Goal: Task Accomplishment & Management: Manage account settings

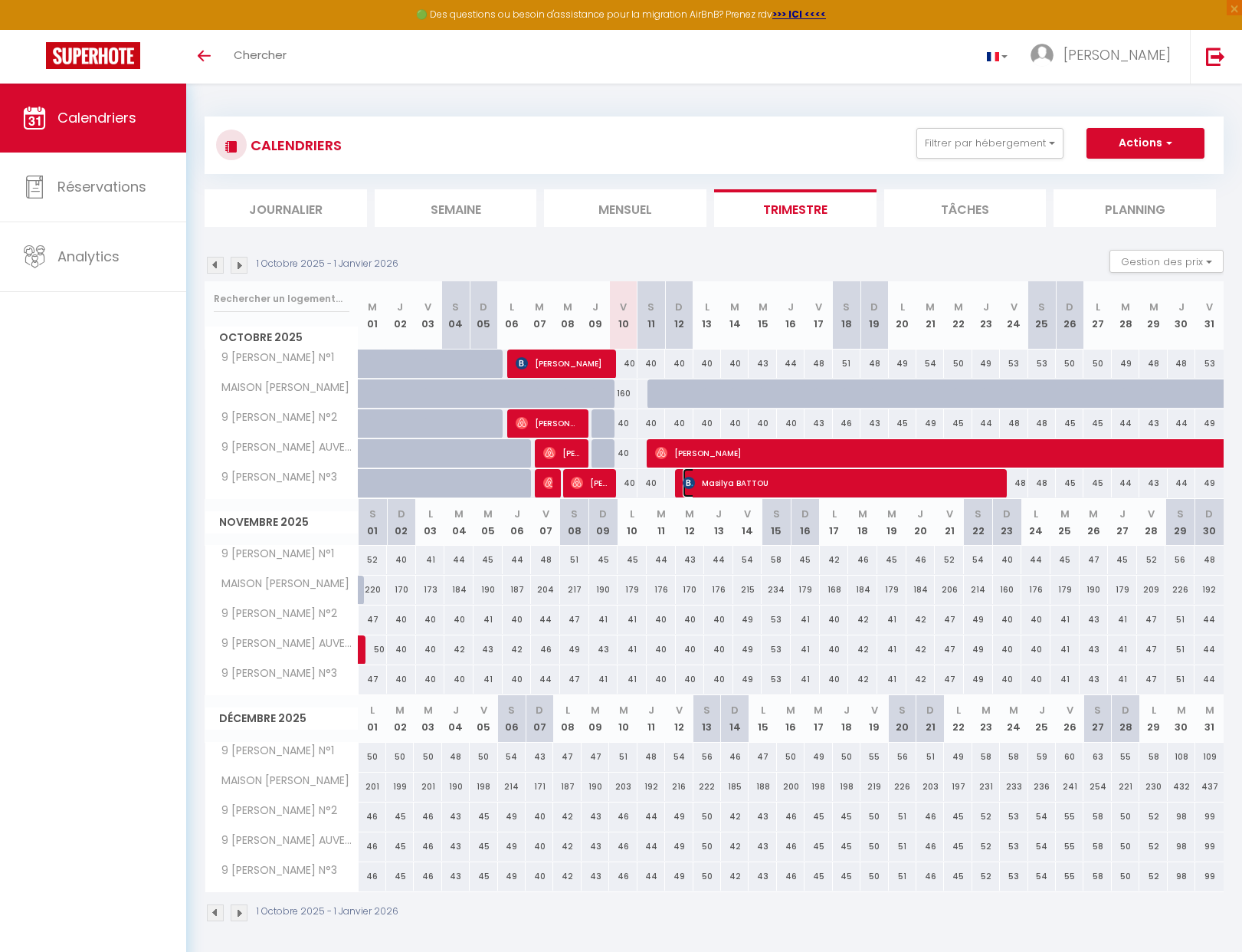
click at [757, 485] on span "Masilya BATTOU" at bounding box center [839, 482] width 313 height 29
select select "OK"
select select "KO"
select select "0"
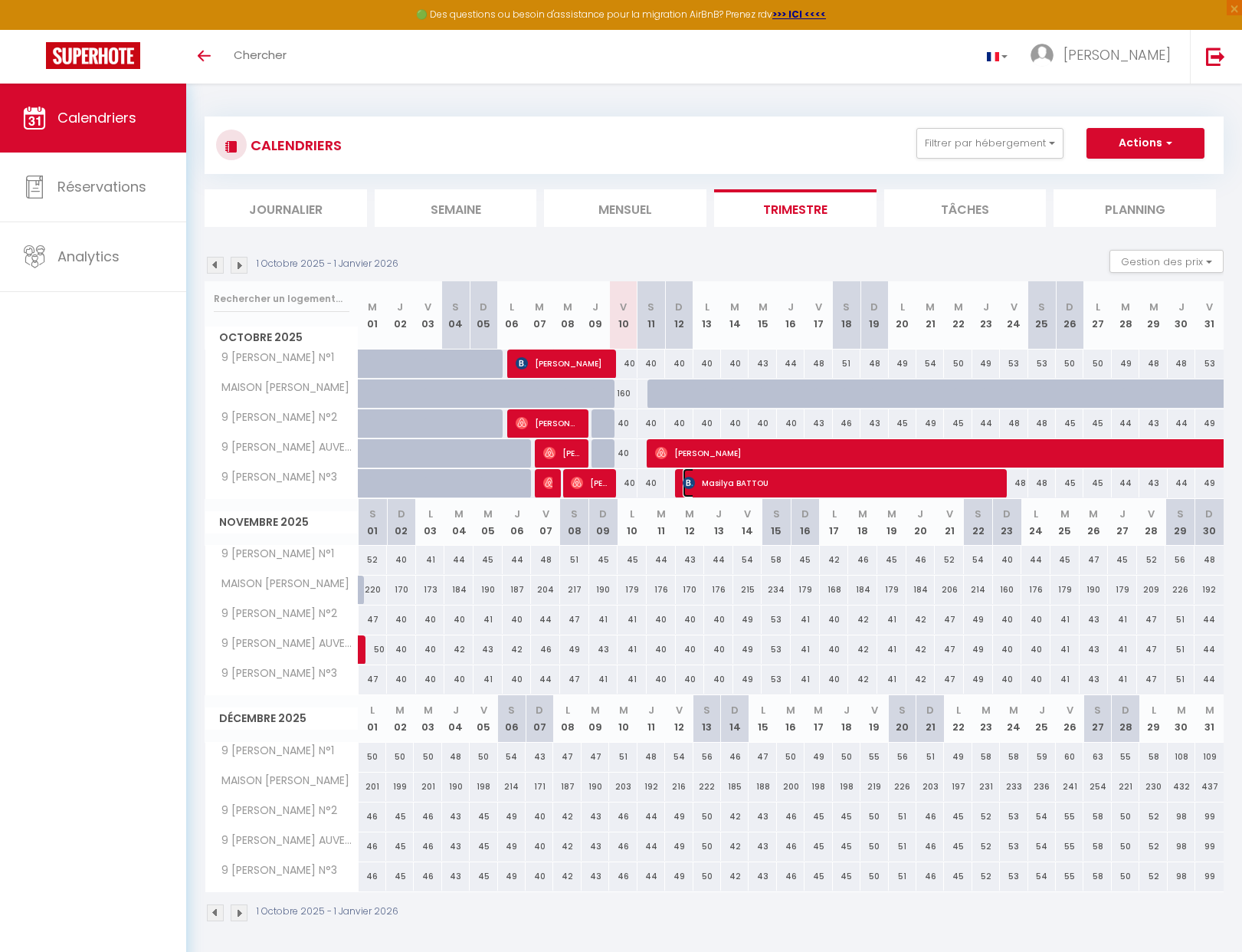
select select "1"
select select
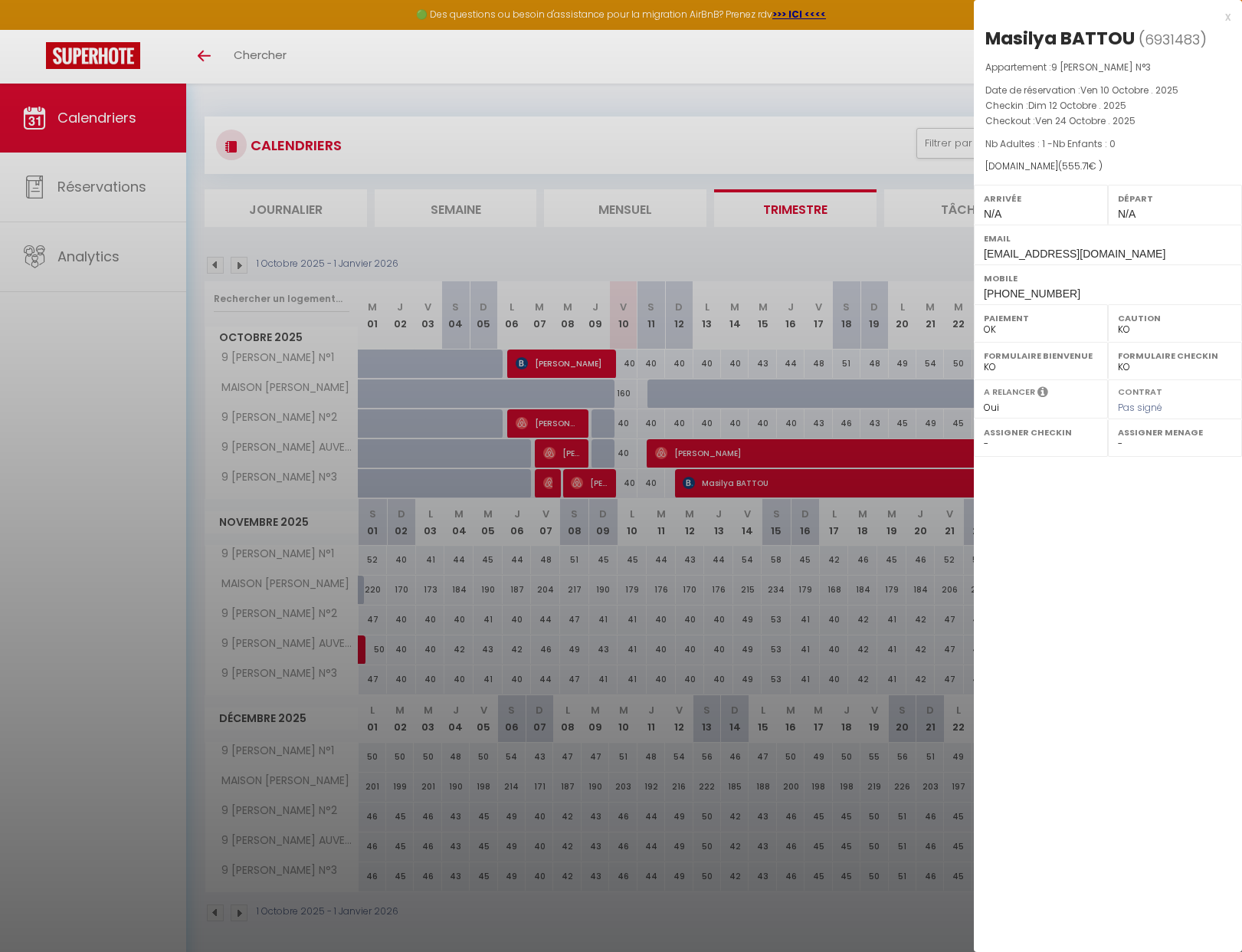
drag, startPoint x: 804, startPoint y: 301, endPoint x: 758, endPoint y: 284, distance: 49.0
click at [804, 300] on div at bounding box center [621, 476] width 1242 height 952
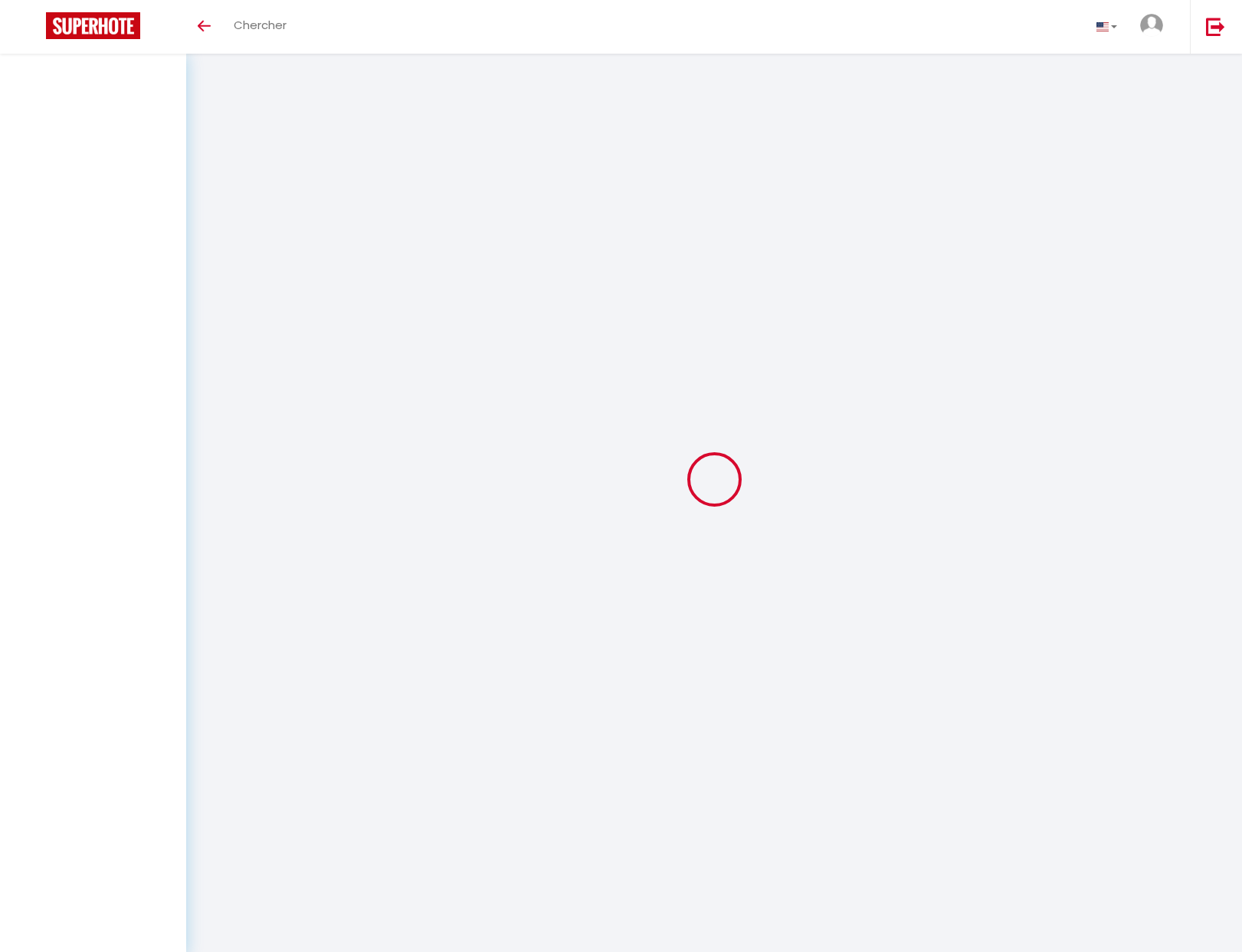
select select
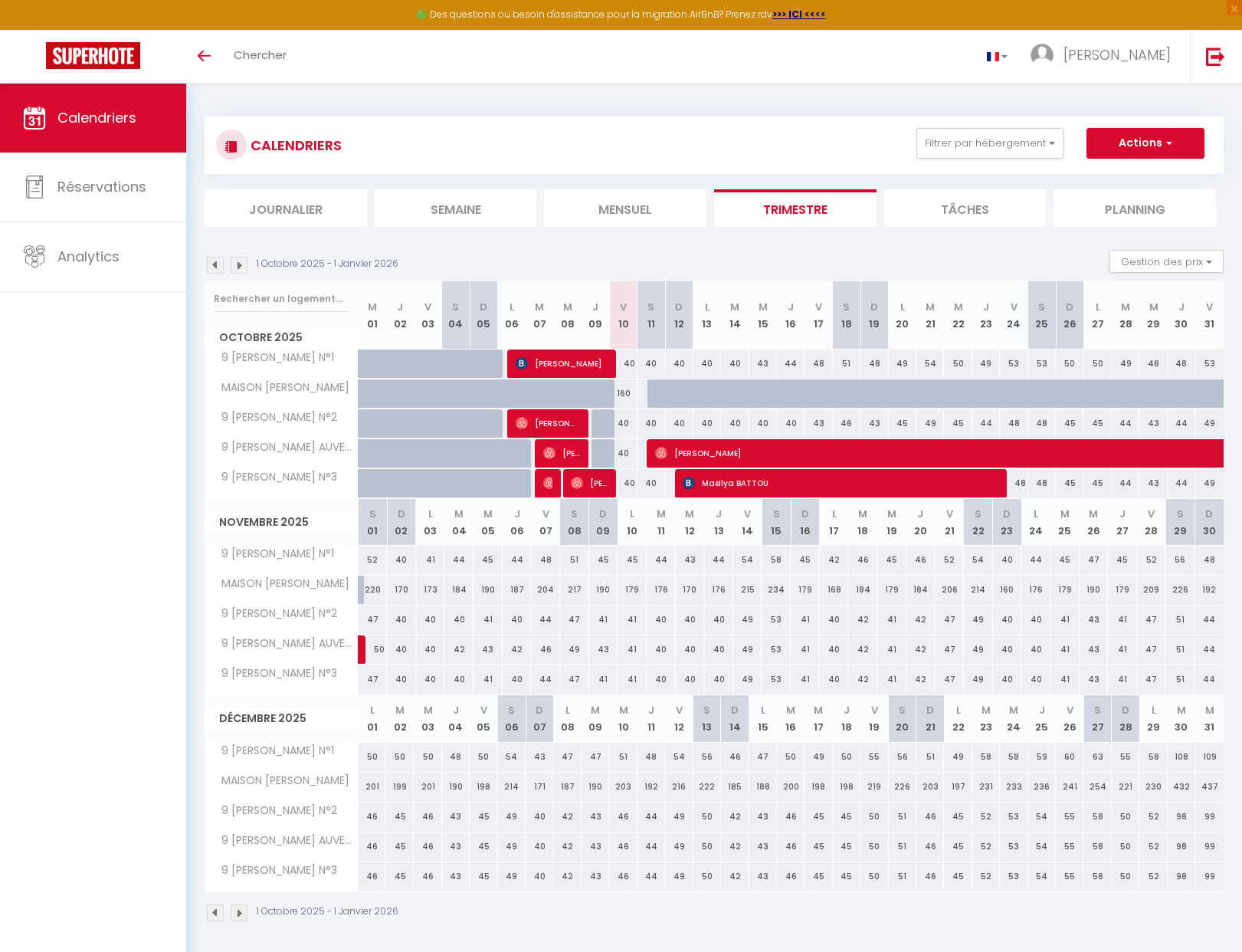
select select
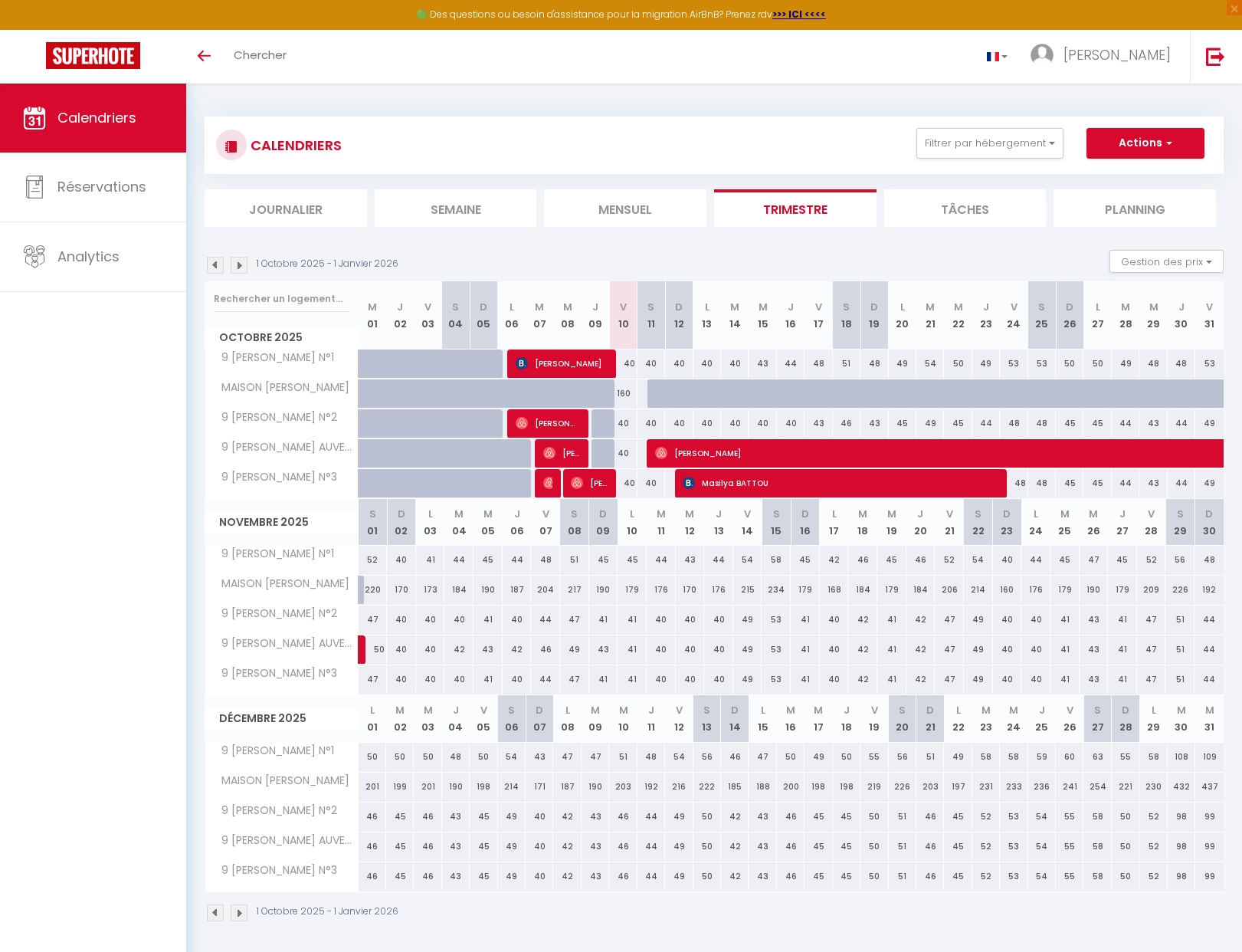
select select
click at [770, 486] on span "Masilya BATTOU" at bounding box center [839, 482] width 313 height 29
select select "OK"
select select "KO"
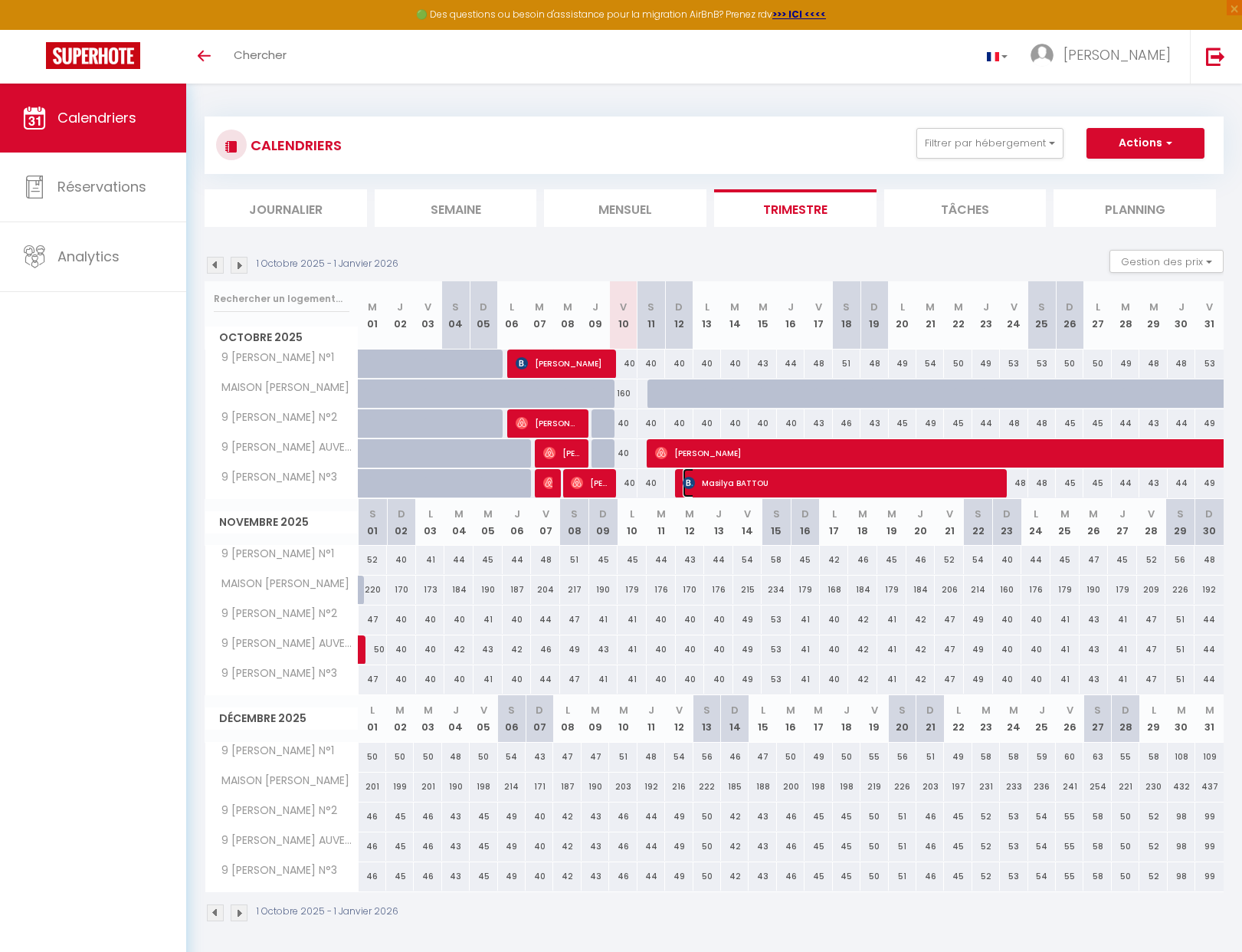
select select "0"
select select "1"
select select
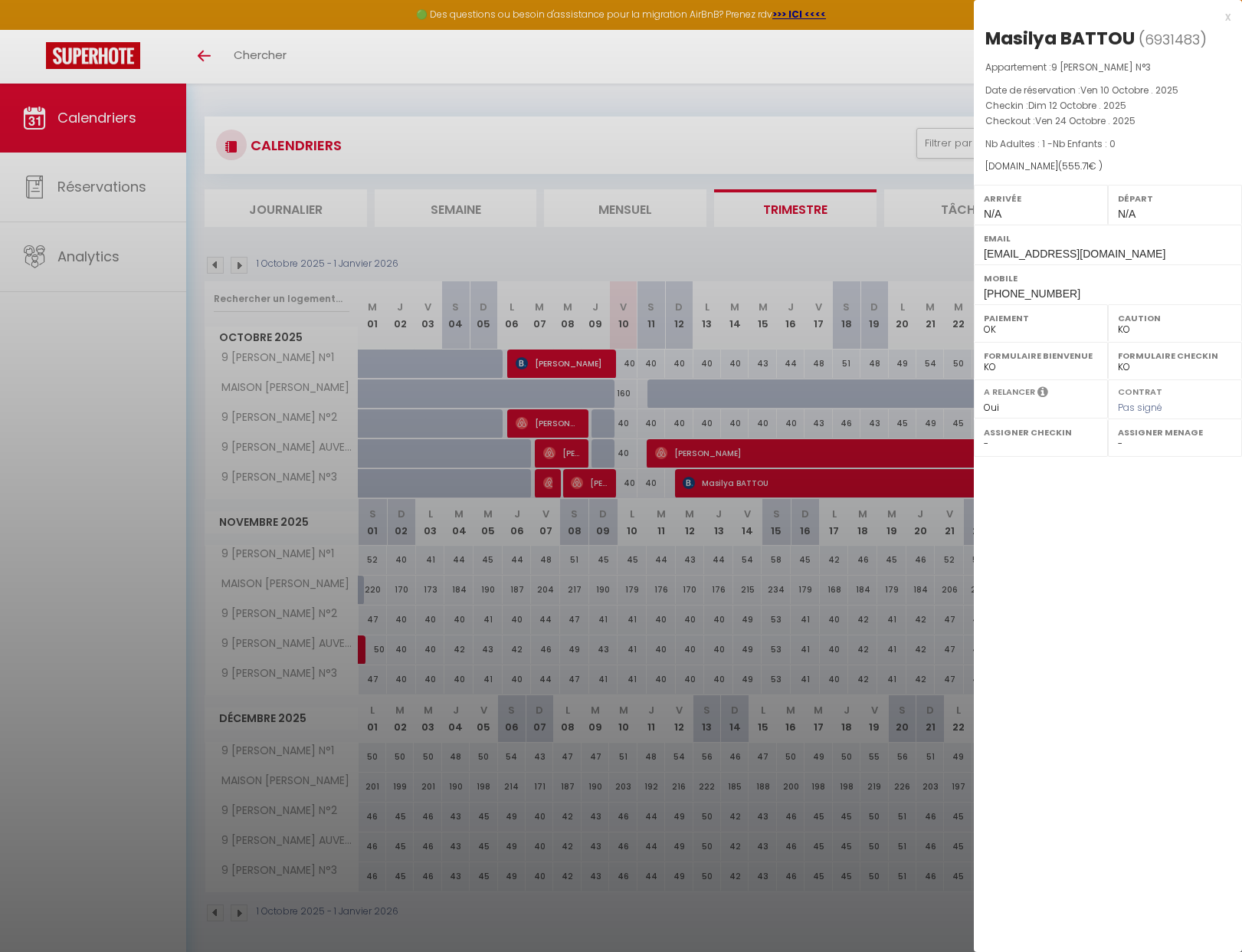
click at [609, 374] on div at bounding box center [621, 476] width 1242 height 952
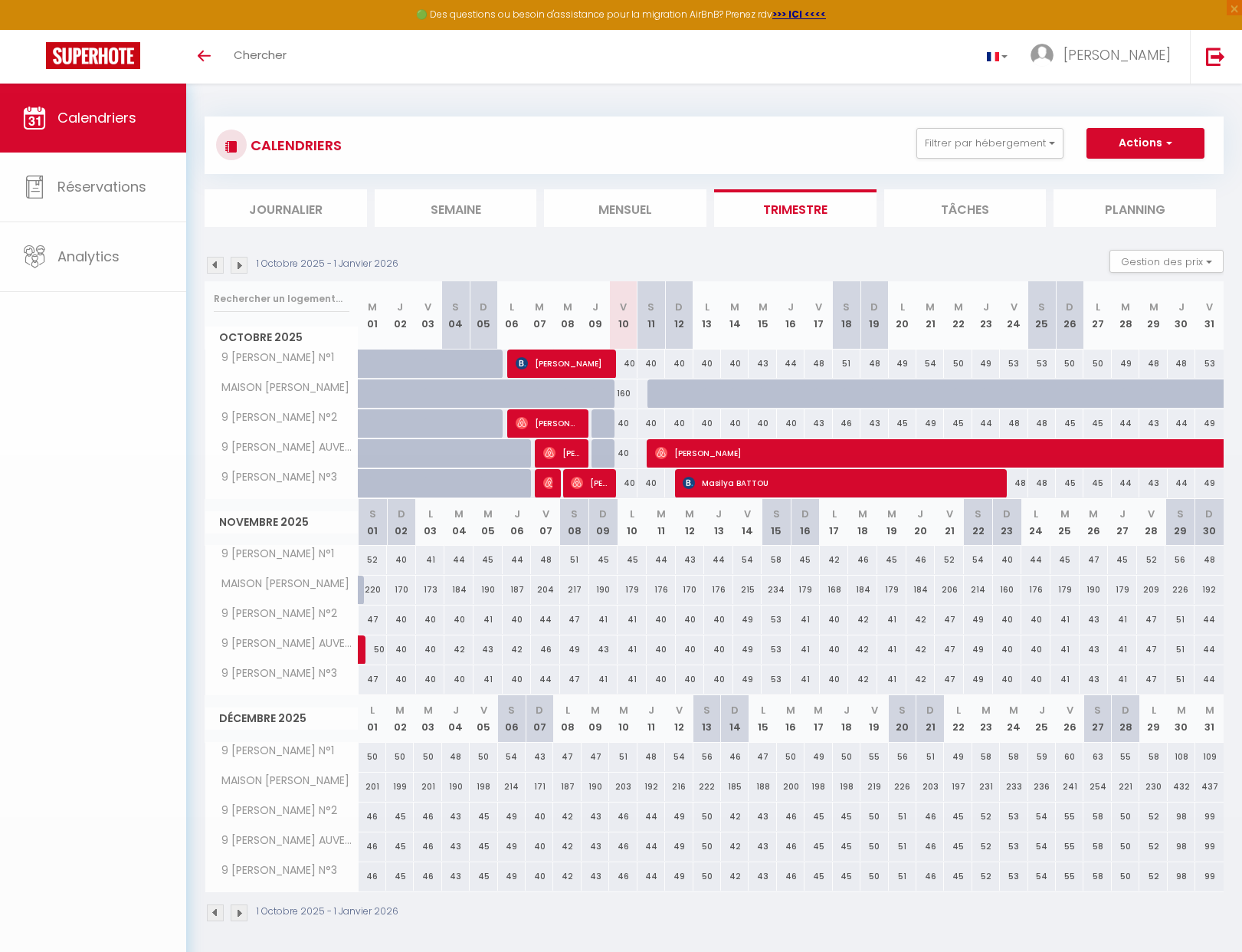
click at [588, 364] on div at bounding box center [621, 476] width 1242 height 952
click at [583, 359] on span "Thierry Vergne" at bounding box center [561, 363] width 92 height 29
select select "OK"
select select "52582"
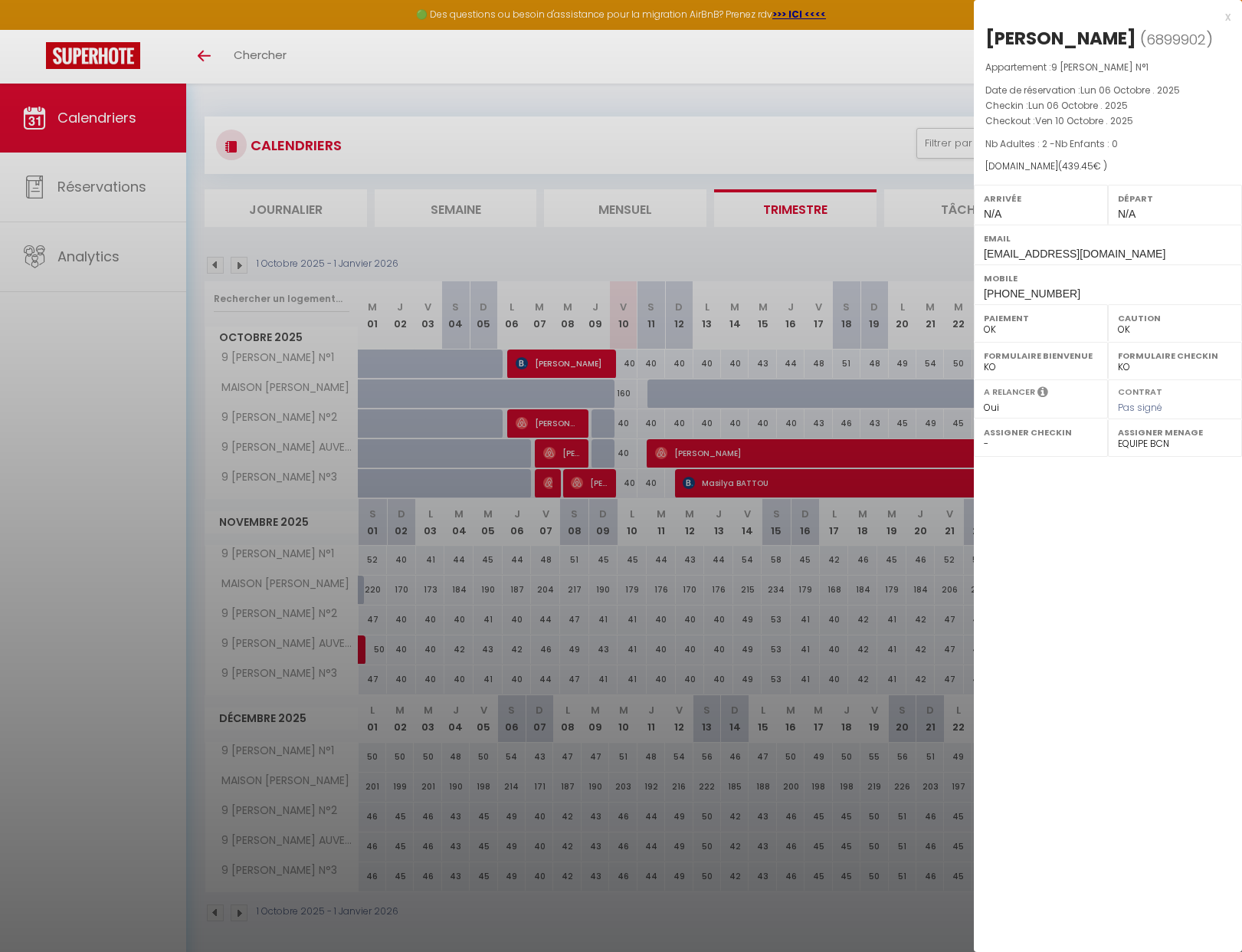
click at [764, 366] on div at bounding box center [621, 476] width 1242 height 952
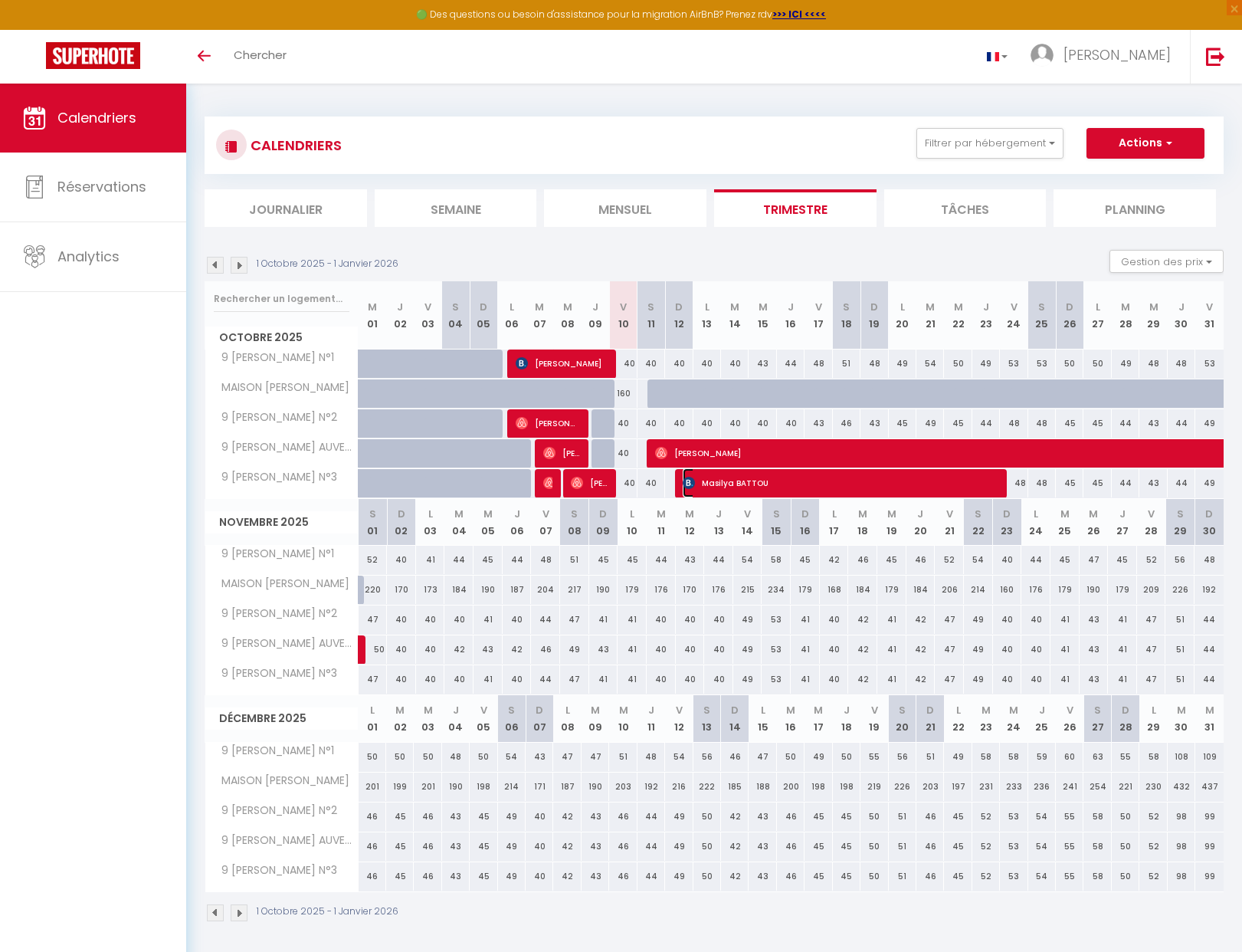
click at [756, 482] on span "Masilya BATTOU" at bounding box center [839, 482] width 313 height 29
select select "KO"
select select
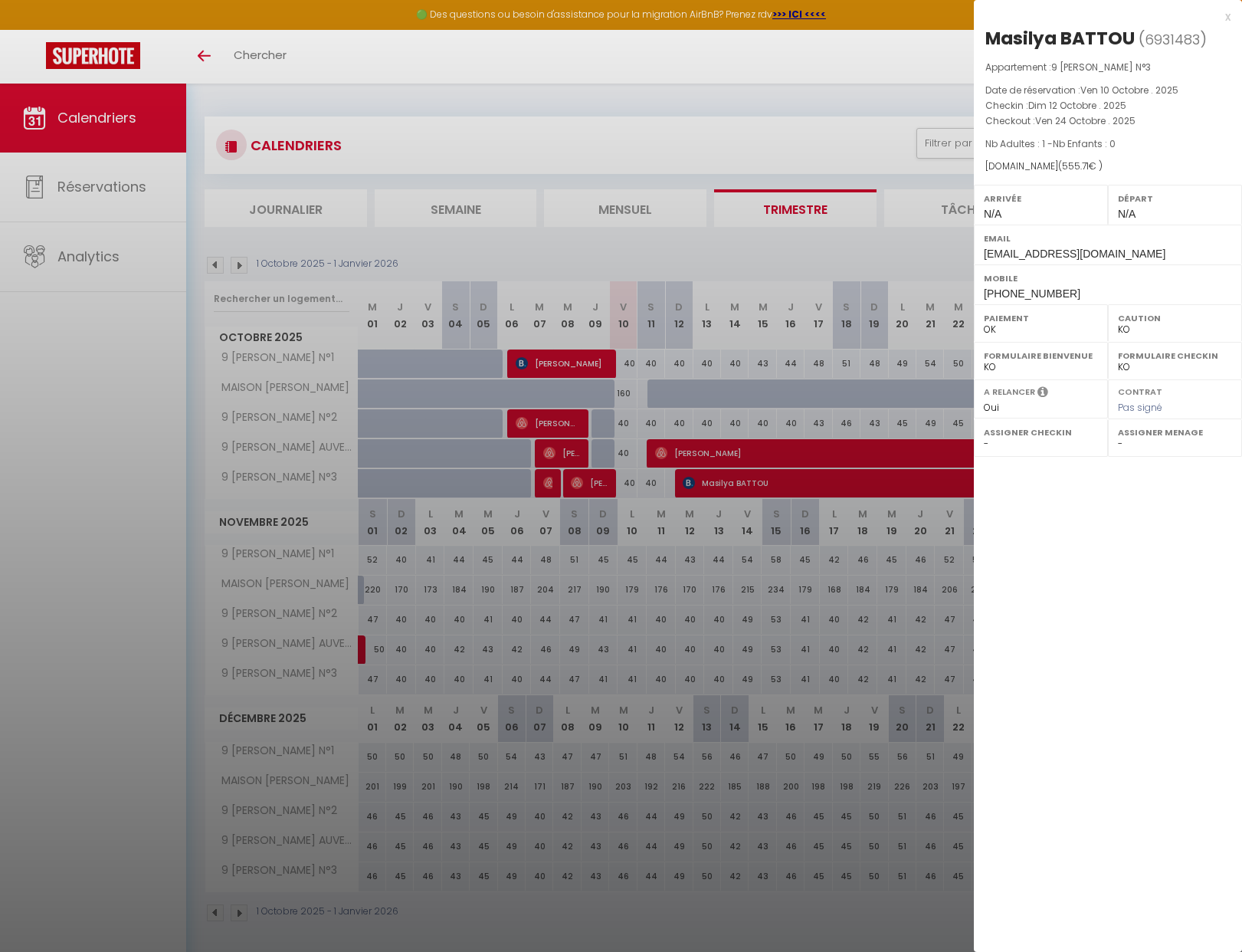
drag, startPoint x: 615, startPoint y: 377, endPoint x: 576, endPoint y: 366, distance: 40.5
click at [614, 377] on div at bounding box center [621, 476] width 1242 height 952
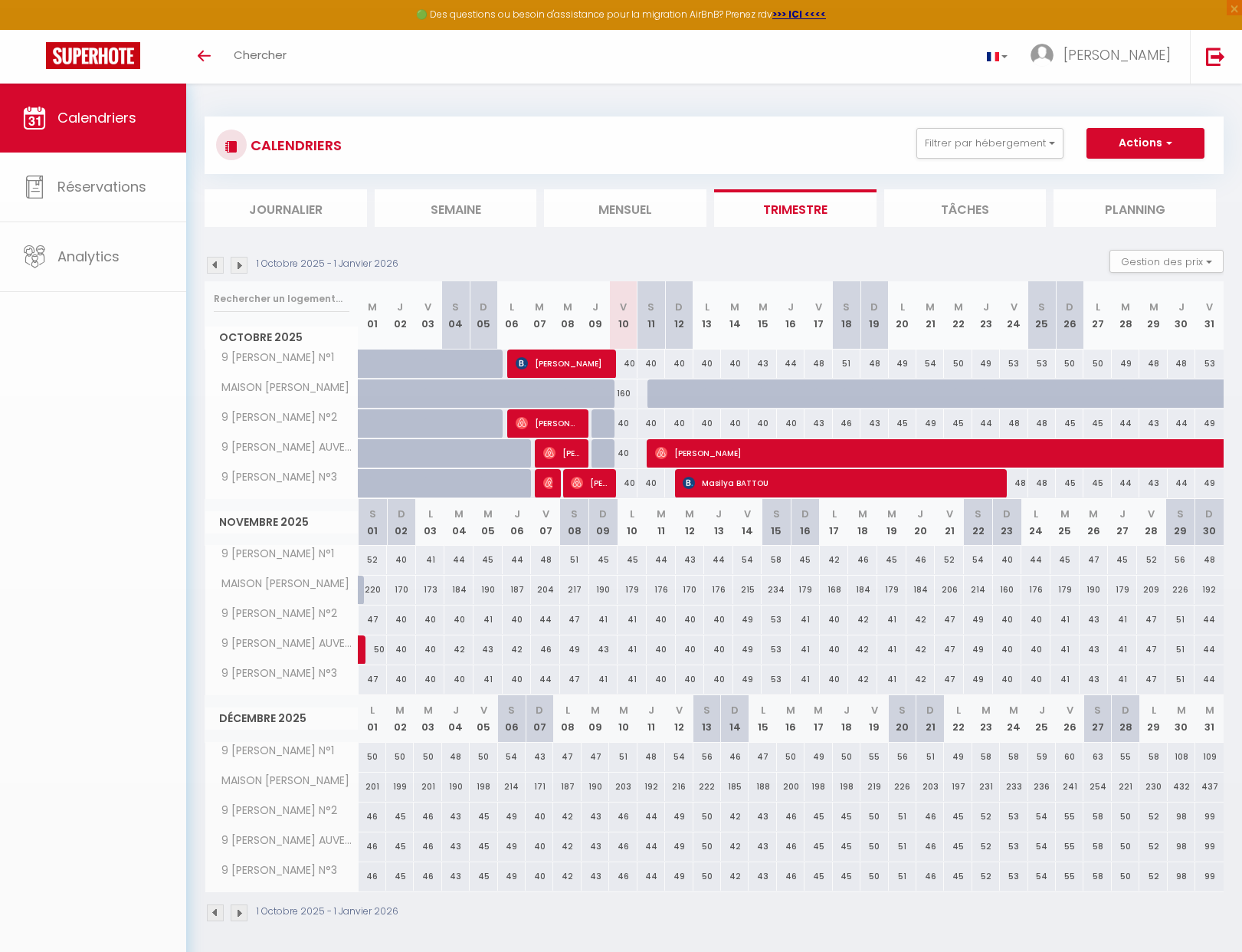
click at [574, 363] on body "🟢 Des questions ou besoin d'assistance pour la migration AirBnB? Prenez rdv >>>…" at bounding box center [621, 560] width 1242 height 952
click at [574, 363] on span "Thierry Vergne" at bounding box center [561, 363] width 92 height 29
select select "OK"
select select "52582"
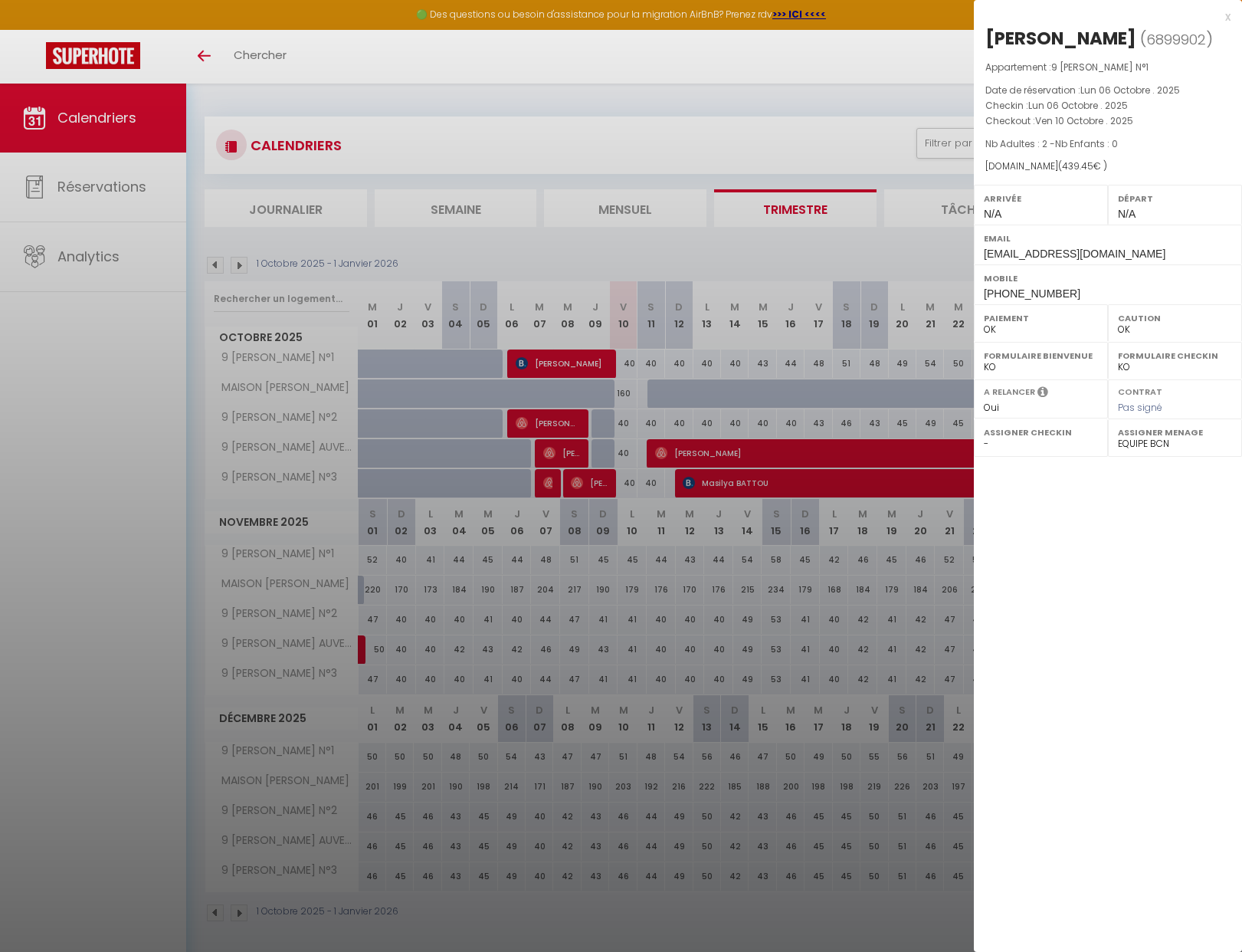
click at [732, 389] on div at bounding box center [621, 476] width 1242 height 952
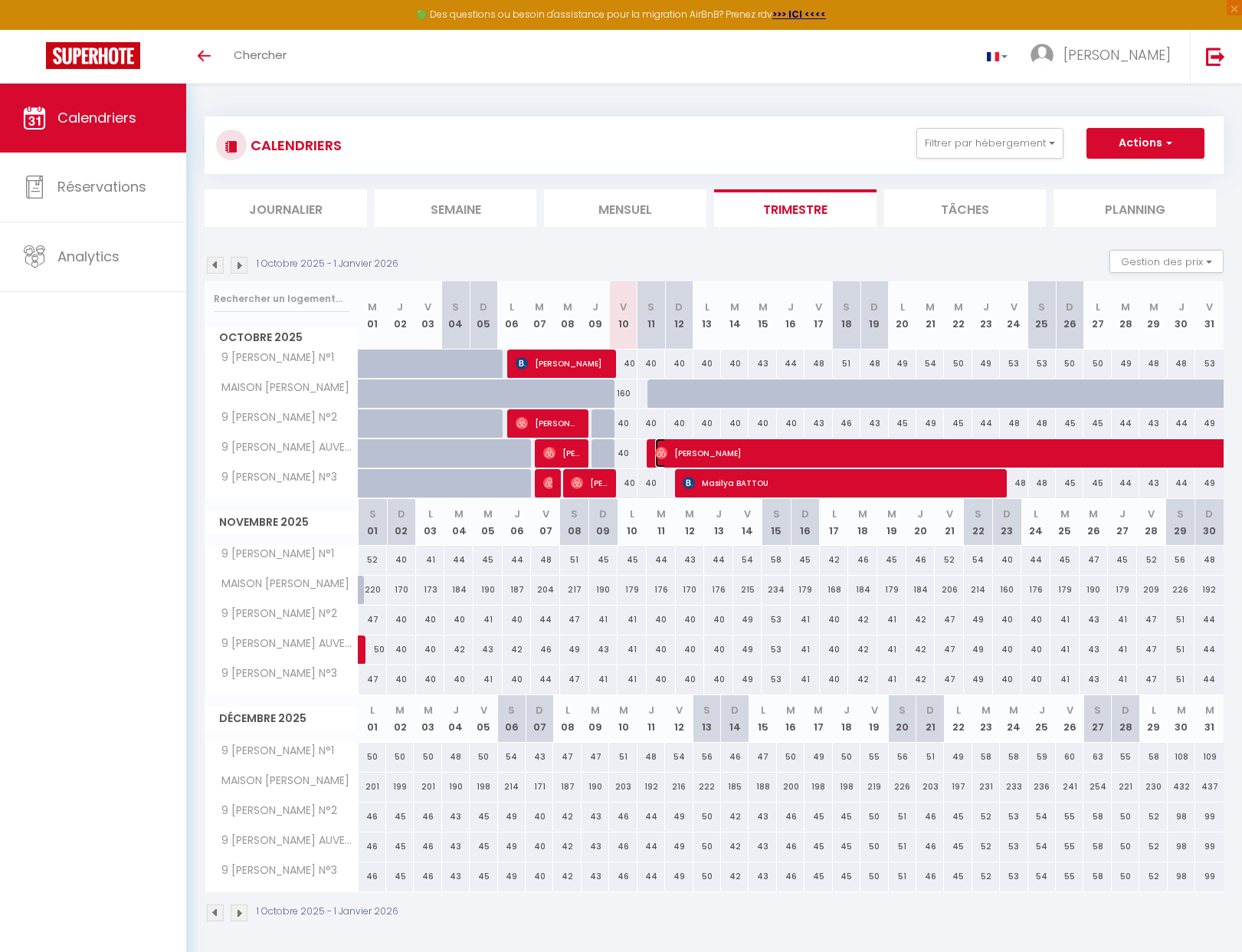
click at [703, 449] on span "Uri Ortiz Campos" at bounding box center [1024, 452] width 740 height 29
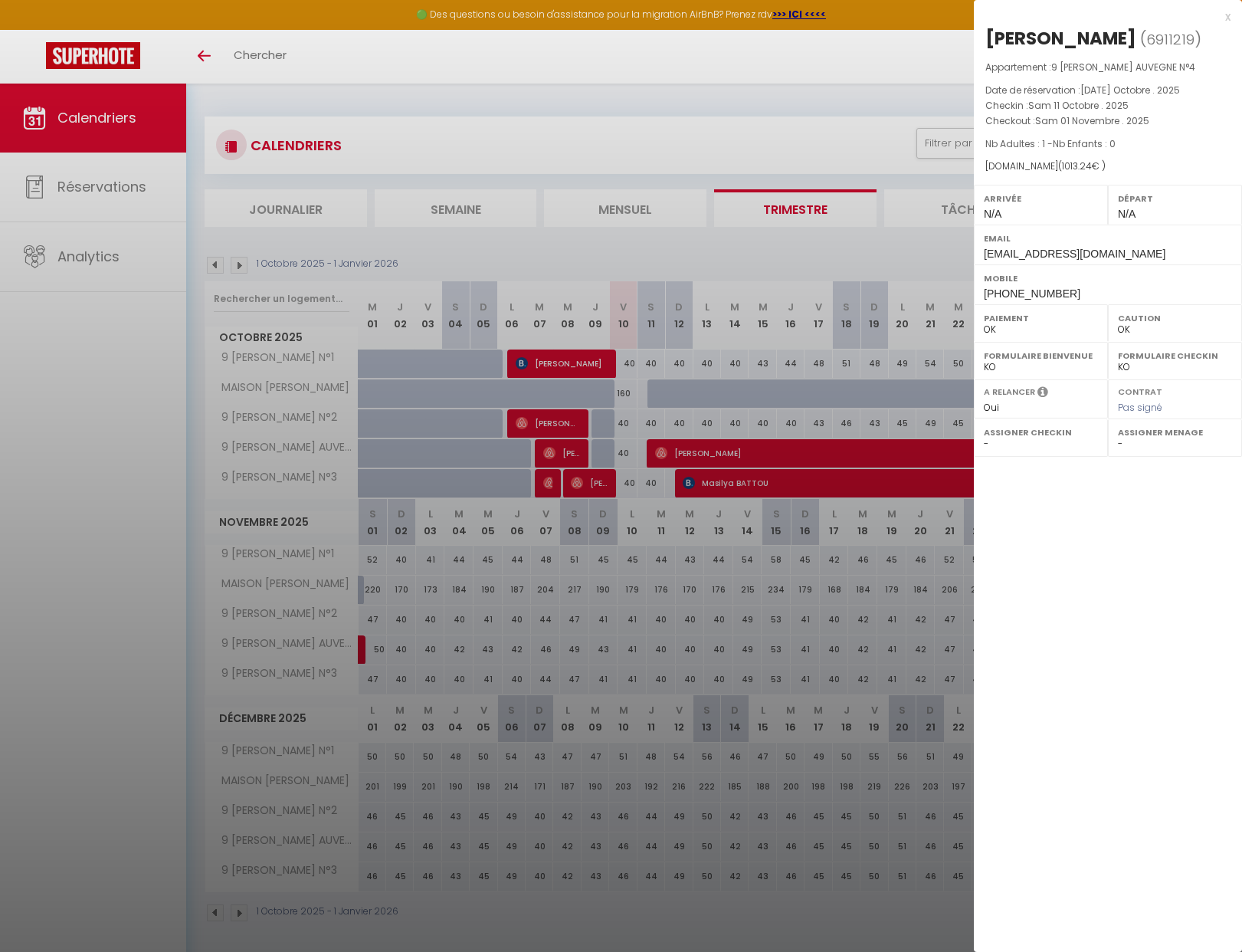
click at [578, 415] on div at bounding box center [621, 476] width 1242 height 952
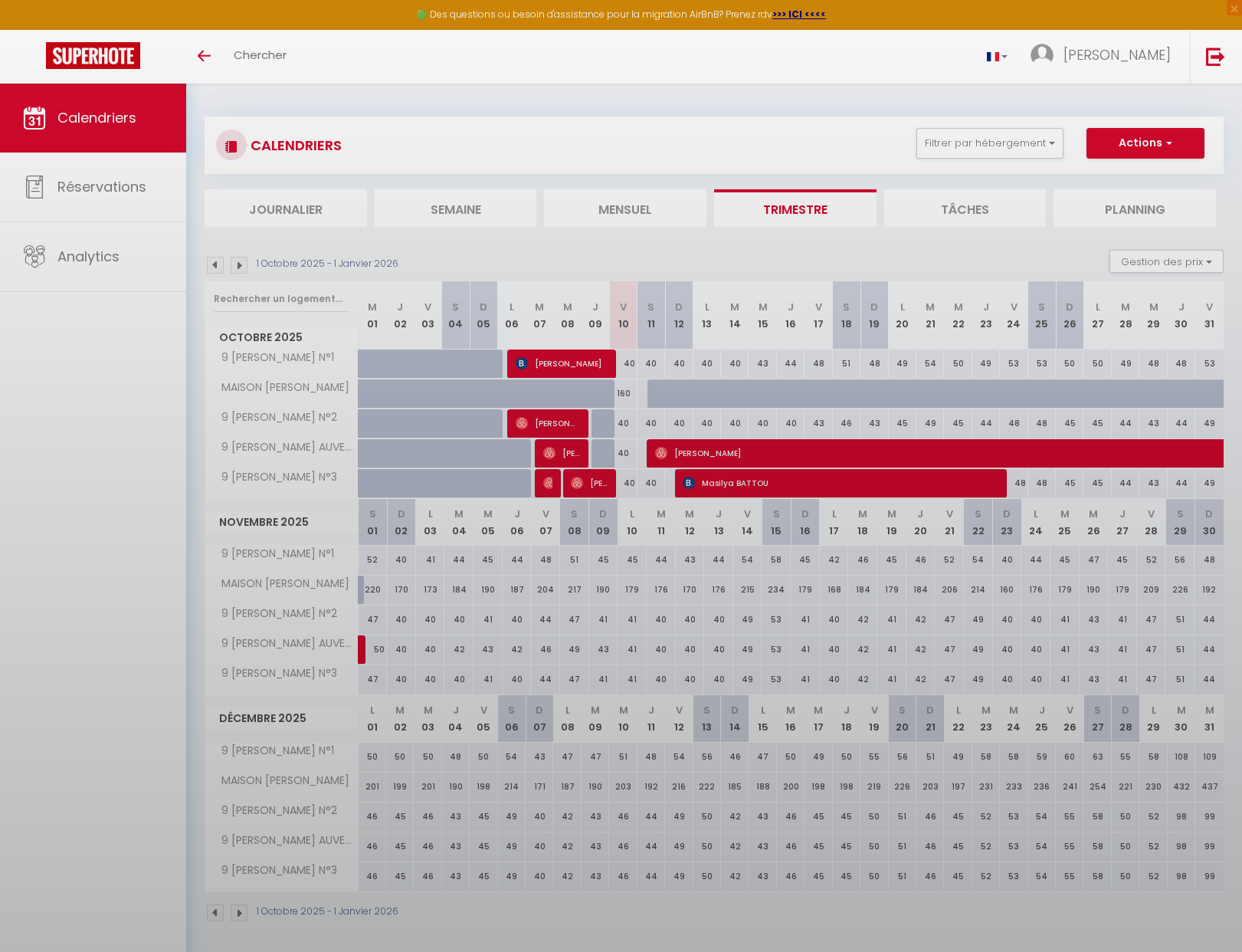
click at [552, 419] on body "🟢 Des questions ou besoin d'assistance pour la migration AirBnB? Prenez rdv >>>…" at bounding box center [621, 560] width 1242 height 952
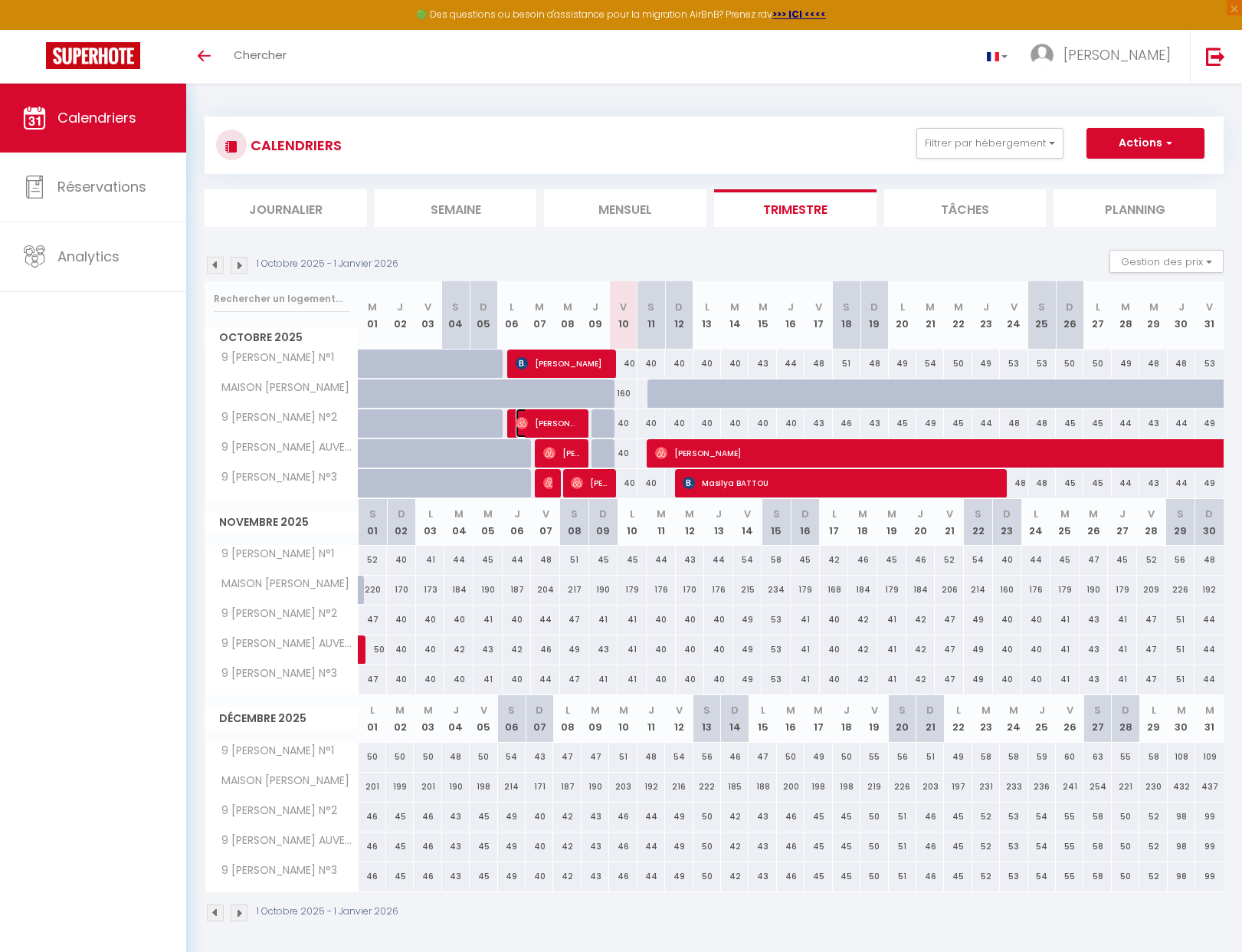
click at [549, 420] on span "Ali Rekik" at bounding box center [548, 422] width 65 height 29
select select "52582"
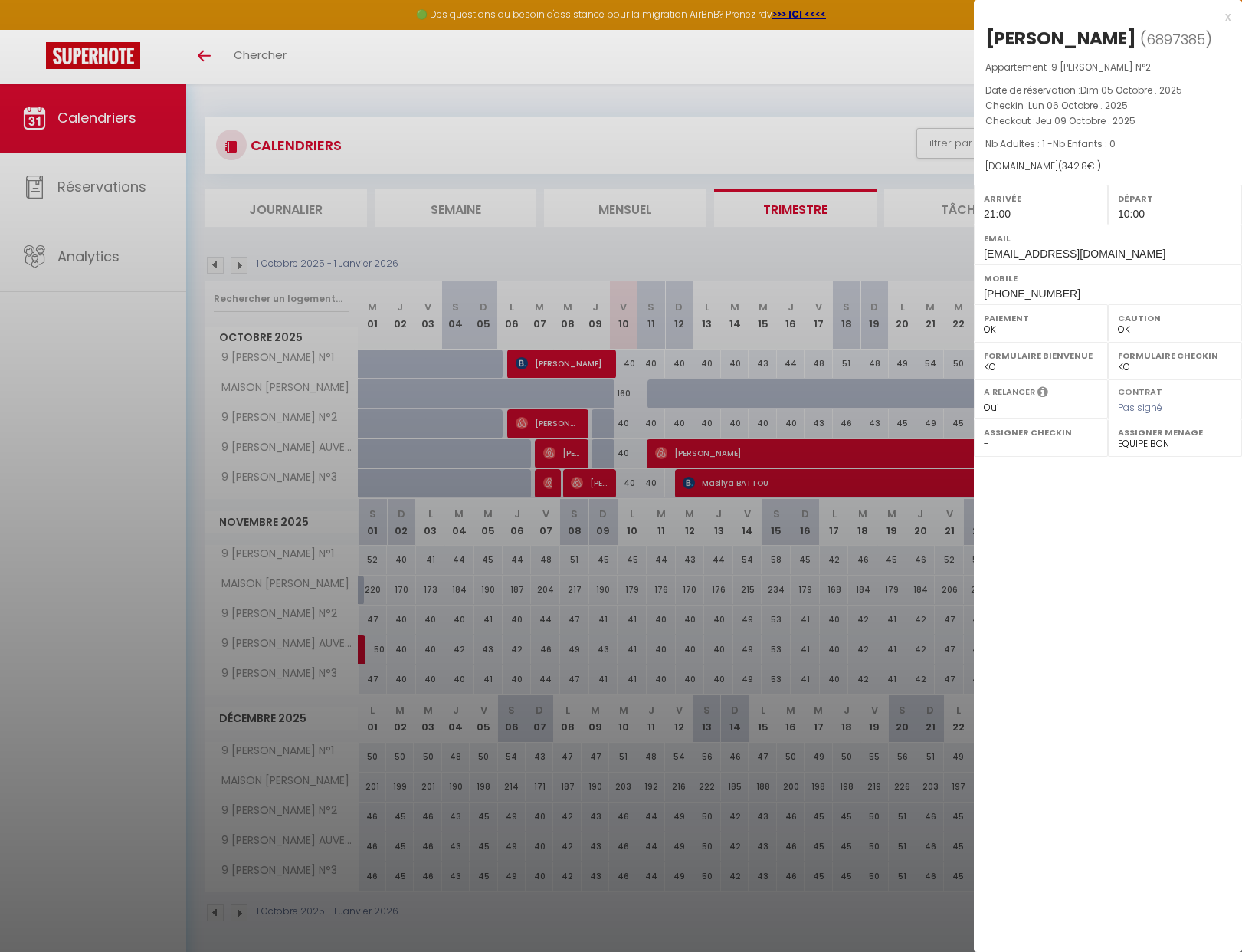
drag, startPoint x: 710, startPoint y: 400, endPoint x: 690, endPoint y: 408, distance: 21.5
click at [710, 400] on div at bounding box center [621, 476] width 1242 height 952
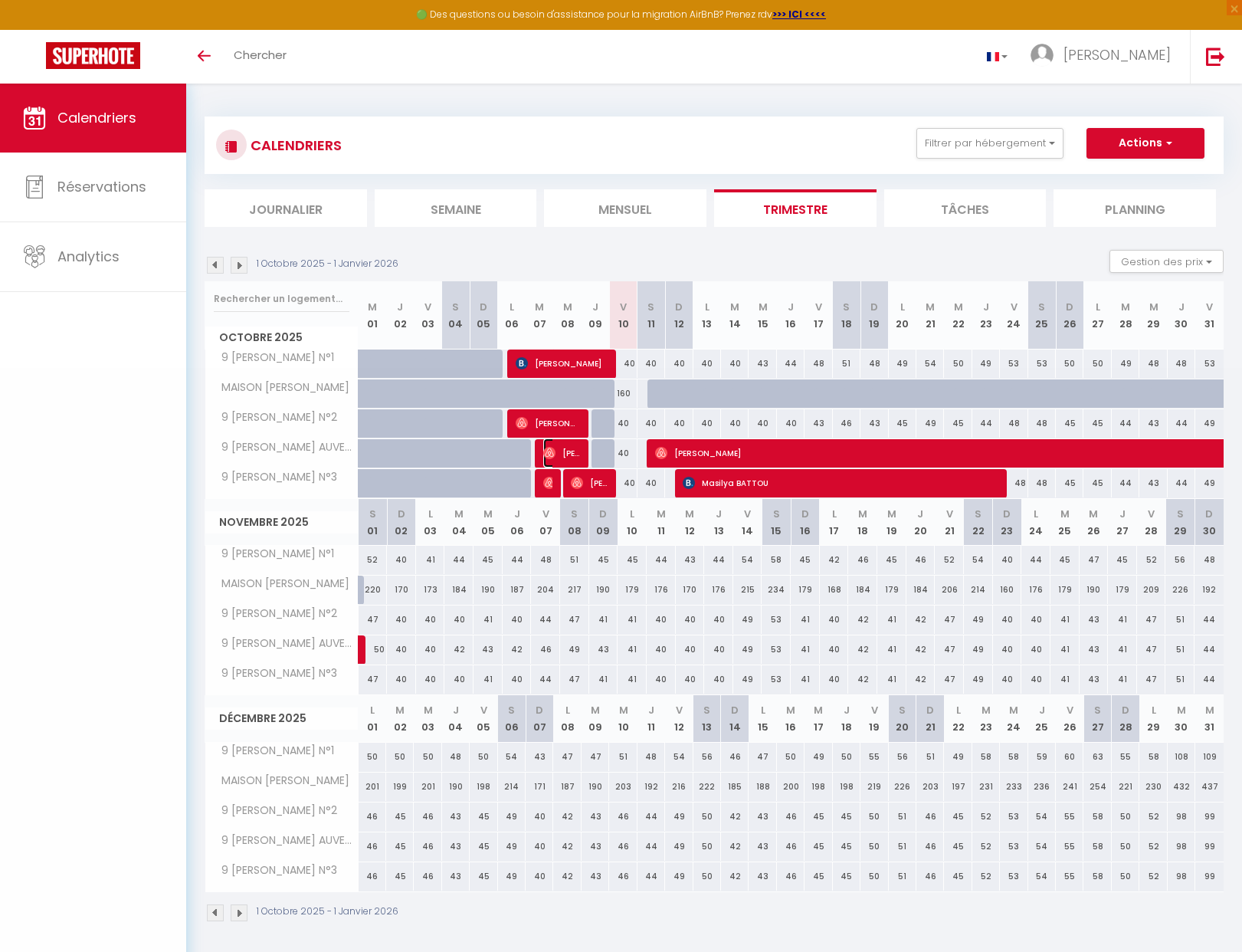
click at [558, 456] on span "Arnaud Chikhani" at bounding box center [561, 452] width 37 height 29
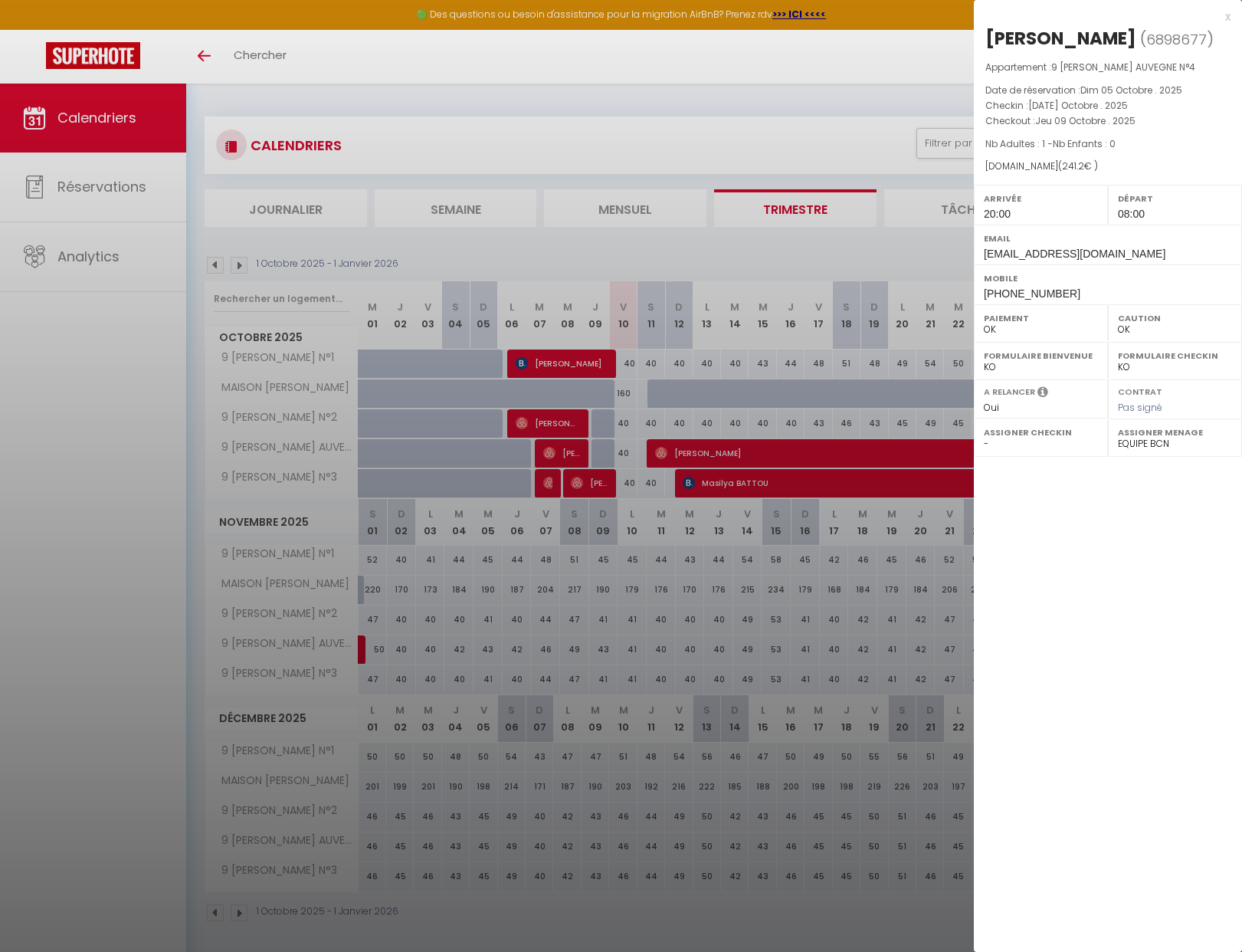
click at [542, 456] on div at bounding box center [621, 476] width 1242 height 952
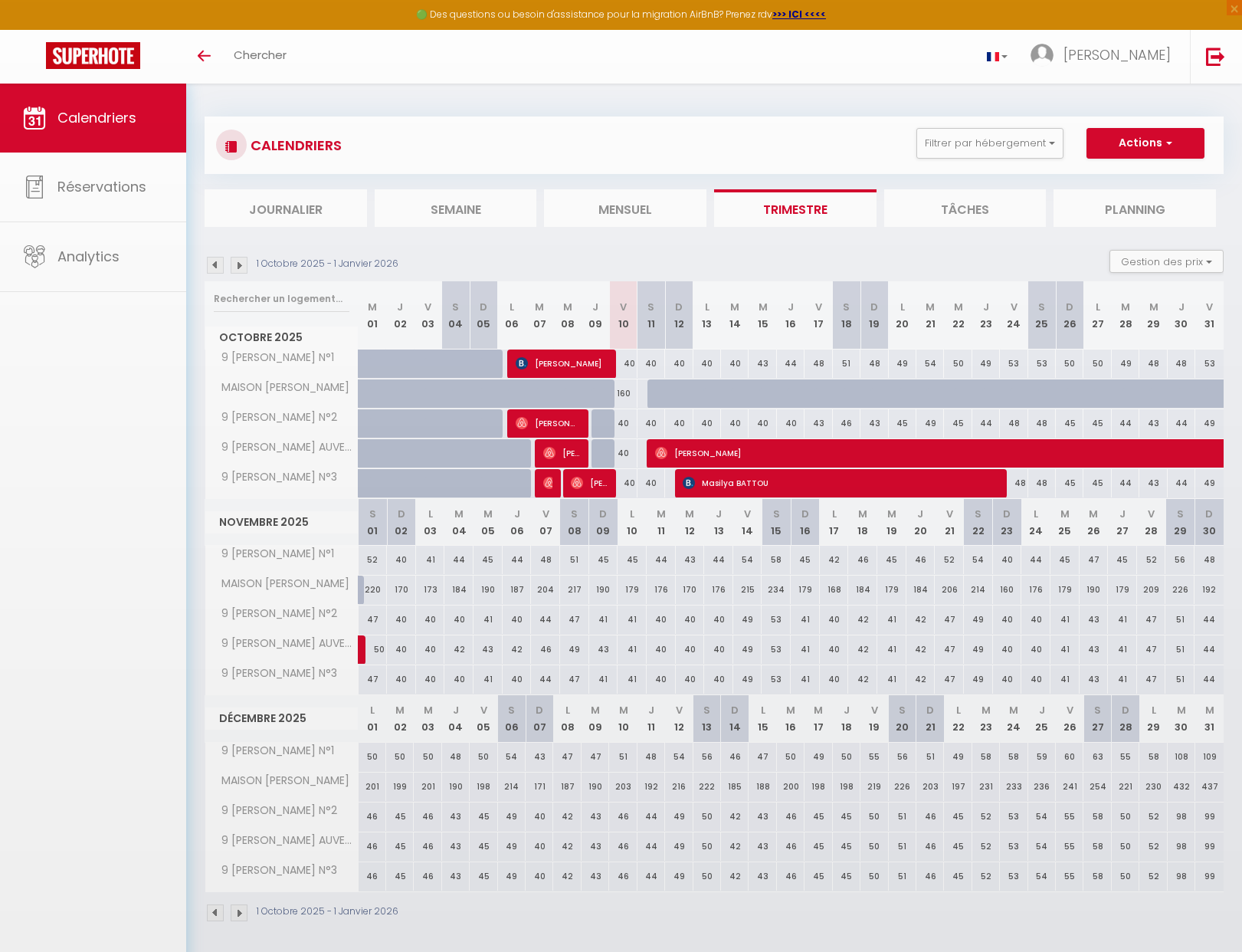
click at [598, 479] on body "🟢 Des questions ou besoin d'assistance pour la migration AirBnB? Prenez rdv >>>…" at bounding box center [621, 560] width 1242 height 952
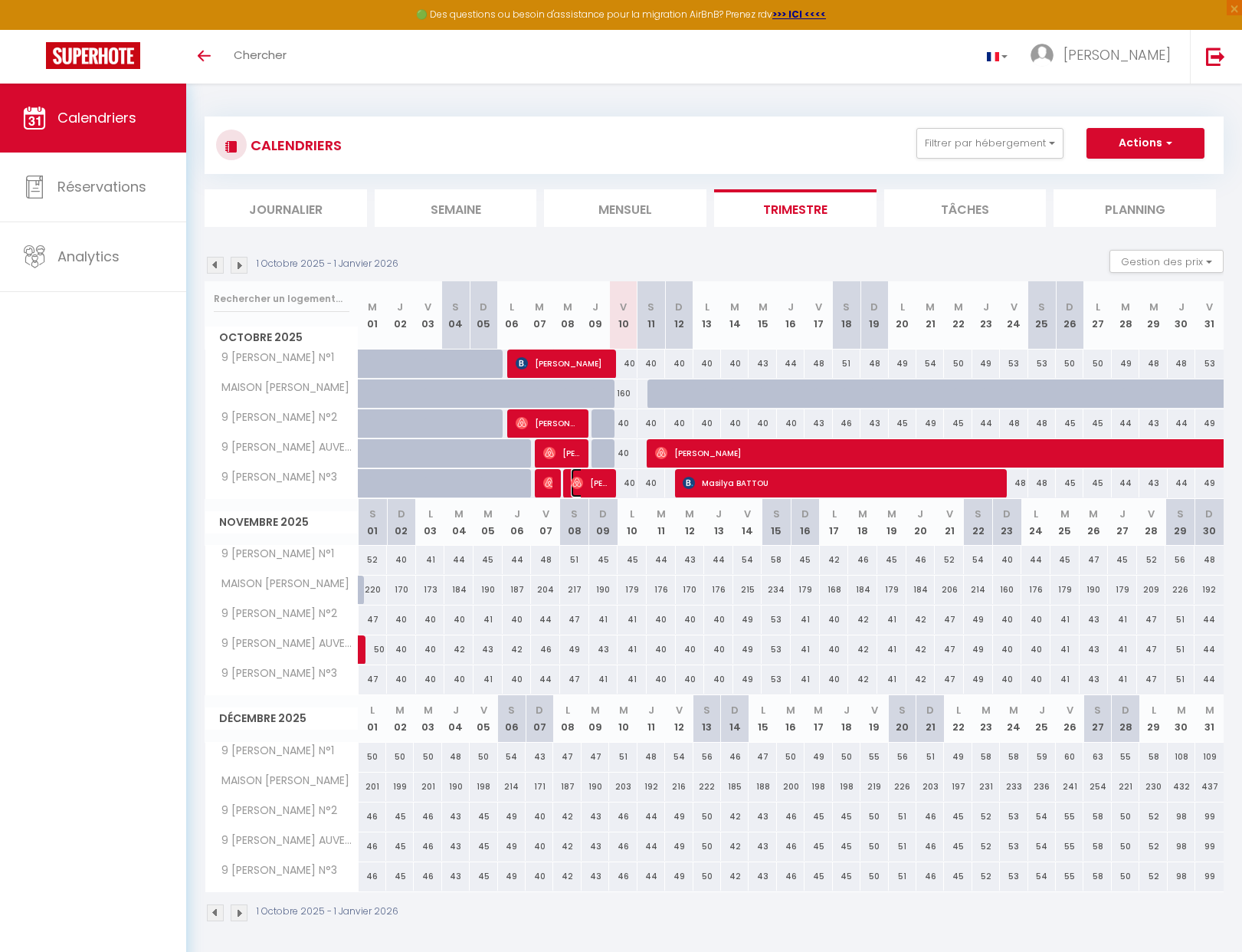
click at [586, 484] on span "Théo Chazallet" at bounding box center [589, 482] width 37 height 29
select select "0"
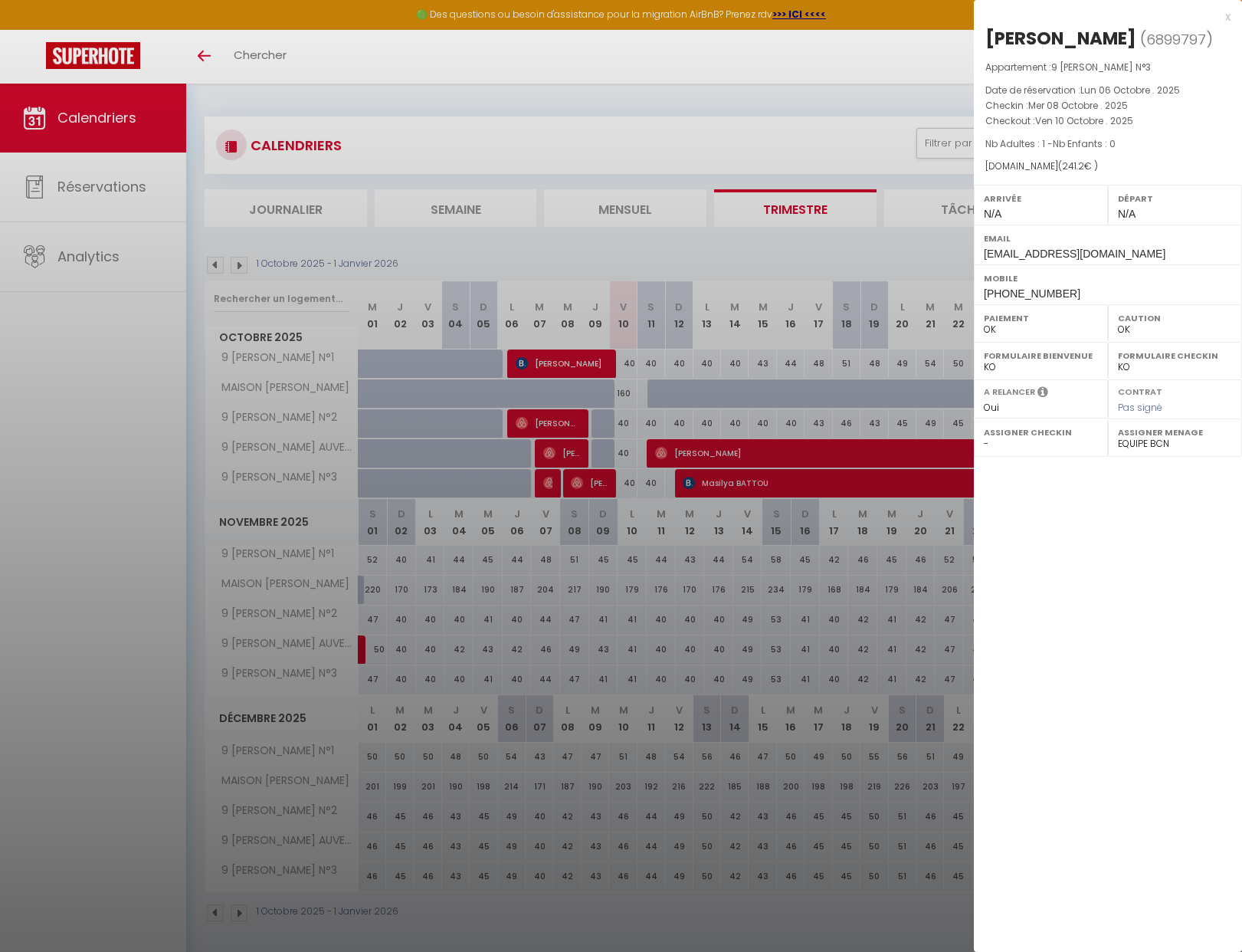
click at [637, 503] on div at bounding box center [621, 476] width 1242 height 952
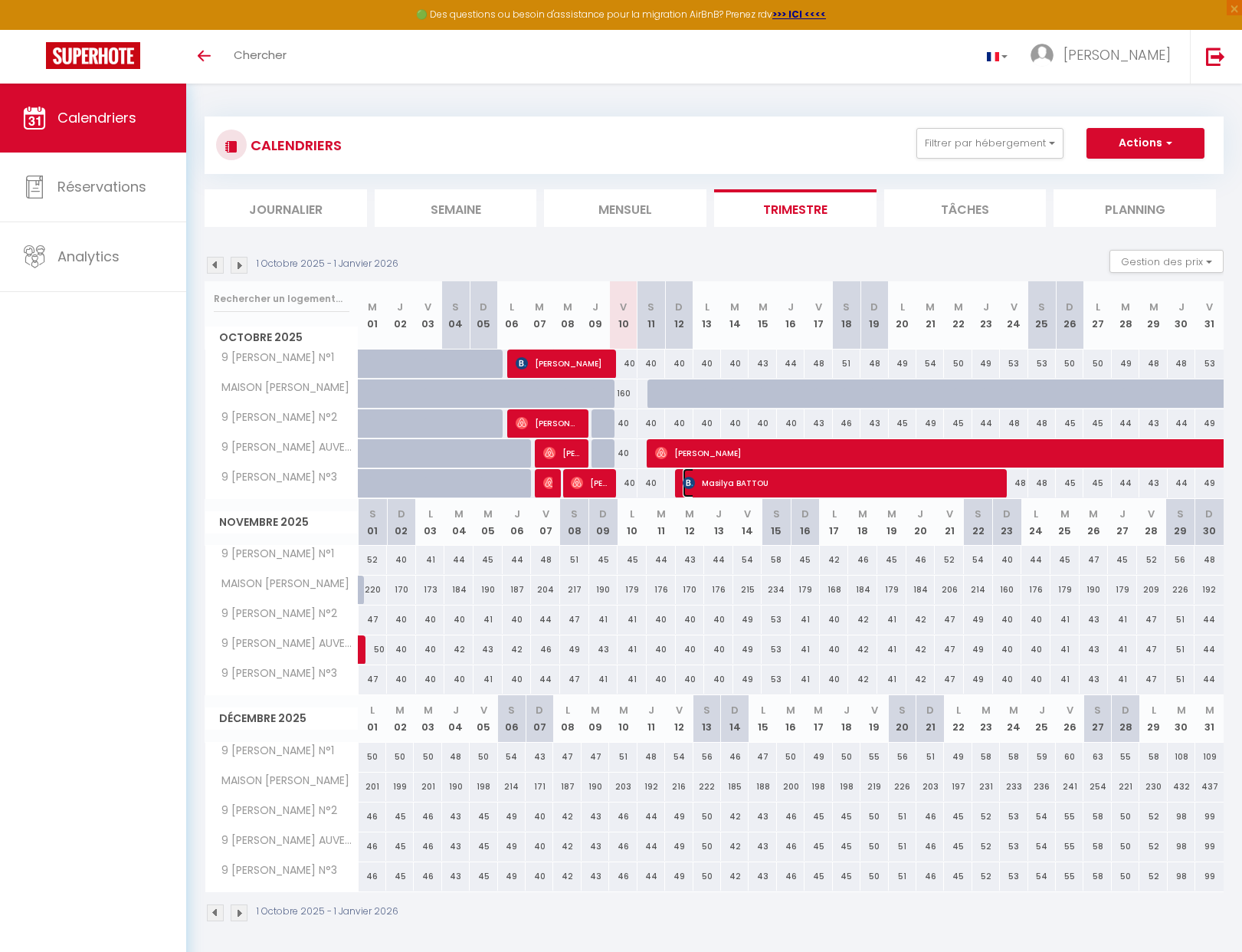
click at [748, 473] on span "Masilya BATTOU" at bounding box center [839, 482] width 313 height 29
select select "KO"
select select
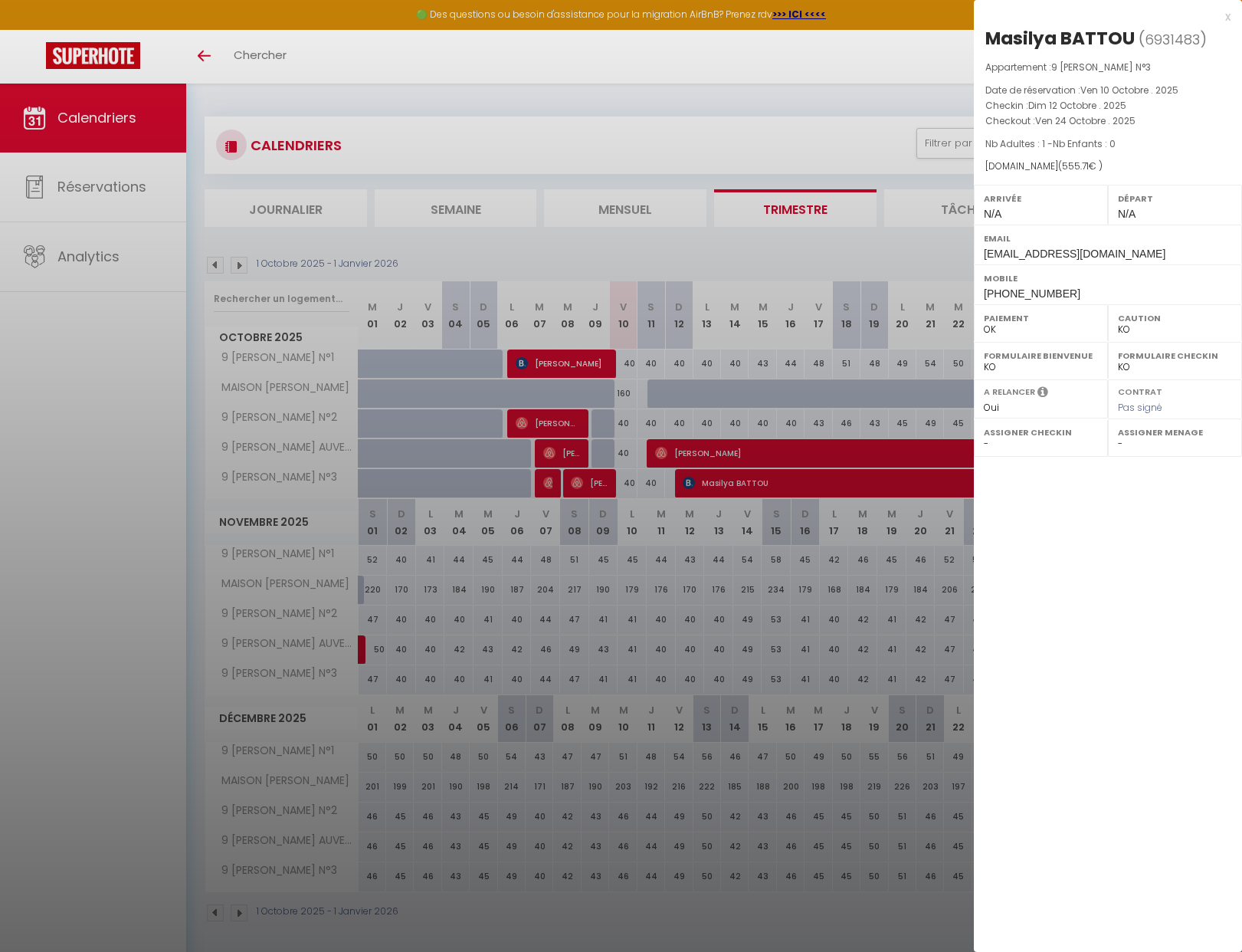
click at [746, 494] on div at bounding box center [621, 476] width 1242 height 952
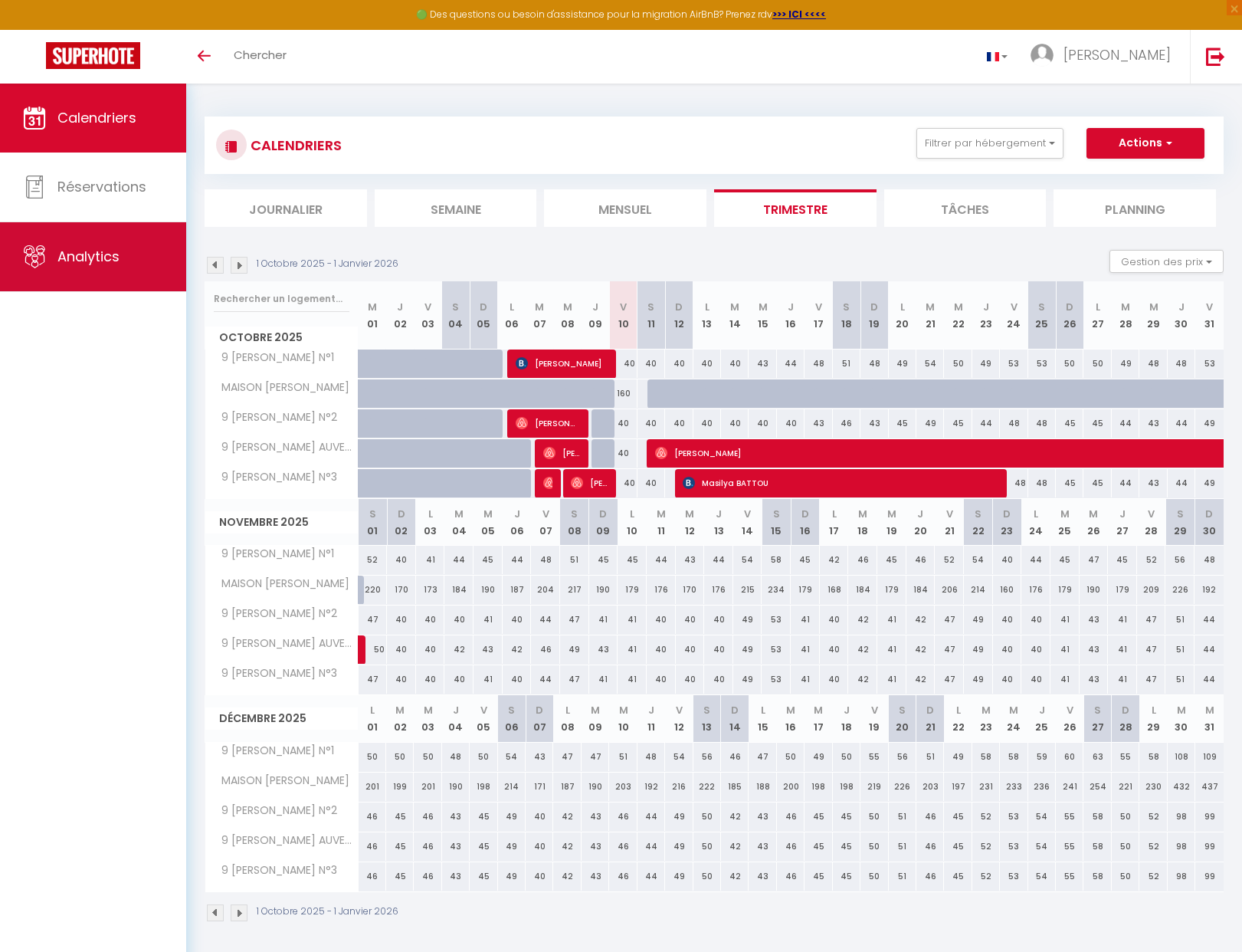
click at [85, 265] on span "Analytics" at bounding box center [88, 256] width 62 height 19
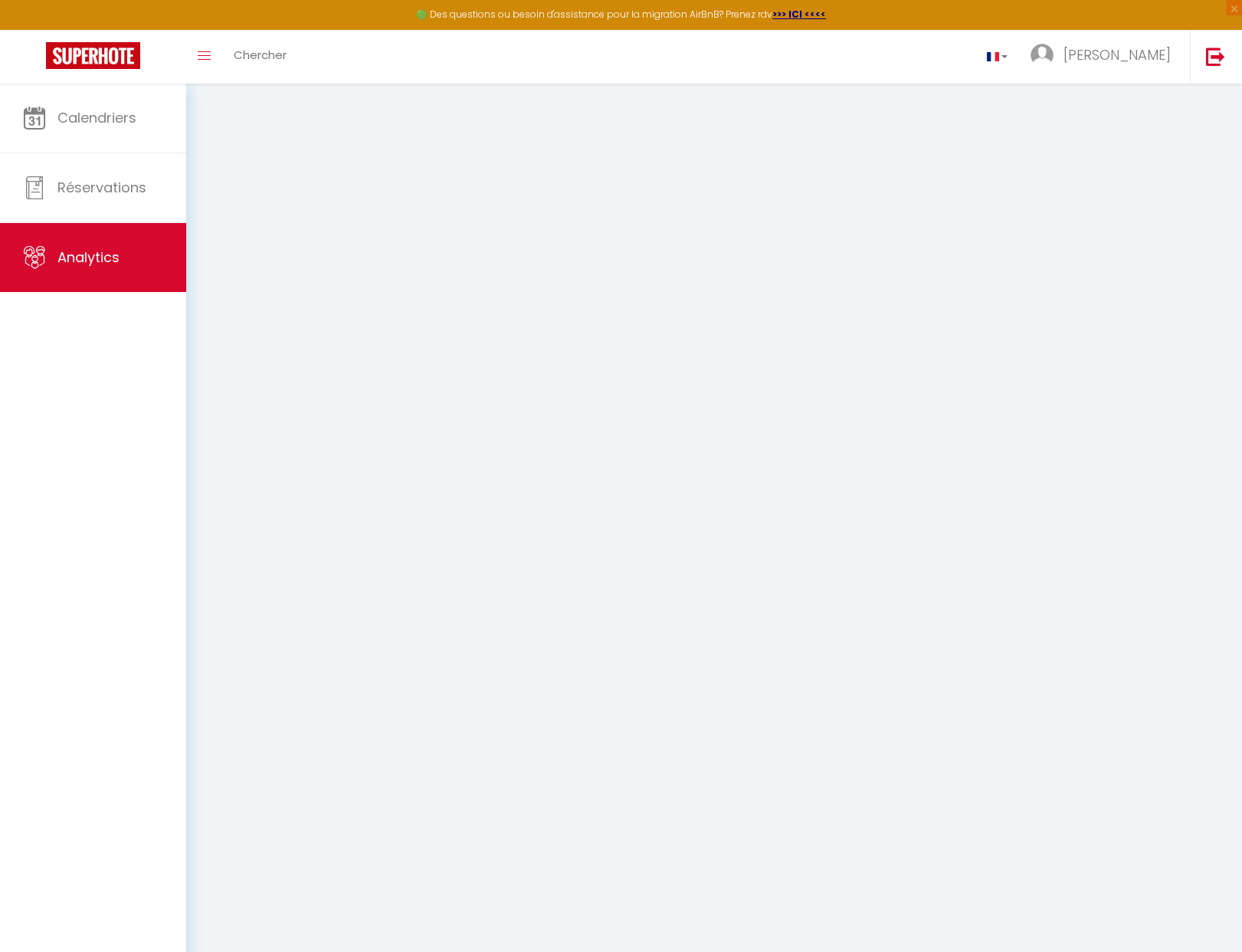
select select "2025"
select select "10"
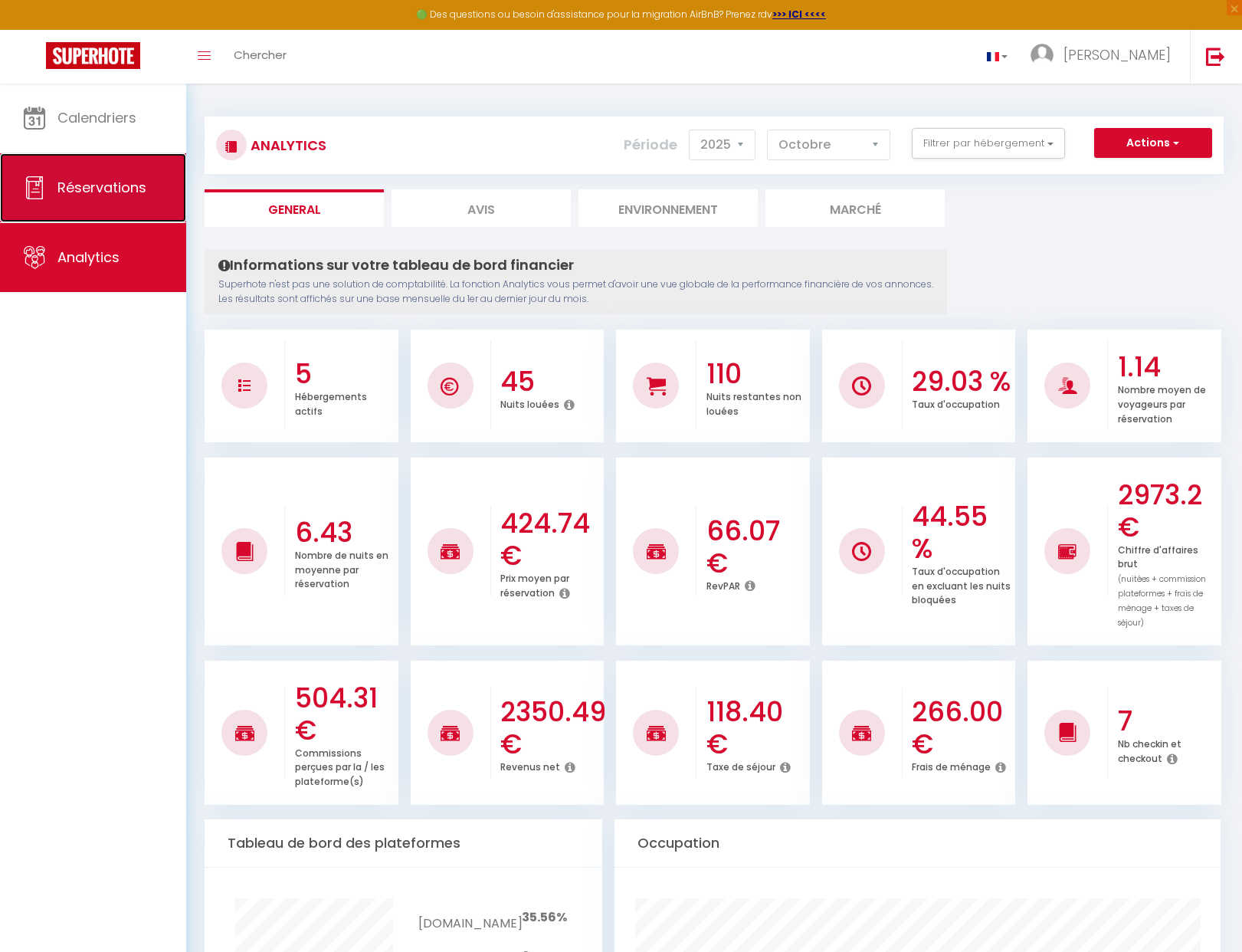
click at [66, 201] on link "Réservations" at bounding box center [93, 188] width 186 height 69
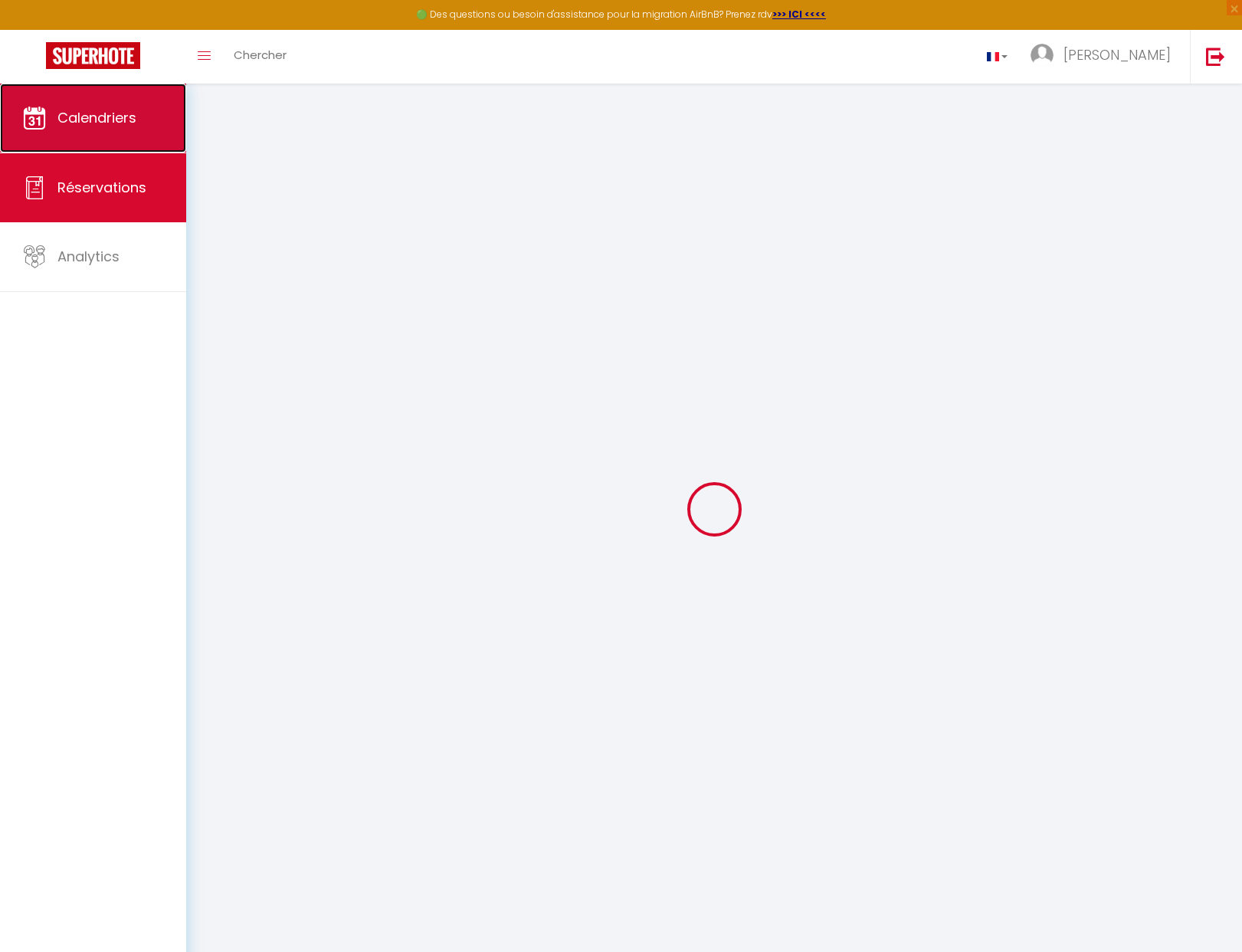
click at [76, 106] on link "Calendriers" at bounding box center [93, 118] width 186 height 69
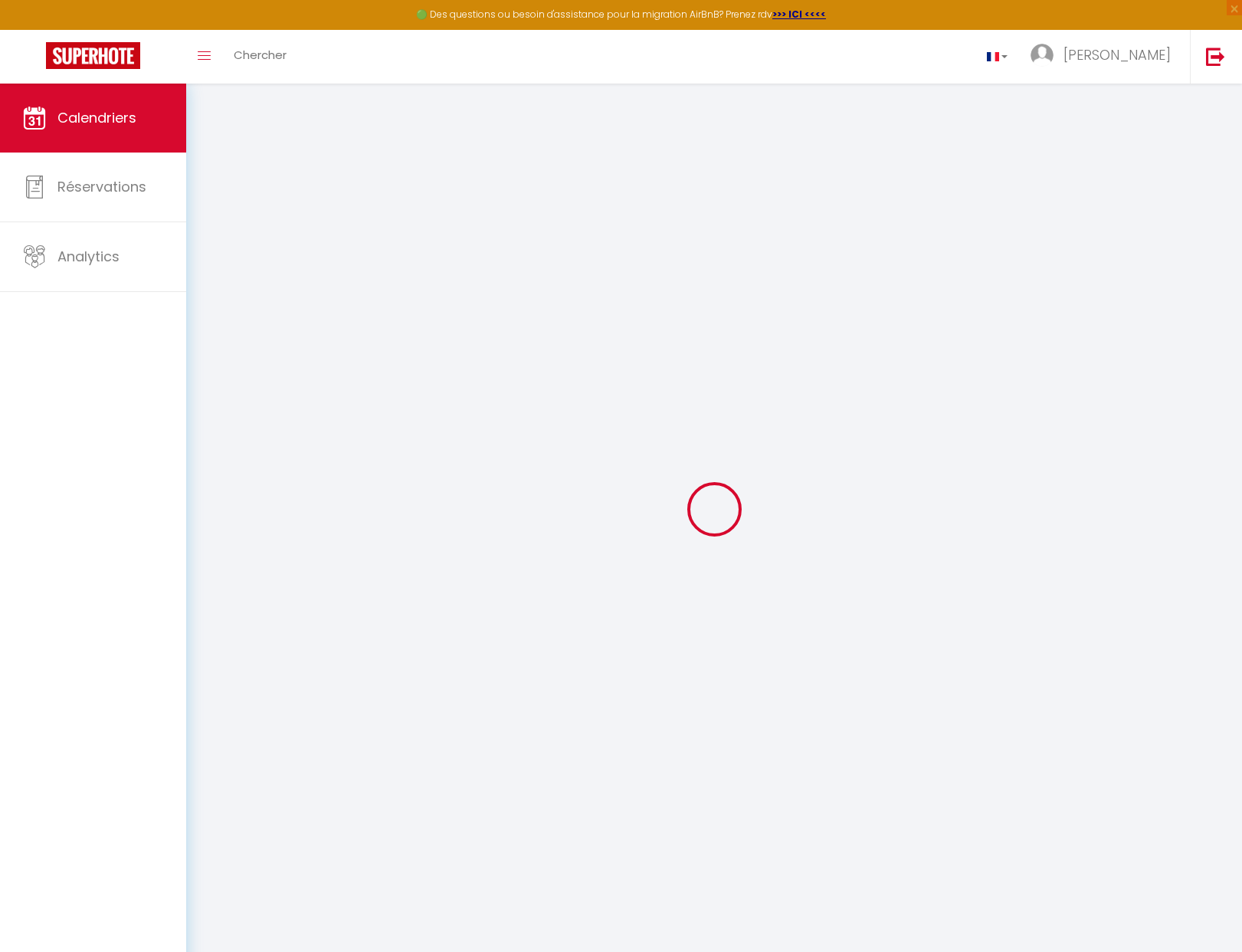
select select
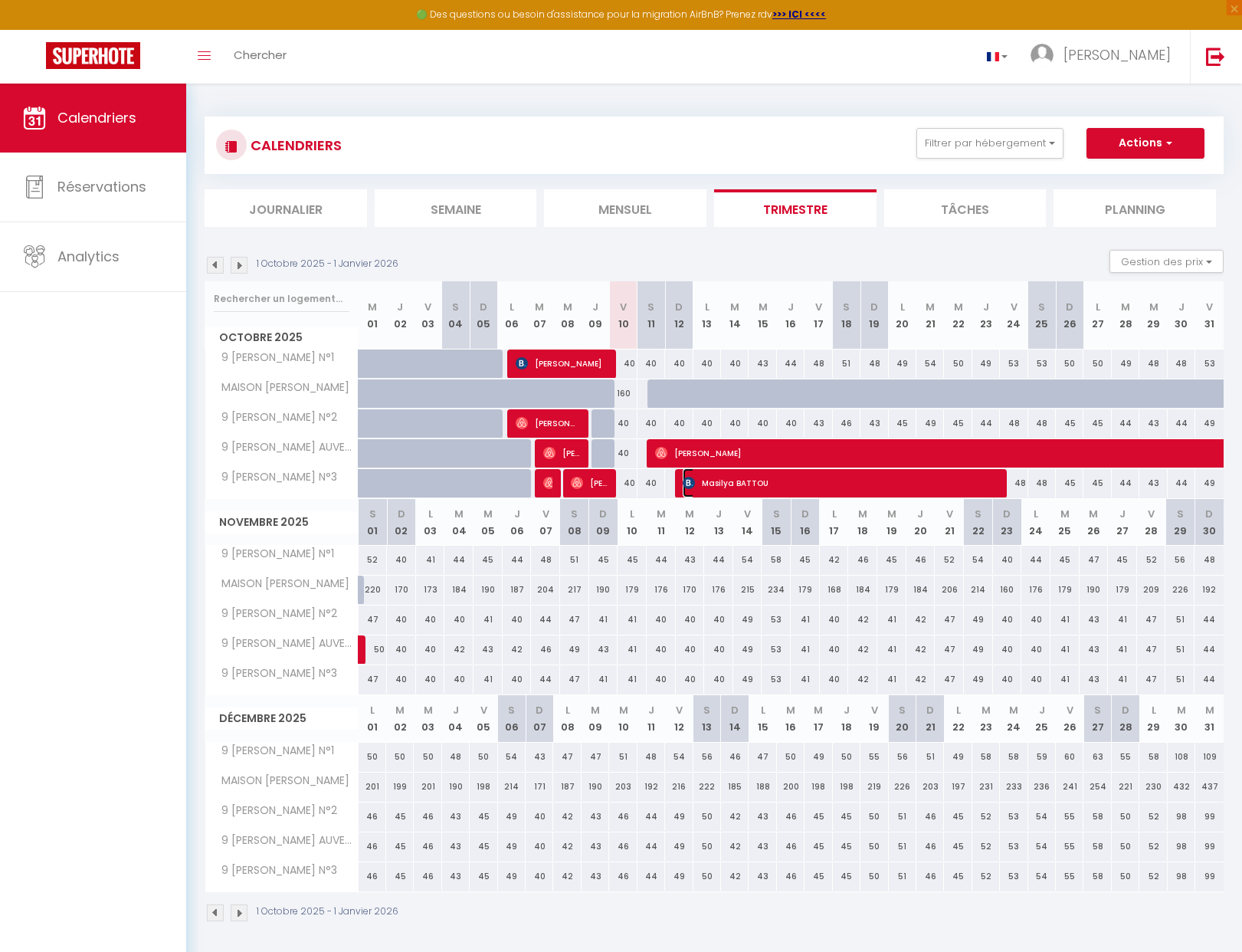
click at [772, 483] on span "Masilya BATTOU" at bounding box center [839, 482] width 313 height 29
select select "OK"
select select "KO"
select select "0"
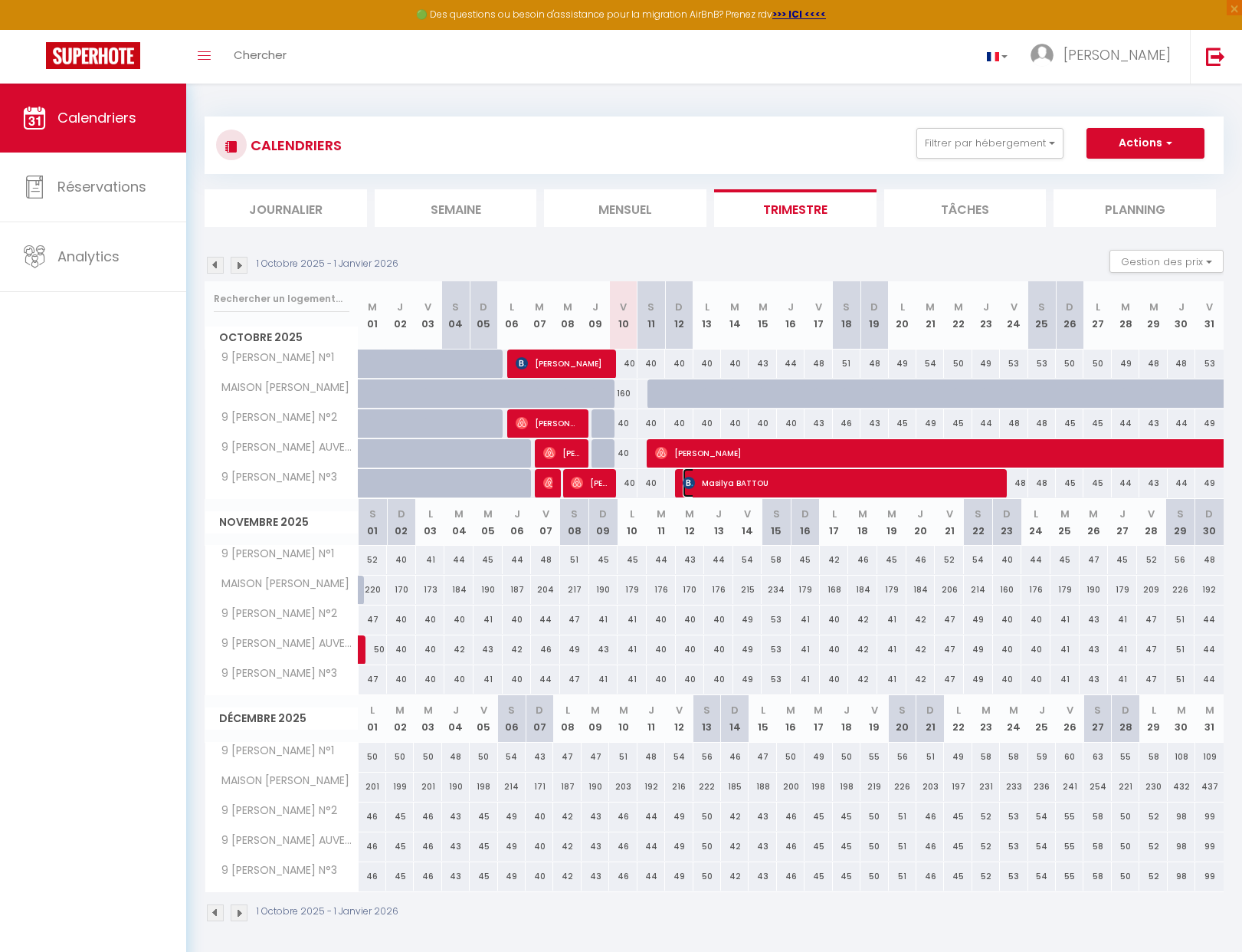
select select "1"
select select
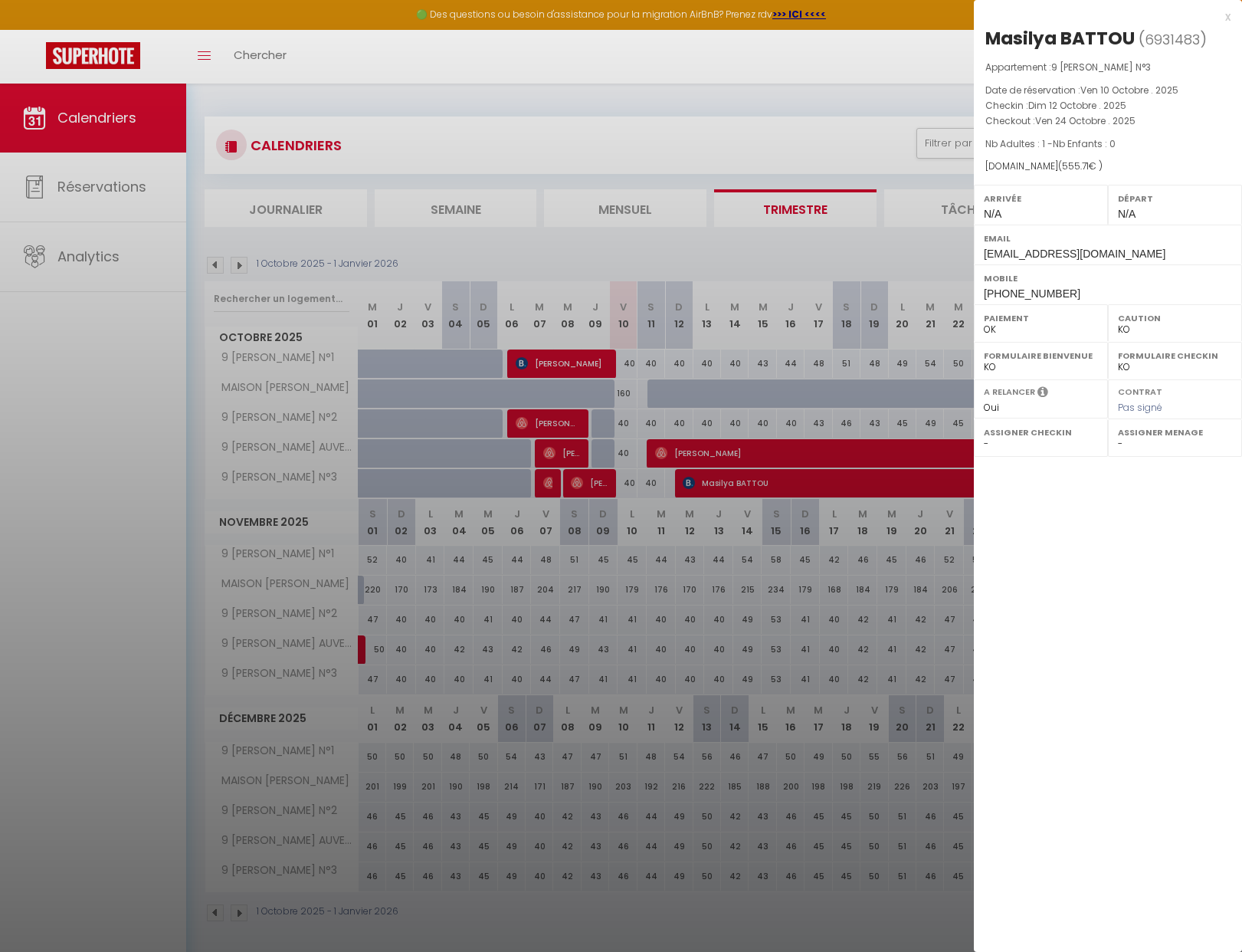
click at [112, 261] on div at bounding box center [621, 476] width 1242 height 952
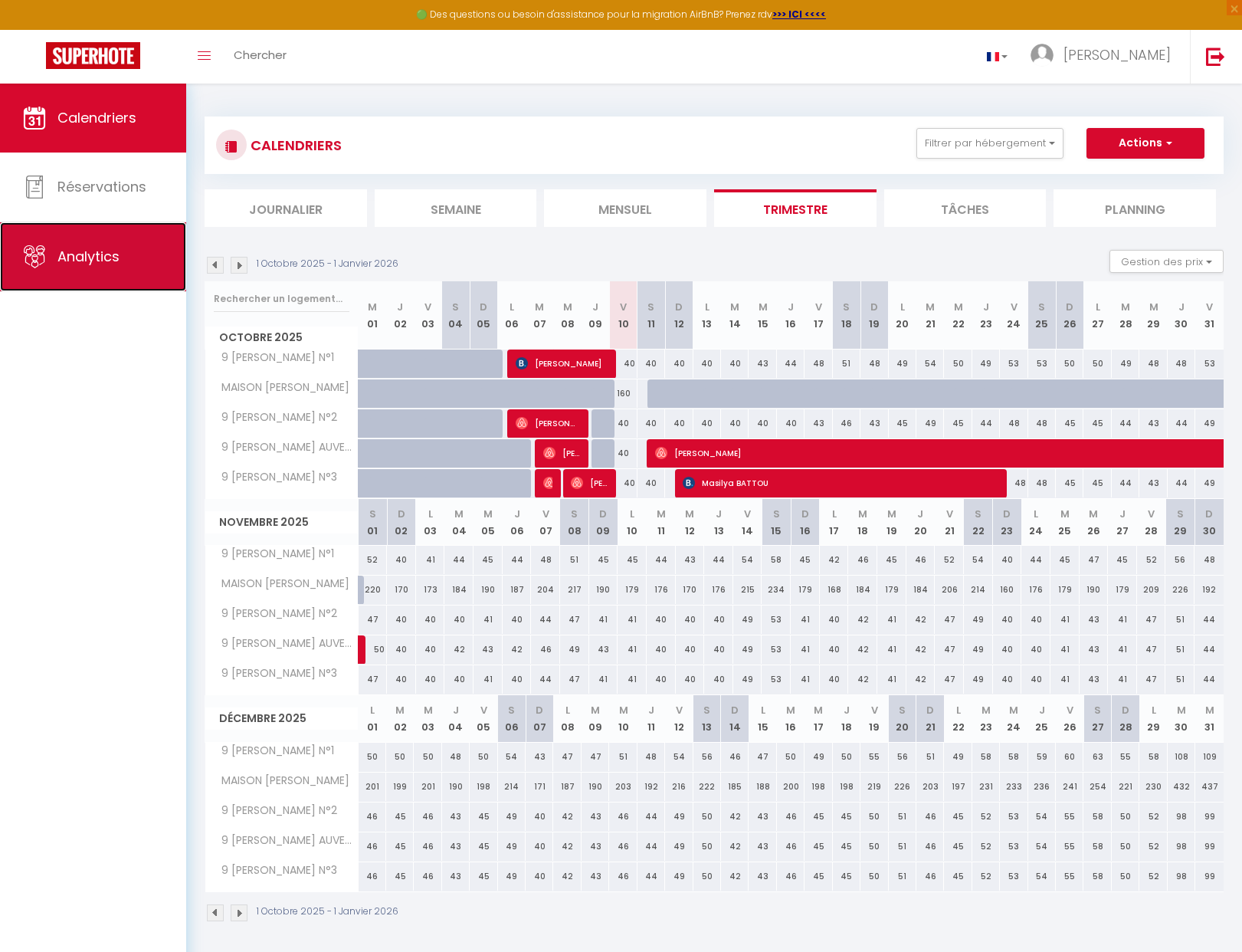
click at [111, 238] on link "Analytics" at bounding box center [93, 257] width 186 height 69
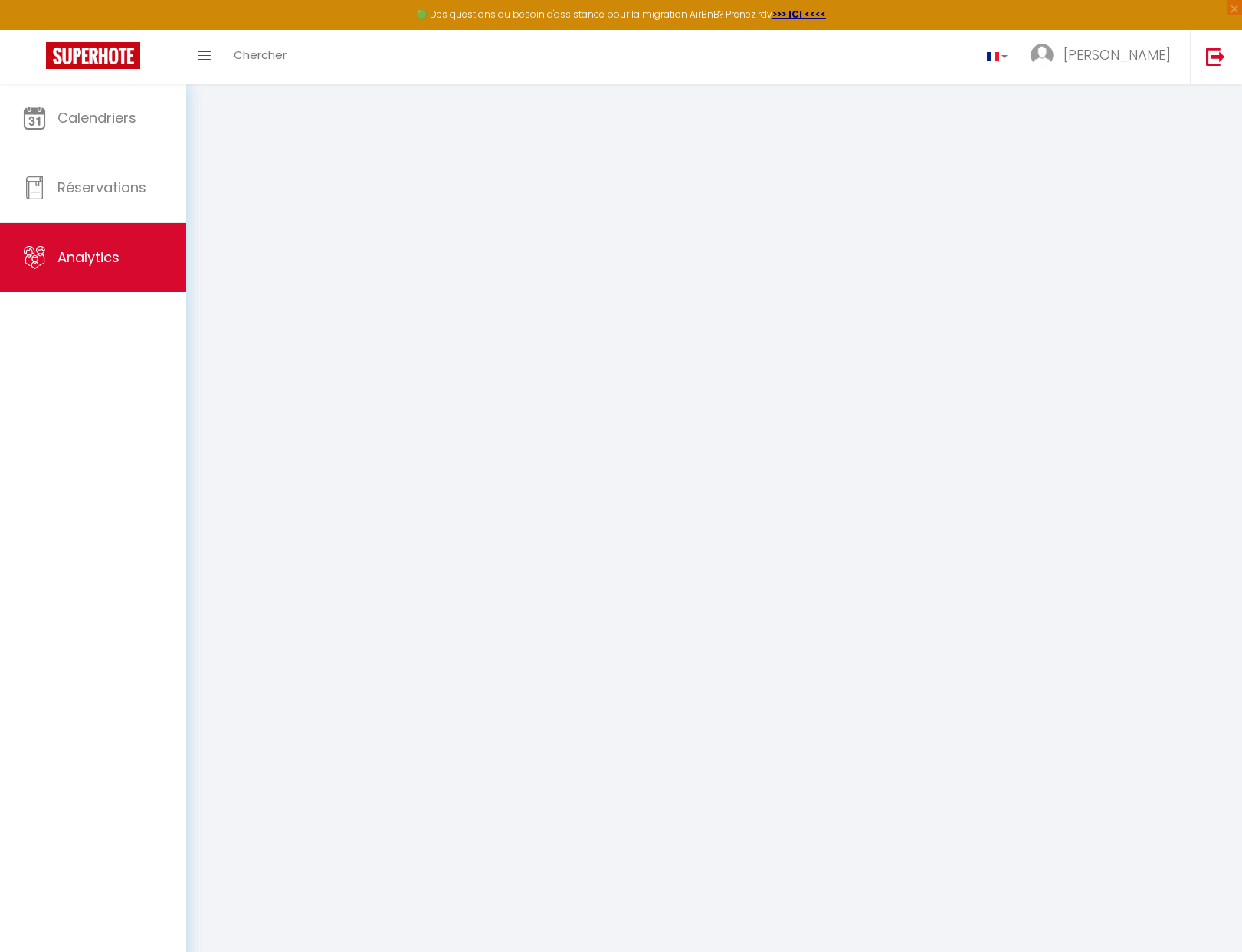
select select "2025"
select select "10"
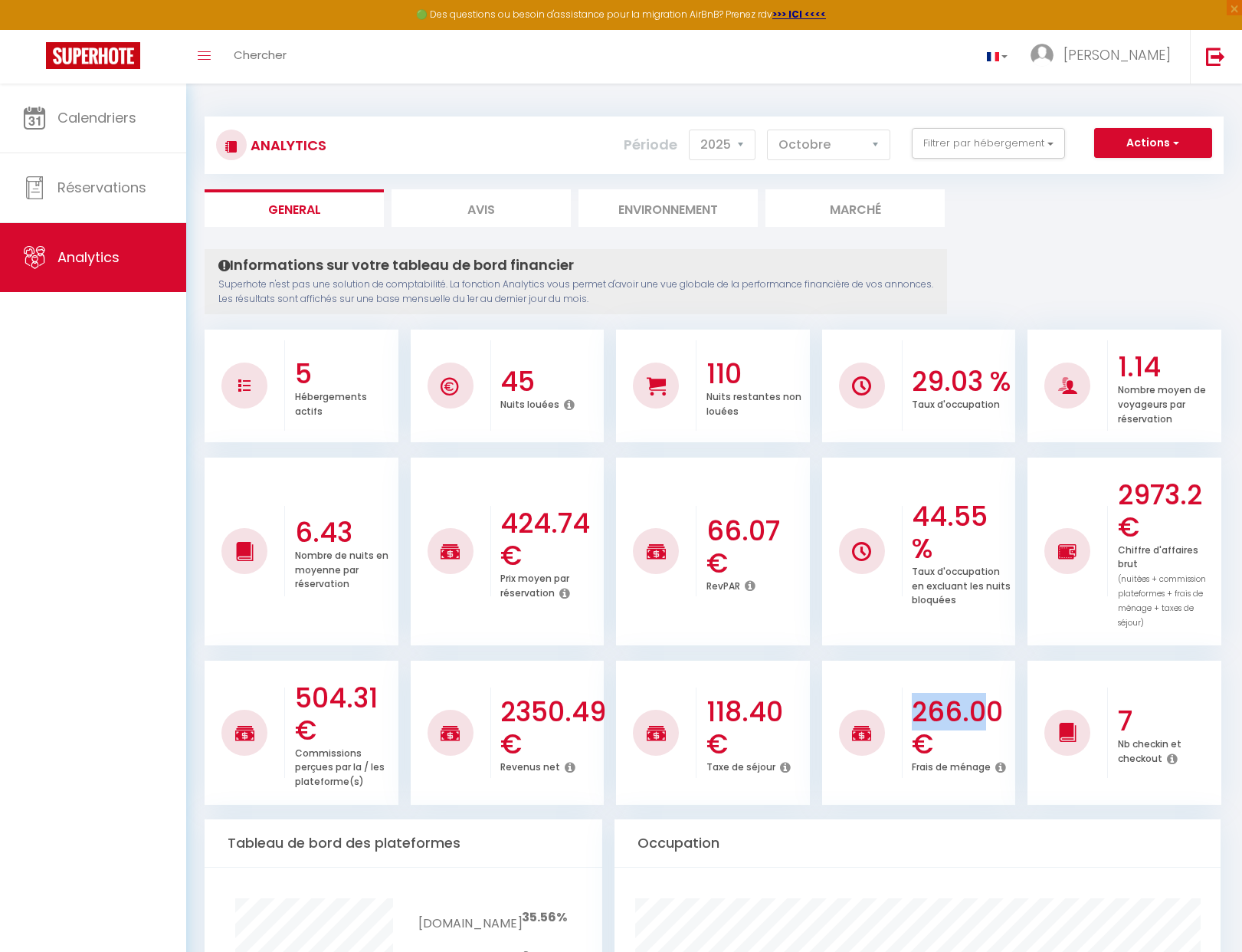
drag, startPoint x: 914, startPoint y: 702, endPoint x: 994, endPoint y: 709, distance: 80.3
click at [994, 709] on h3 "266.00 €" at bounding box center [961, 728] width 99 height 65
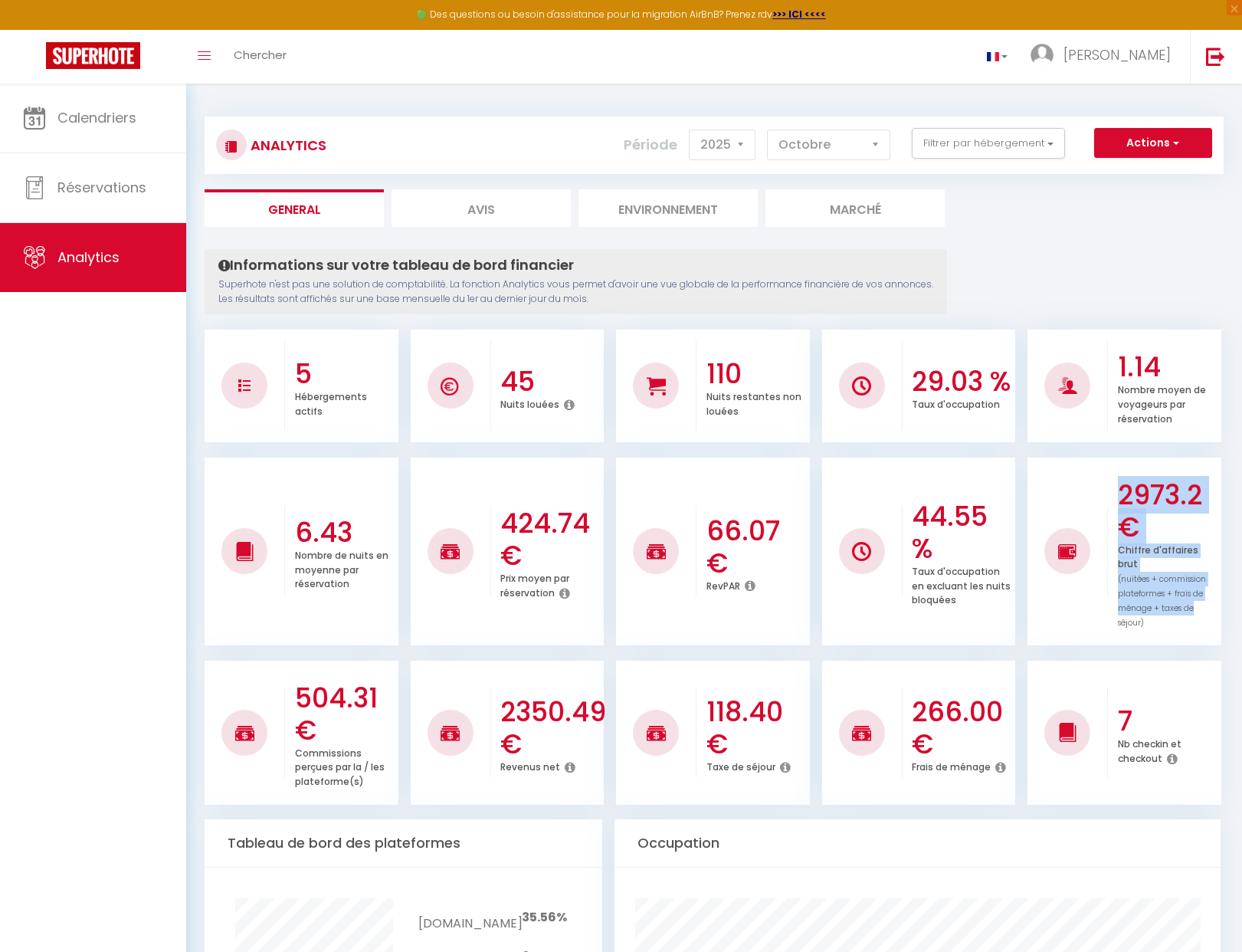
drag, startPoint x: 1125, startPoint y: 503, endPoint x: 1196, endPoint y: 593, distance: 114.6
click at [1196, 593] on div "2973.2 € Chiffre d'affaires brut (nuitées + commission plateformes + frais de m…" at bounding box center [1164, 552] width 113 height 188
click at [1196, 586] on span "(nuitées + commission plateformes + frais de ménage + taxes de séjour)" at bounding box center [1162, 601] width 88 height 55
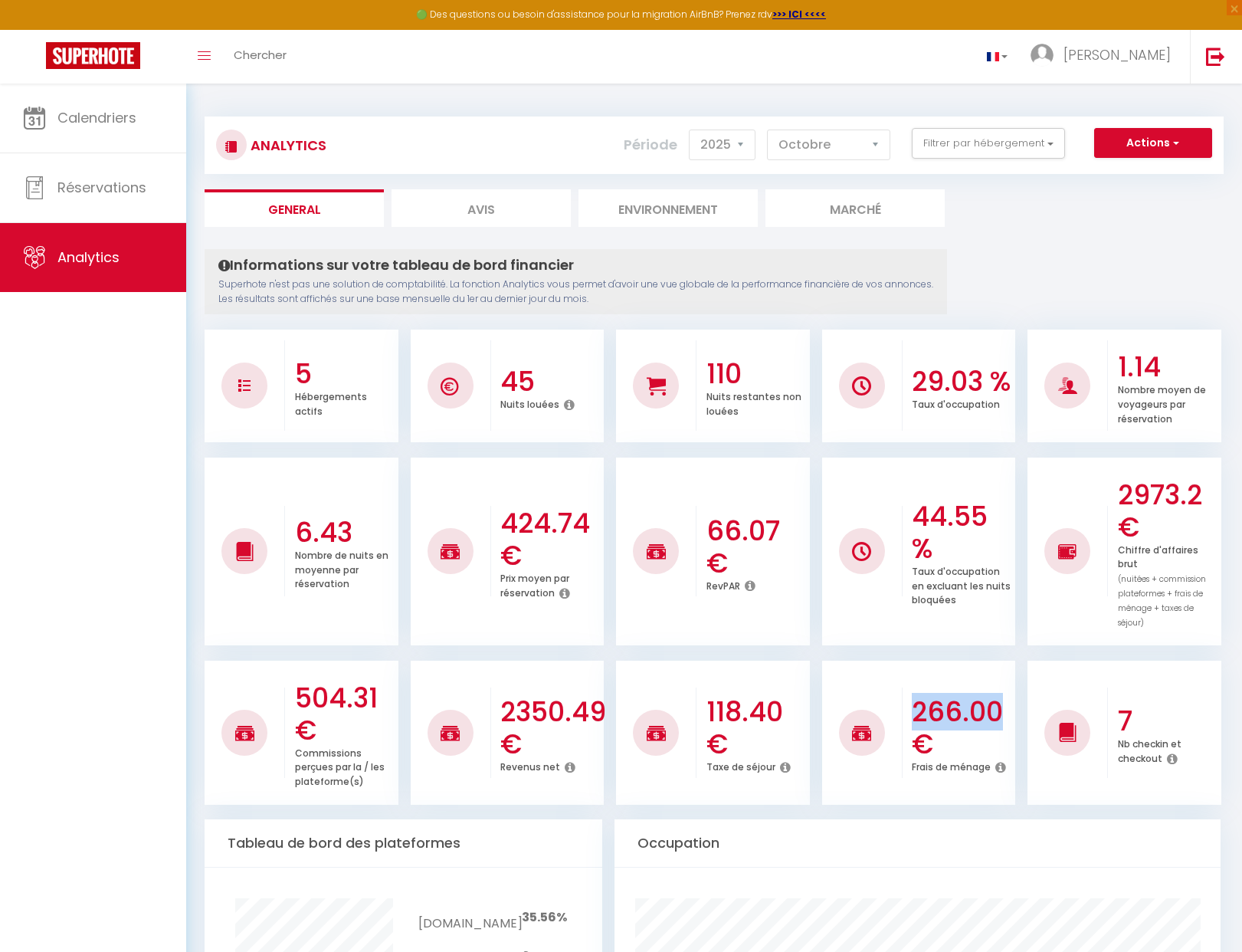
drag, startPoint x: 913, startPoint y: 695, endPoint x: 993, endPoint y: 720, distance: 83.8
click at [997, 716] on h3 "266.00 €" at bounding box center [961, 728] width 99 height 65
click at [957, 721] on h3 "266.00 €" at bounding box center [961, 728] width 99 height 65
drag, startPoint x: 912, startPoint y: 706, endPoint x: 973, endPoint y: 735, distance: 67.5
click at [951, 722] on h3 "266.00 €" at bounding box center [961, 728] width 99 height 65
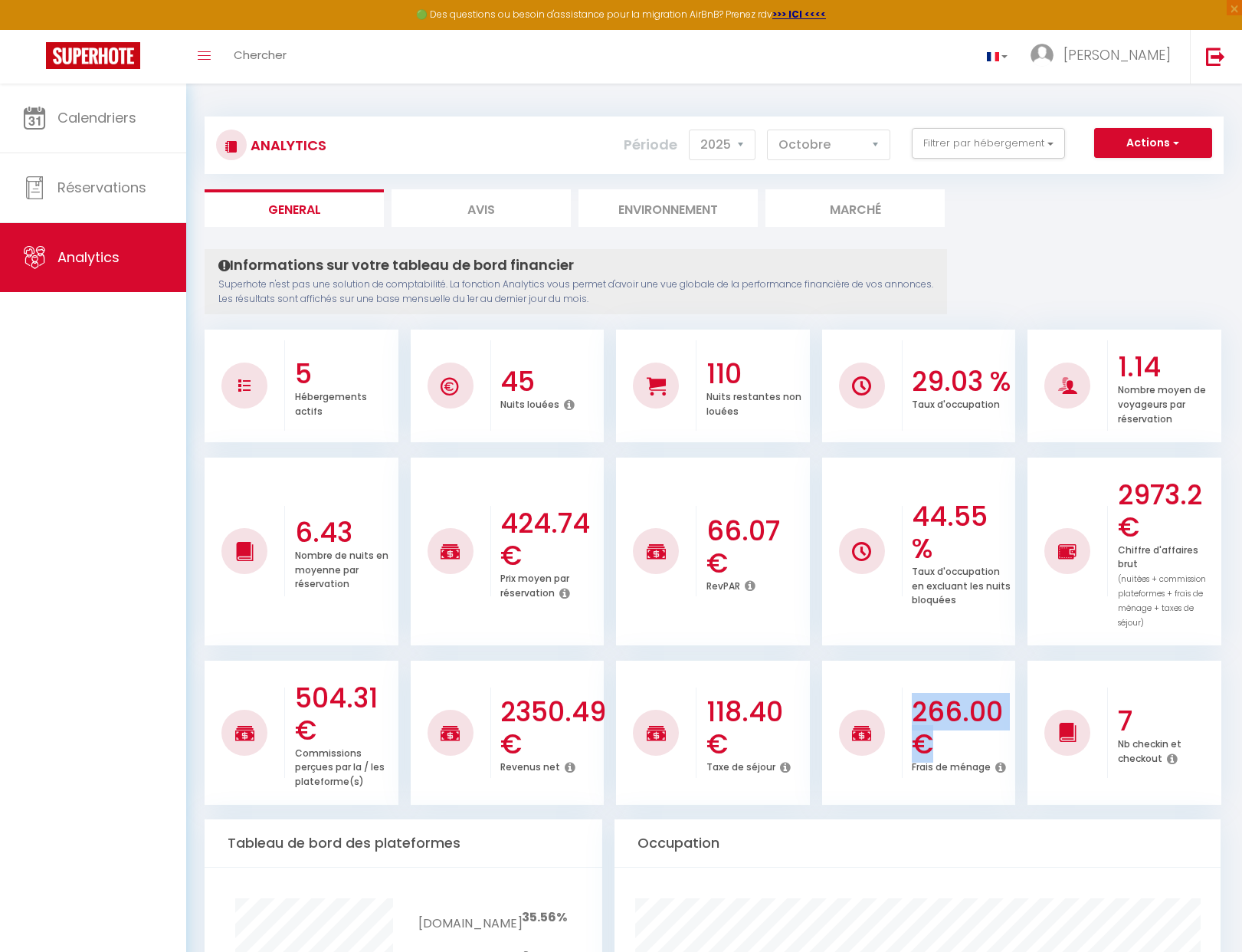
click at [973, 735] on h3 "266.00 €" at bounding box center [961, 728] width 99 height 65
click at [958, 715] on h3 "266.00 €" at bounding box center [961, 728] width 99 height 65
click at [1002, 762] on div "Frais de ménage" at bounding box center [961, 768] width 99 height 14
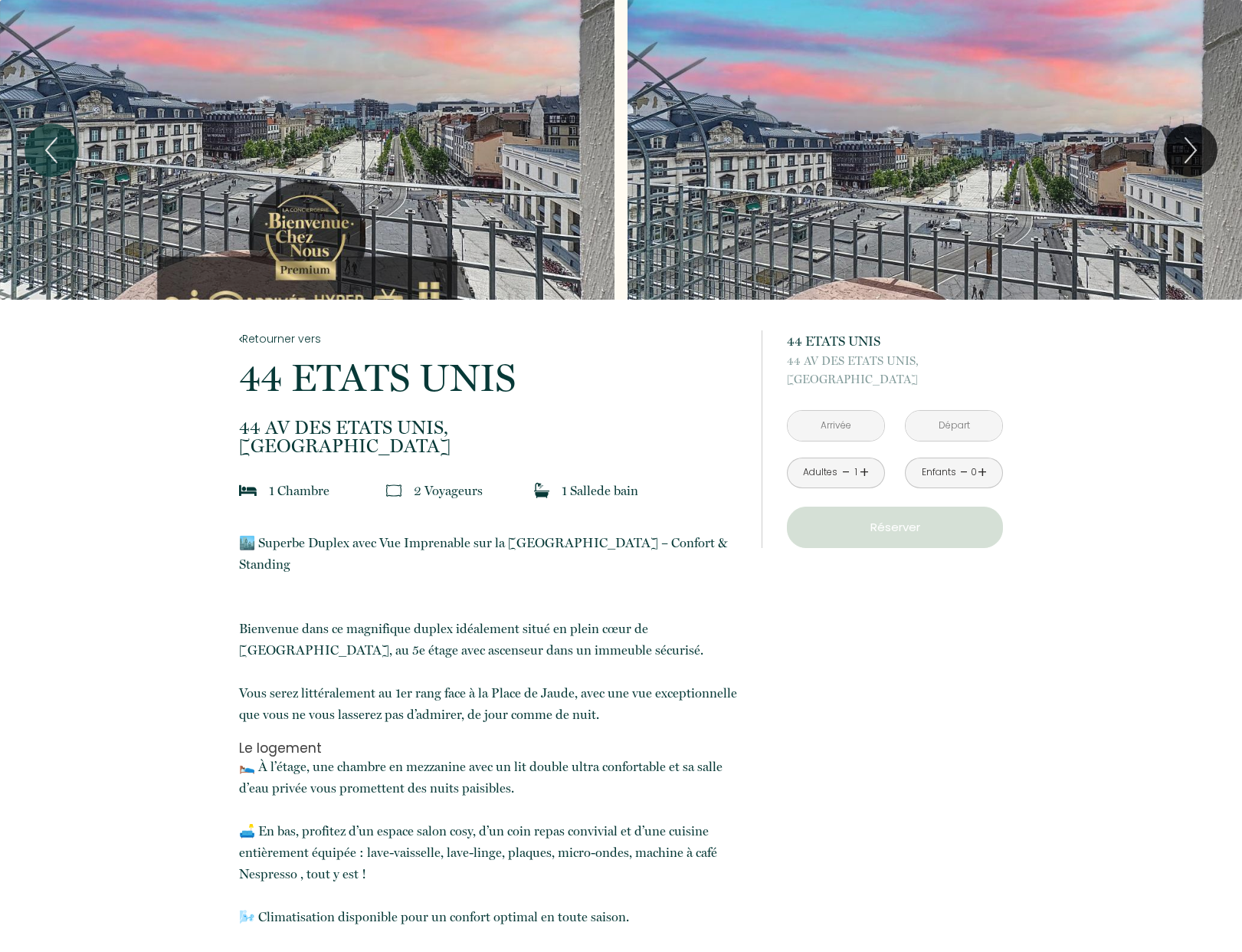
click at [1156, 152] on div "Slideshow" at bounding box center [935, 150] width 615 height 299
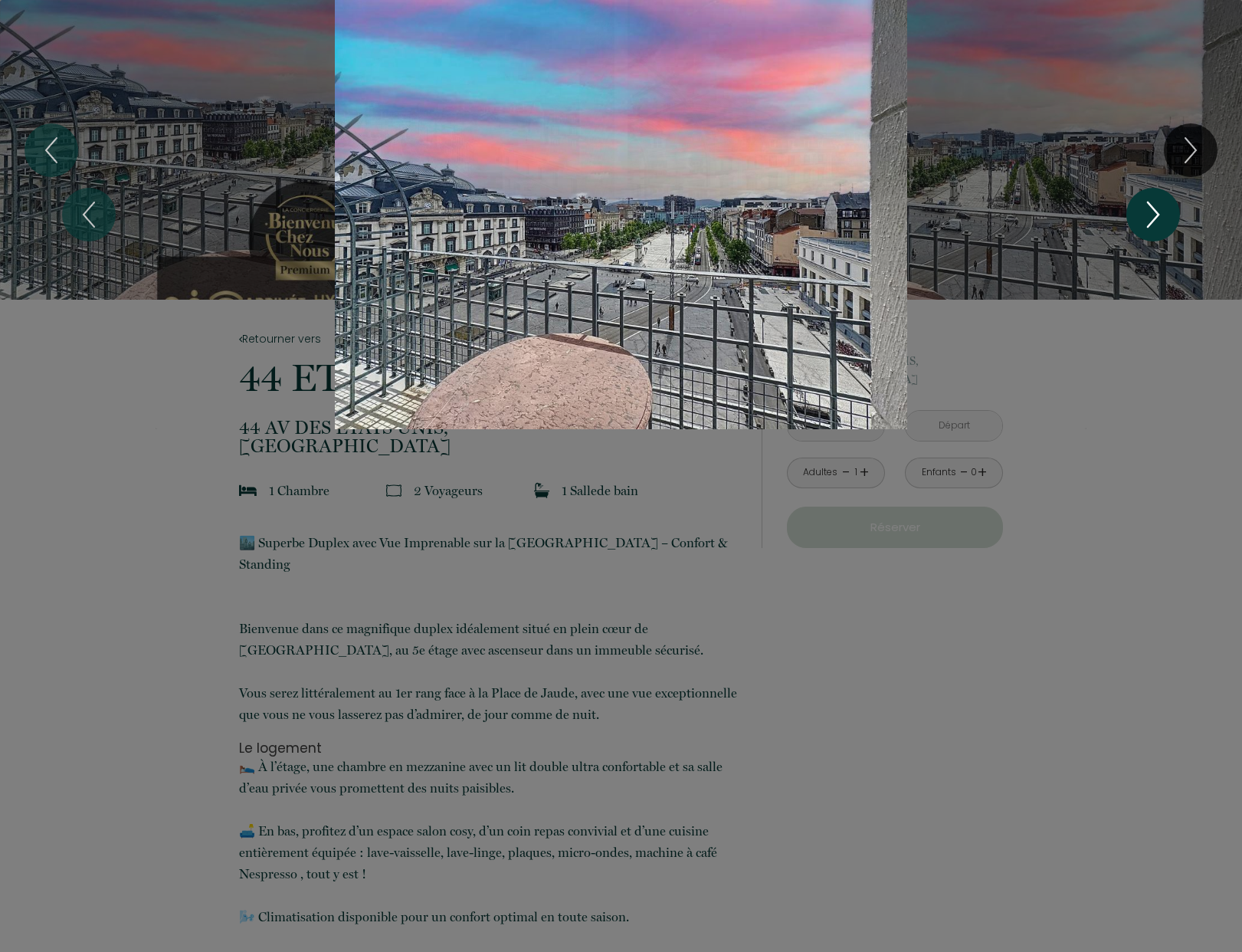
click at [1162, 211] on icon "Next" at bounding box center [1153, 214] width 32 height 46
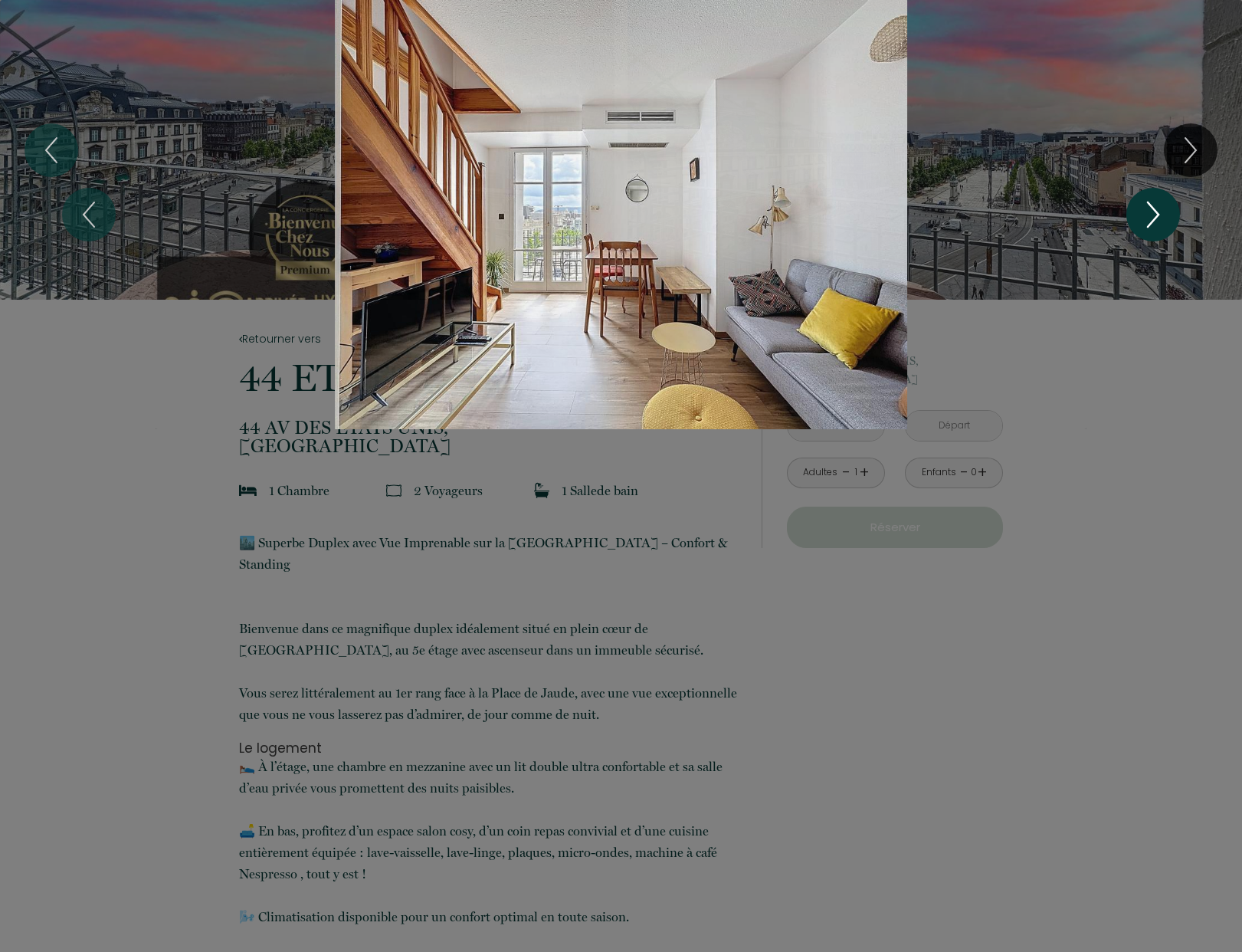
click at [1158, 212] on icon "Next" at bounding box center [1154, 214] width 11 height 24
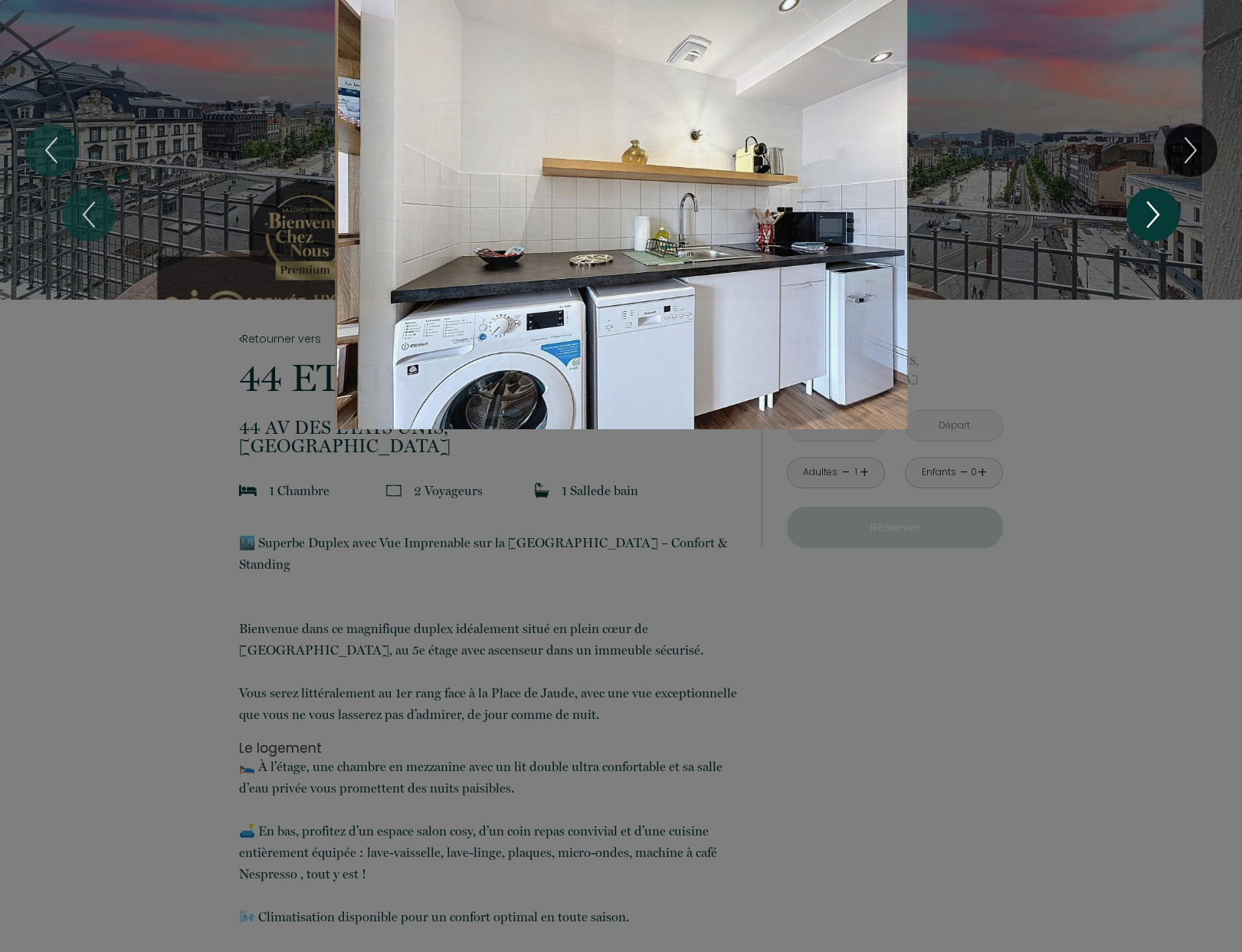
click at [1158, 212] on icon "Next" at bounding box center [1154, 214] width 11 height 24
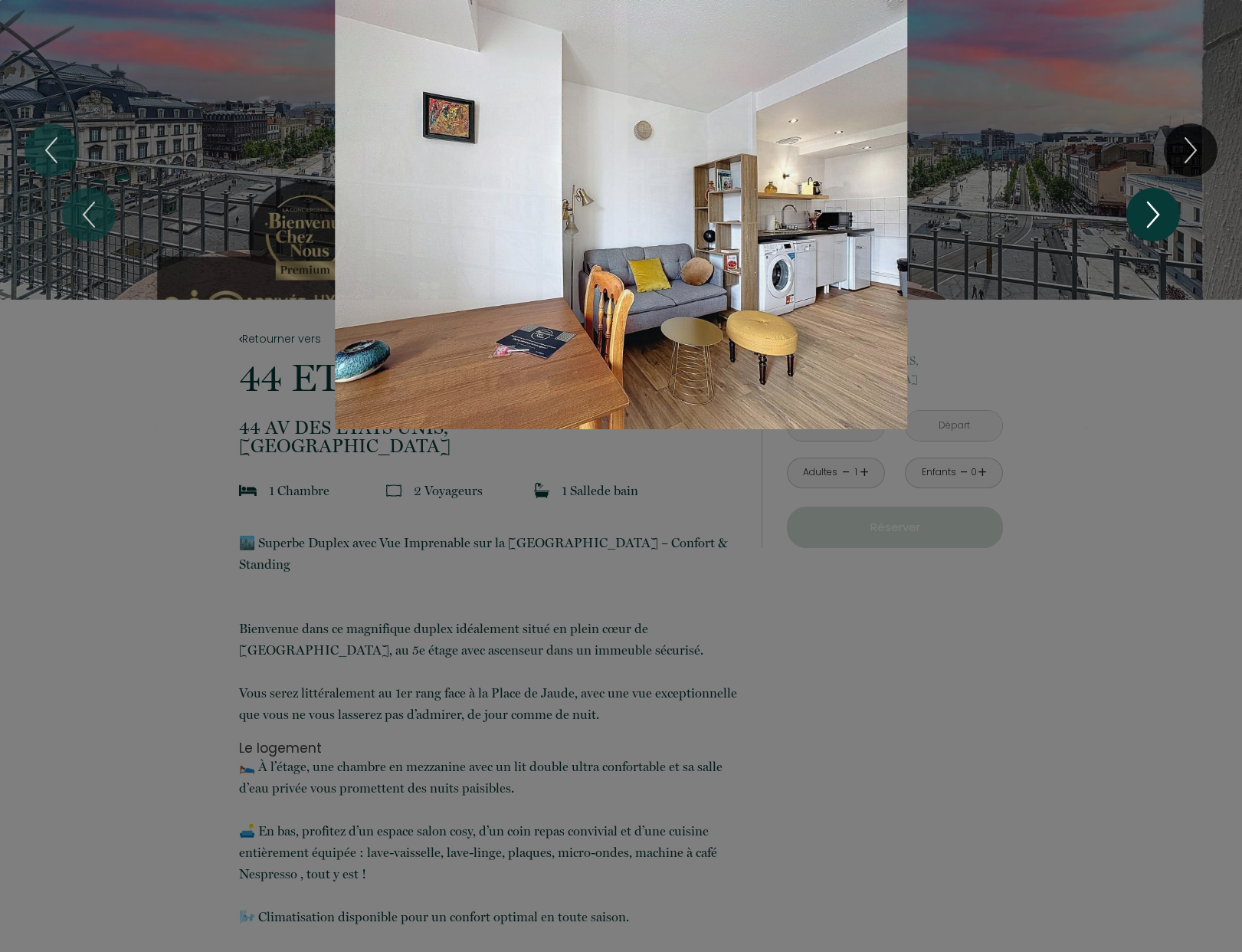
click at [1154, 210] on icon "Next" at bounding box center [1153, 214] width 32 height 46
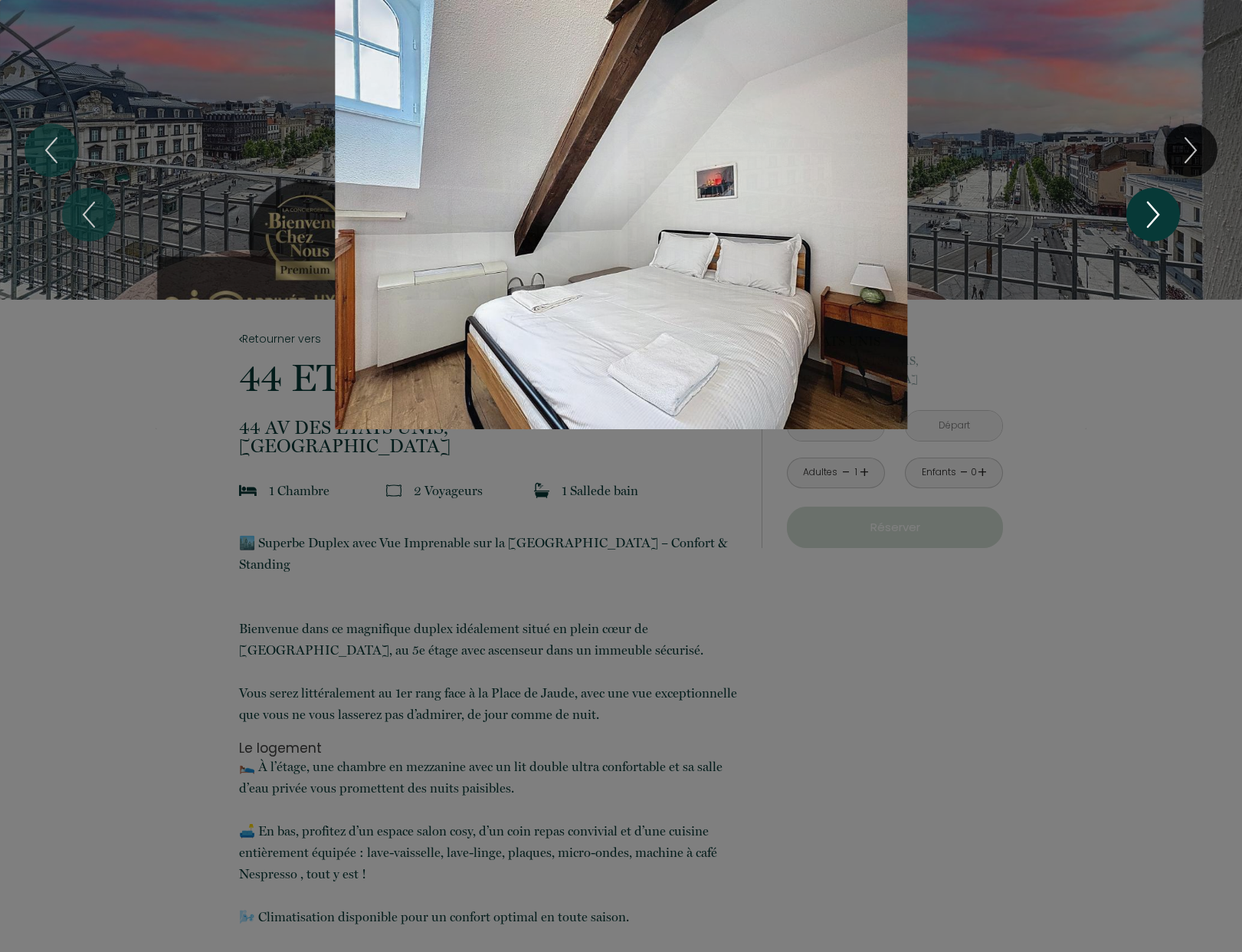
click at [1154, 210] on icon "Next" at bounding box center [1153, 214] width 32 height 46
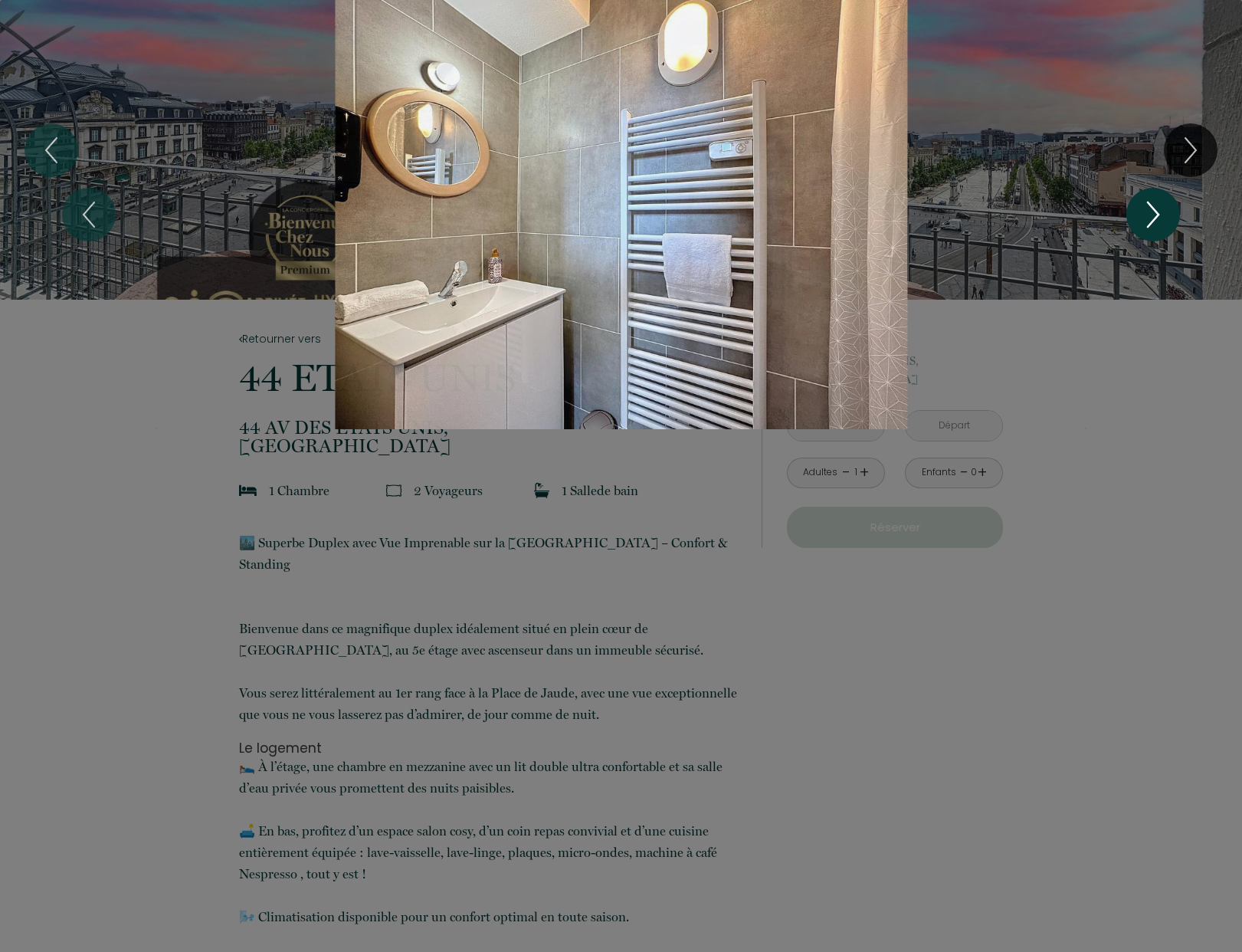
click at [1154, 210] on icon "Next" at bounding box center [1153, 214] width 32 height 46
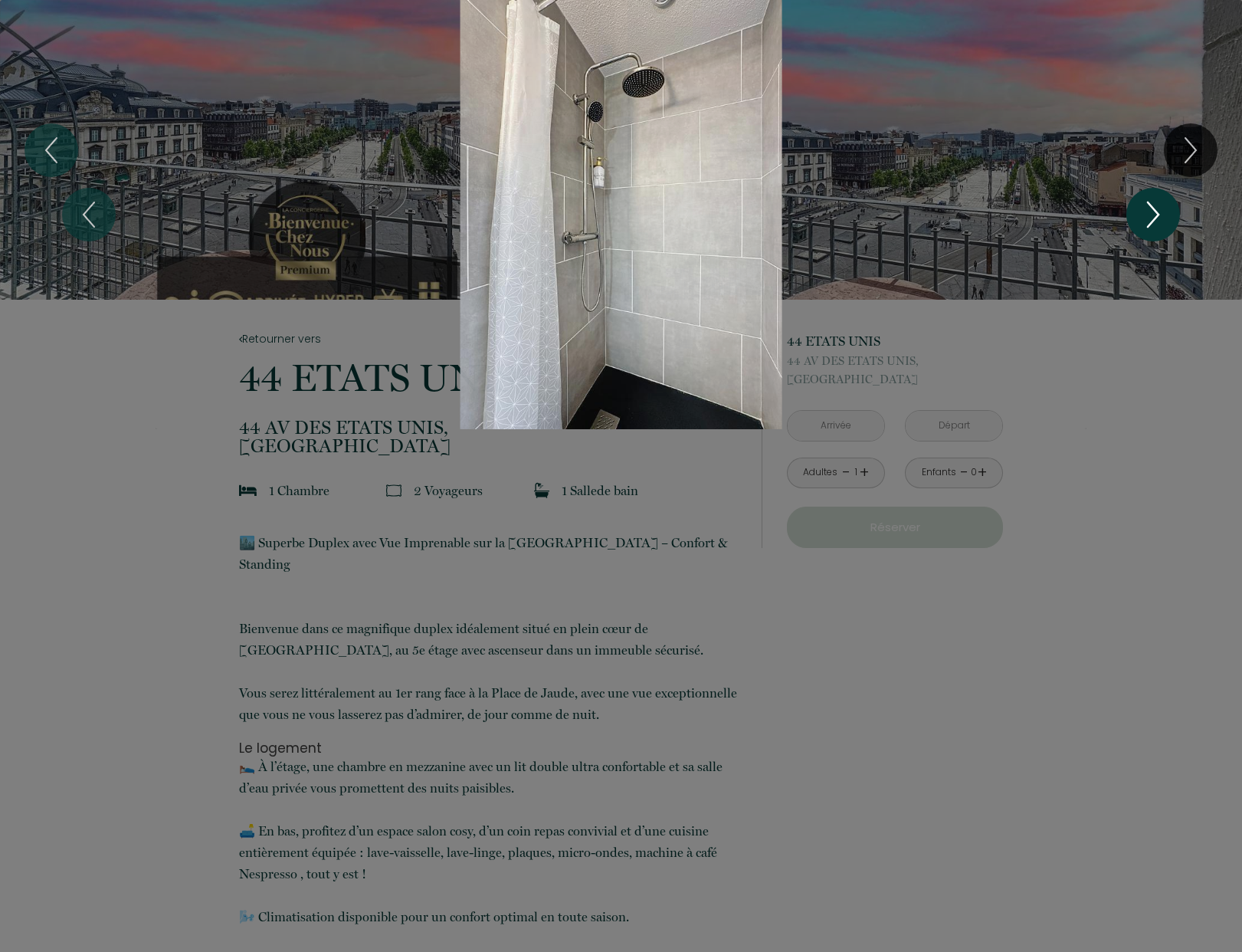
click at [1154, 210] on icon "Next" at bounding box center [1153, 214] width 32 height 46
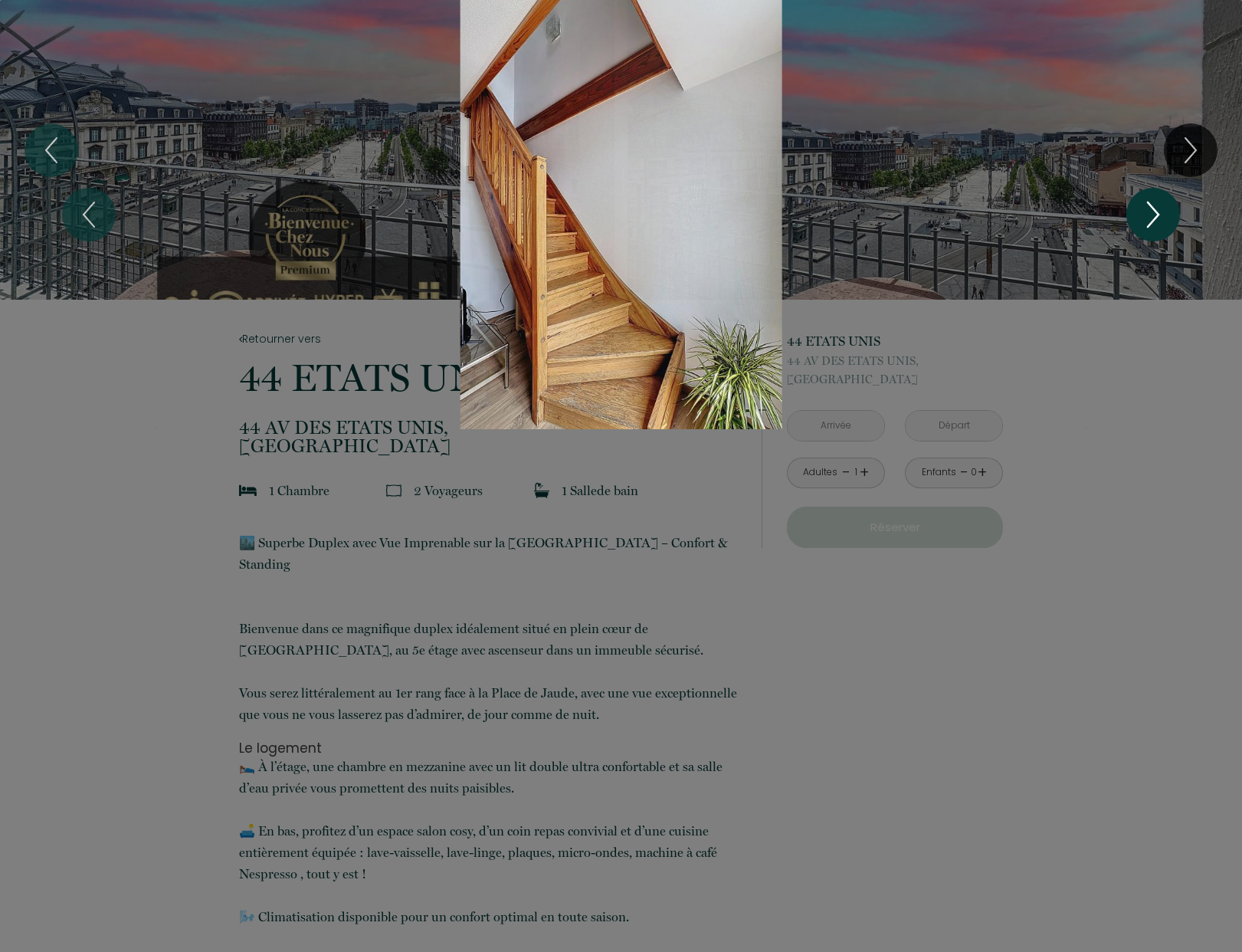
click at [1154, 210] on icon "Next" at bounding box center [1153, 214] width 32 height 46
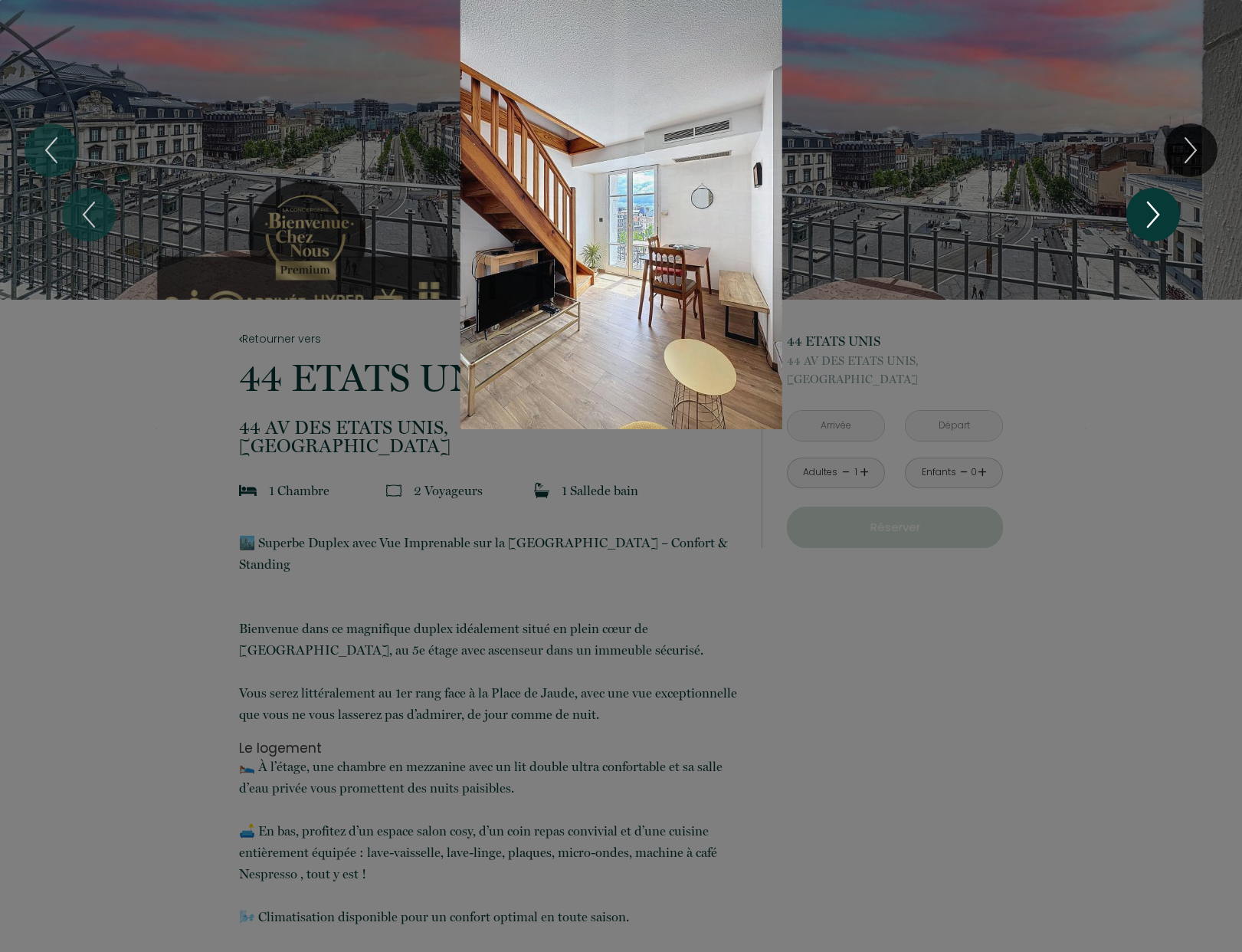
click at [1154, 210] on icon "Next" at bounding box center [1153, 214] width 32 height 46
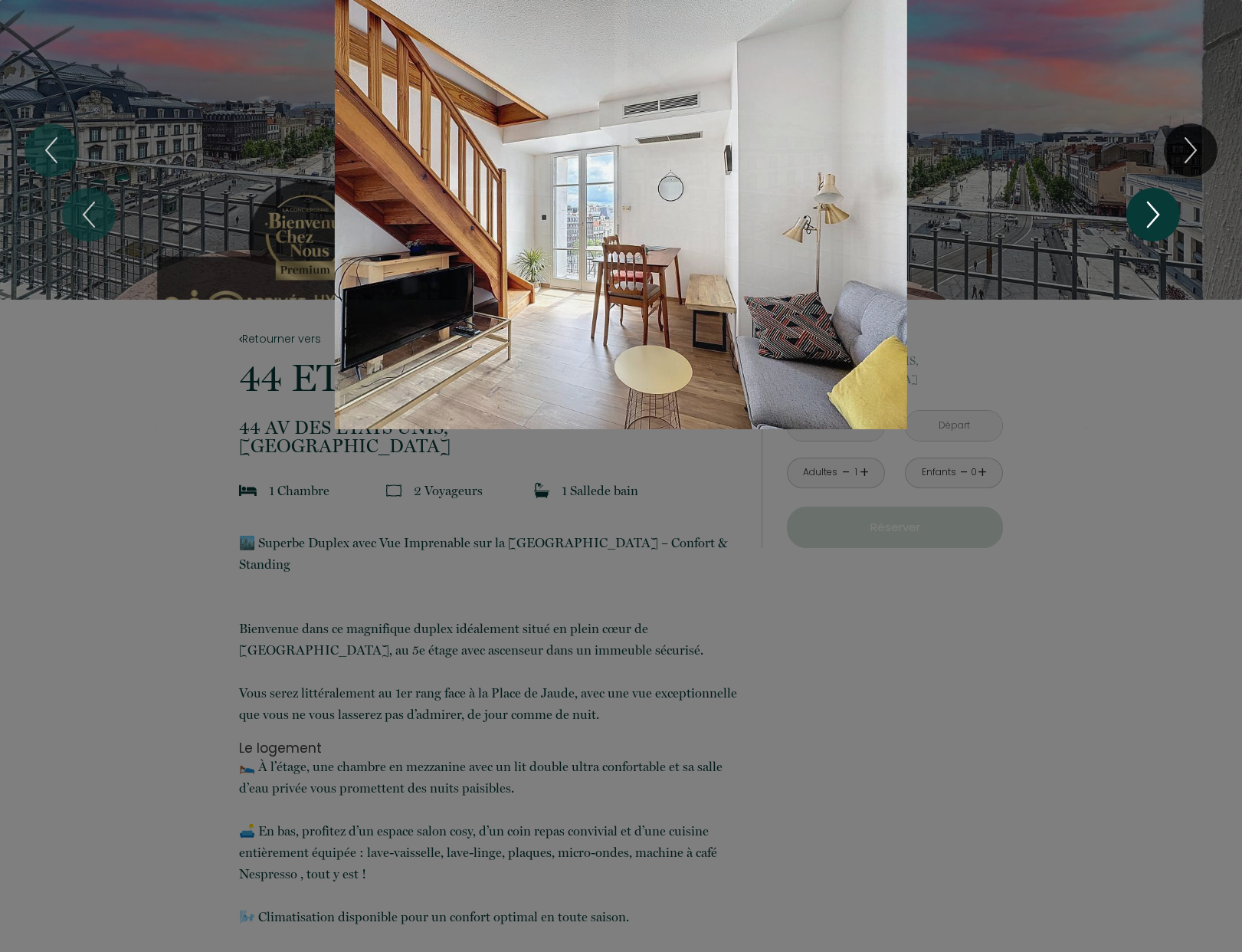
click at [1155, 210] on icon "Next" at bounding box center [1153, 214] width 32 height 46
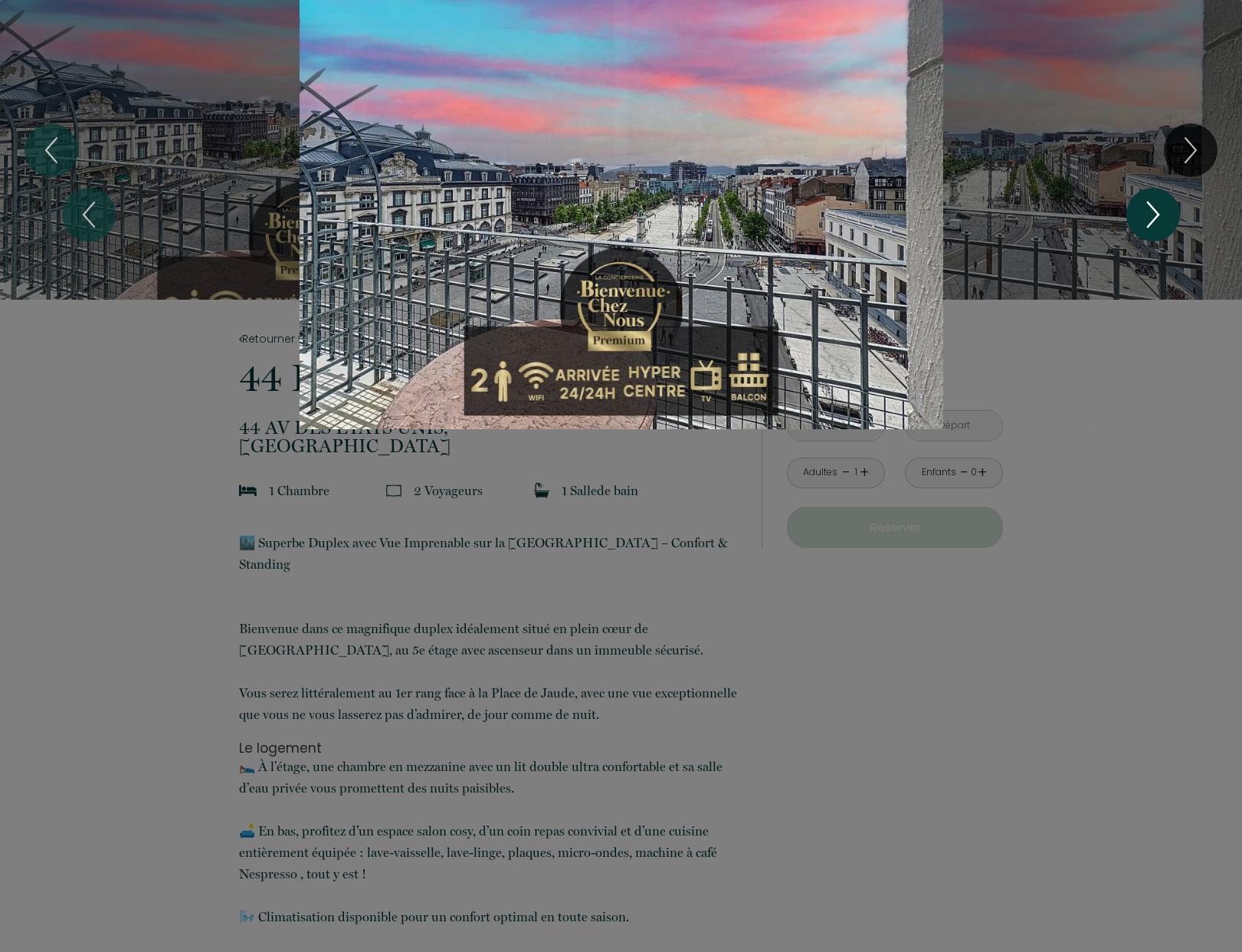
click at [1151, 210] on icon "Next" at bounding box center [1153, 214] width 32 height 46
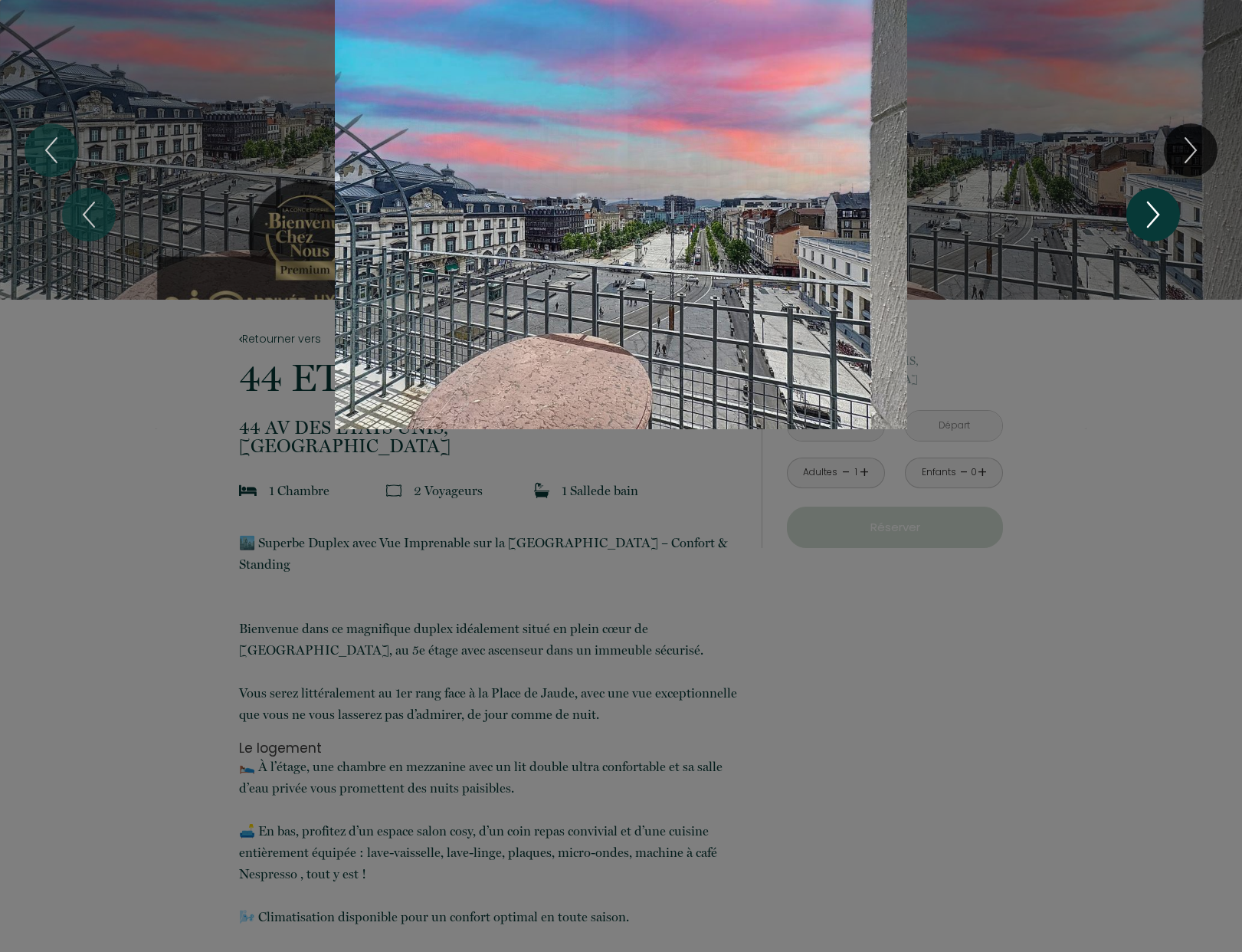
click at [1151, 210] on icon "Next" at bounding box center [1153, 214] width 32 height 46
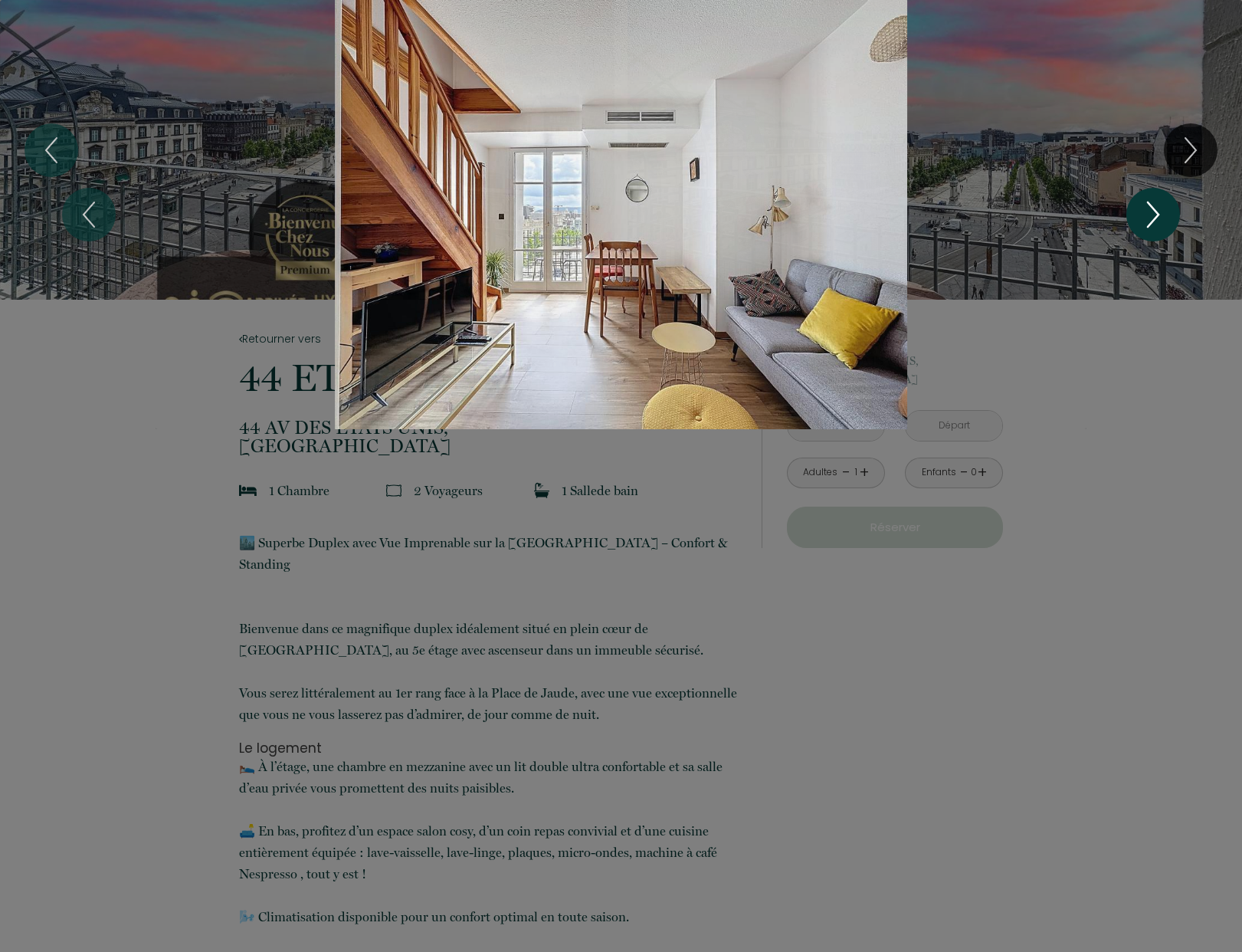
click at [1151, 210] on icon "Next" at bounding box center [1153, 214] width 32 height 46
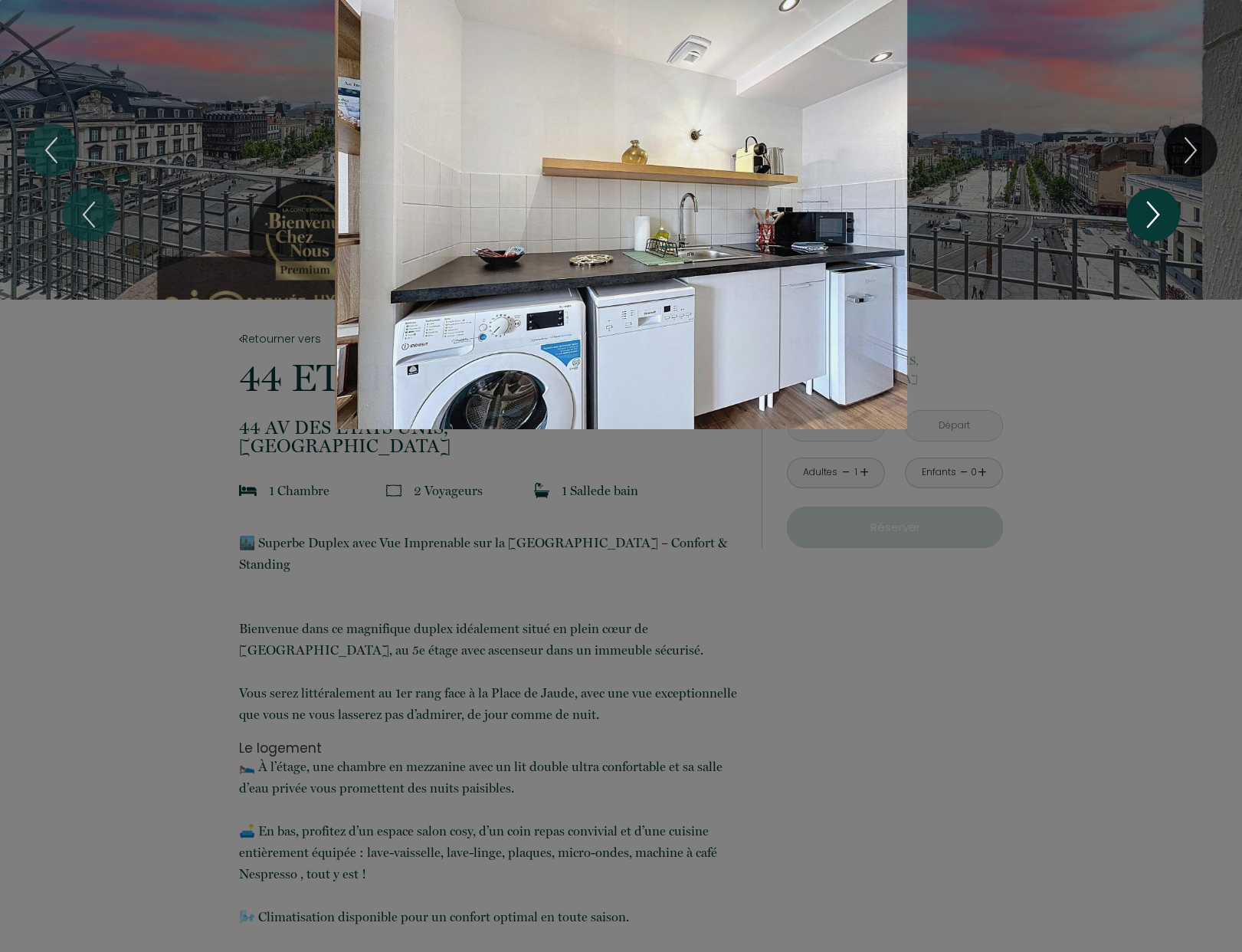
click at [1149, 212] on icon "Next" at bounding box center [1153, 214] width 32 height 46
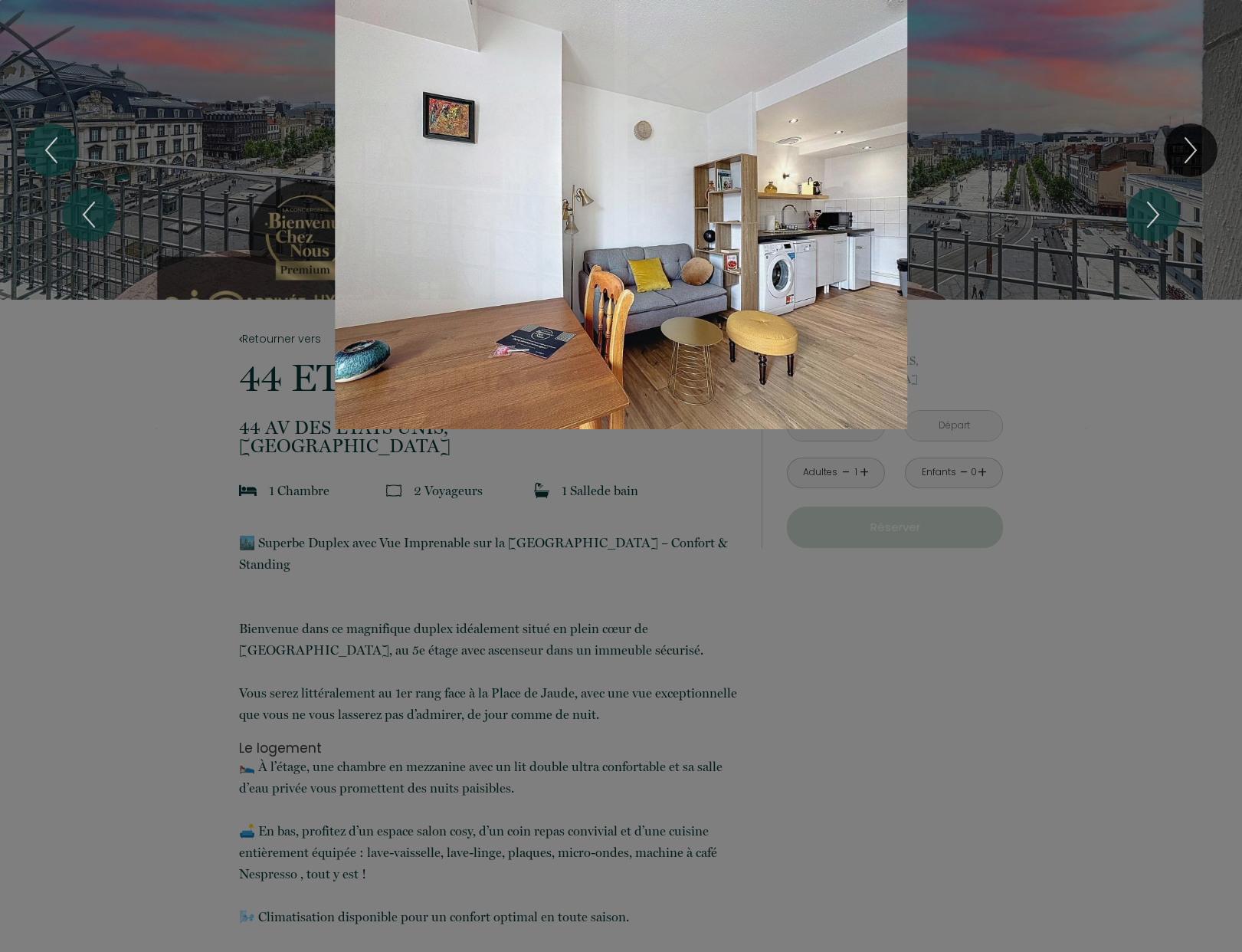
click at [1188, 51] on div "1 2 3 4 5 6 7 8 9 10 11" at bounding box center [621, 214] width 1242 height 430
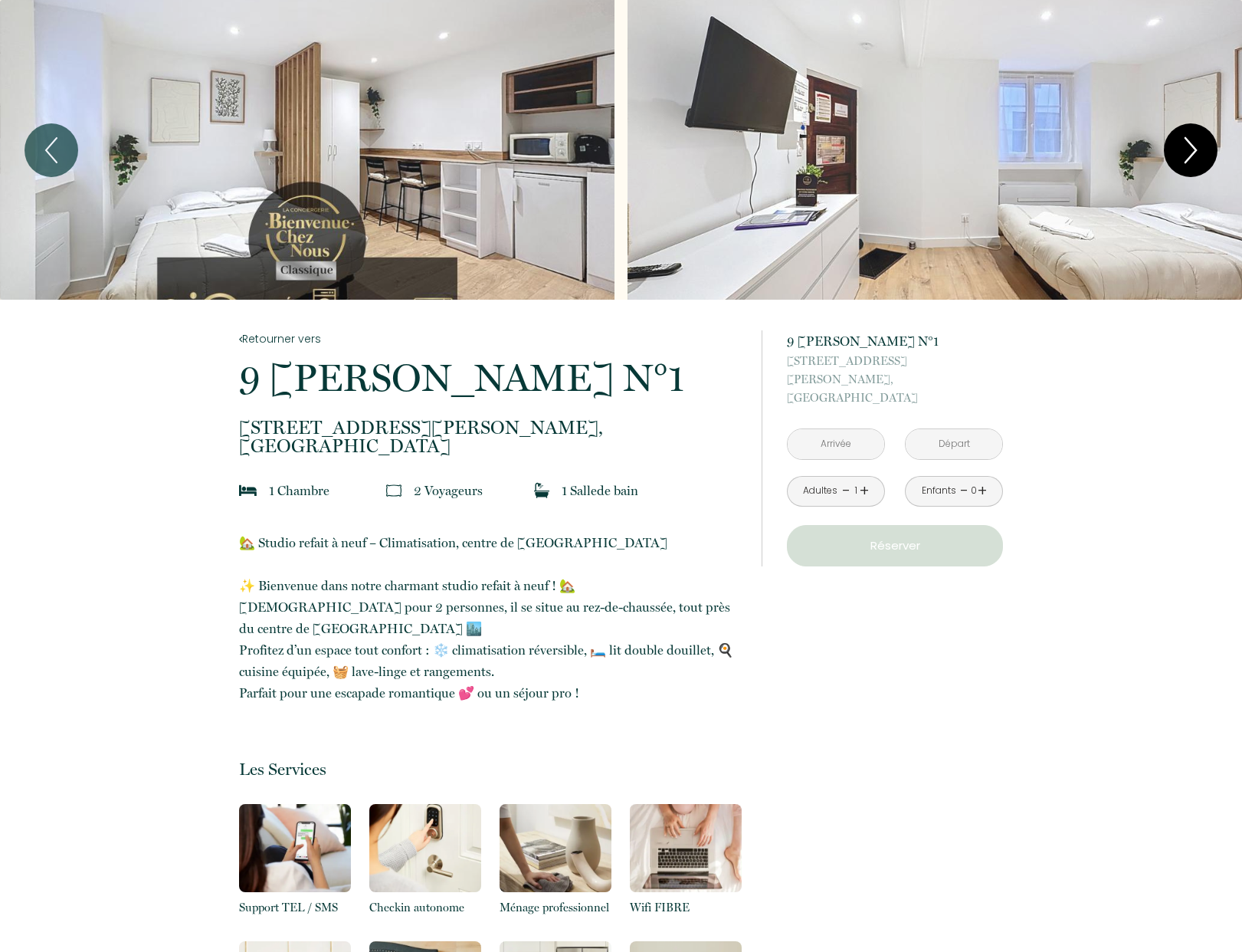
click at [1186, 154] on icon "Next" at bounding box center [1191, 150] width 32 height 46
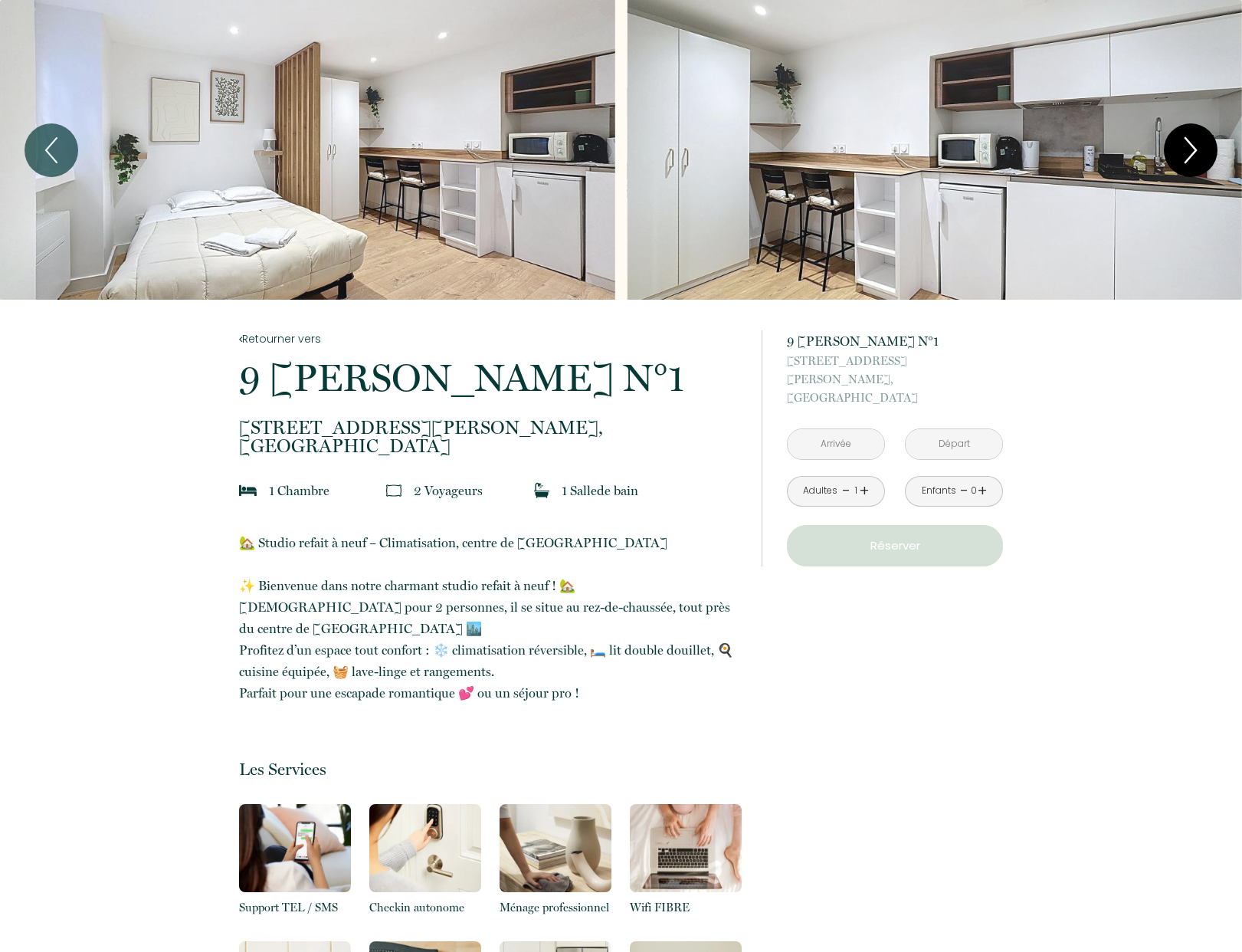
click at [1186, 154] on icon "Next" at bounding box center [1191, 150] width 32 height 46
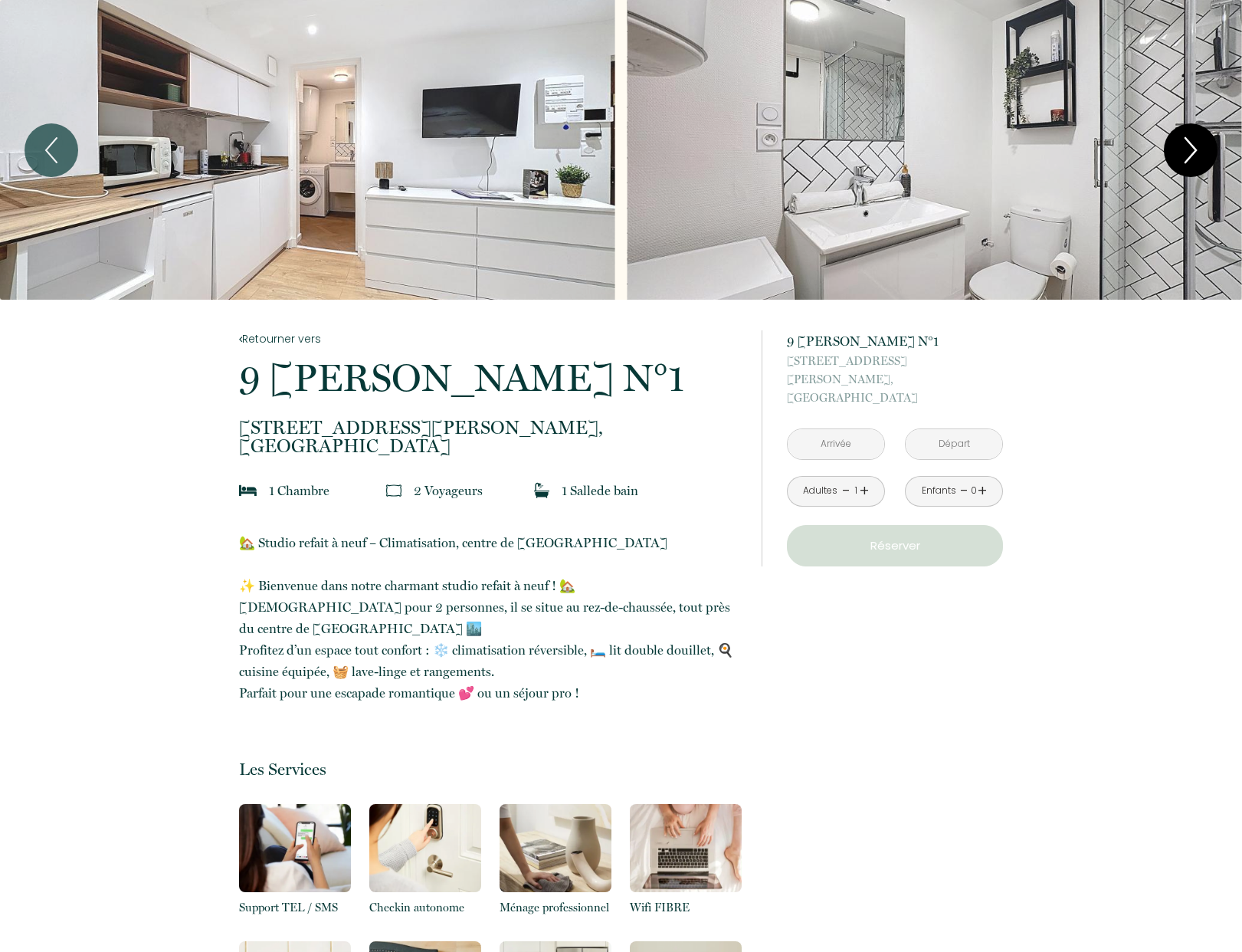
click at [1186, 154] on icon "Next" at bounding box center [1191, 150] width 32 height 46
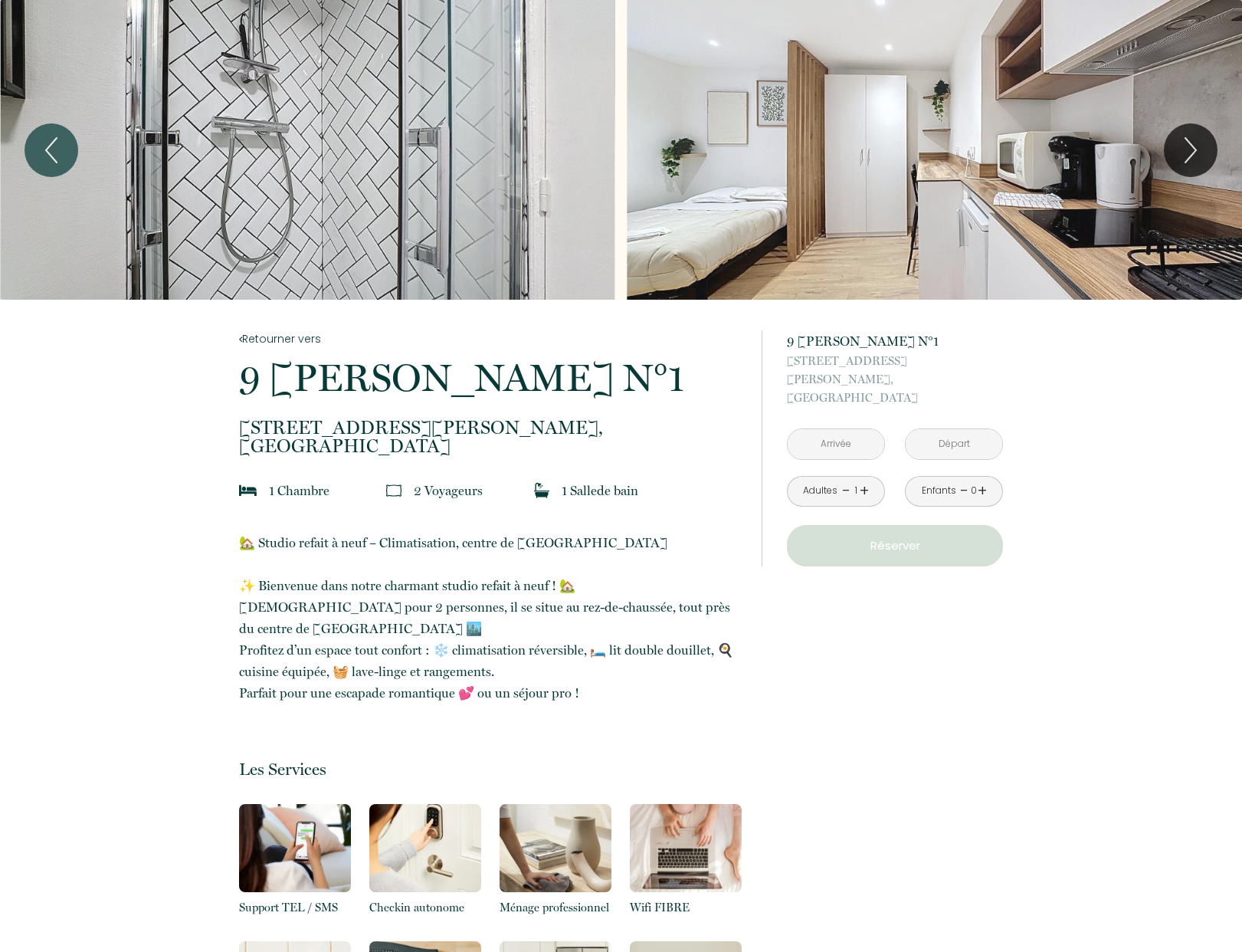
drag, startPoint x: 1186, startPoint y: 154, endPoint x: 533, endPoint y: 172, distance: 653.2
click at [720, 172] on div "Slideshow" at bounding box center [621, 150] width 1242 height 299
click at [52, 137] on icon "Previous" at bounding box center [51, 150] width 32 height 46
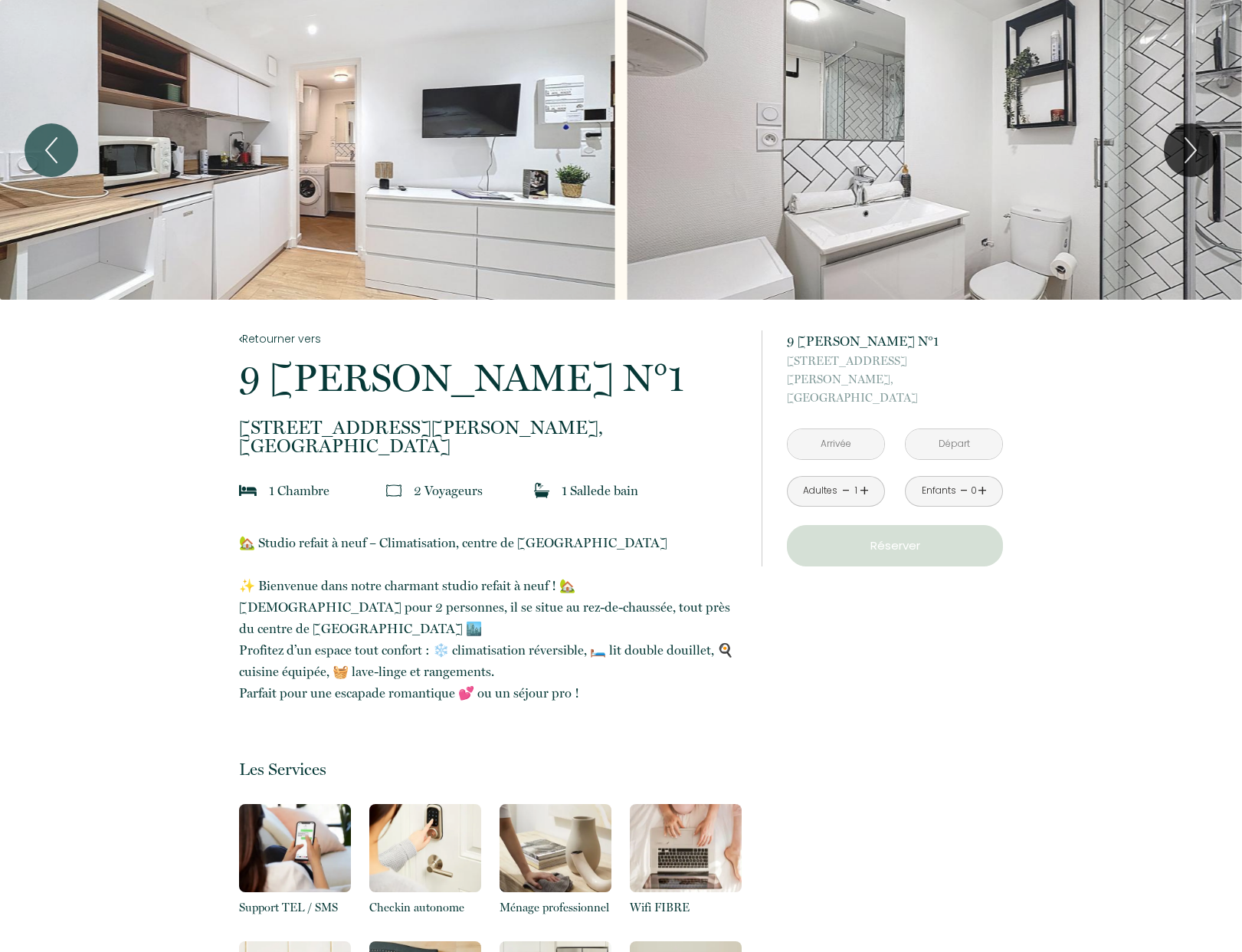
click at [495, 152] on div "Slideshow" at bounding box center [307, 150] width 615 height 299
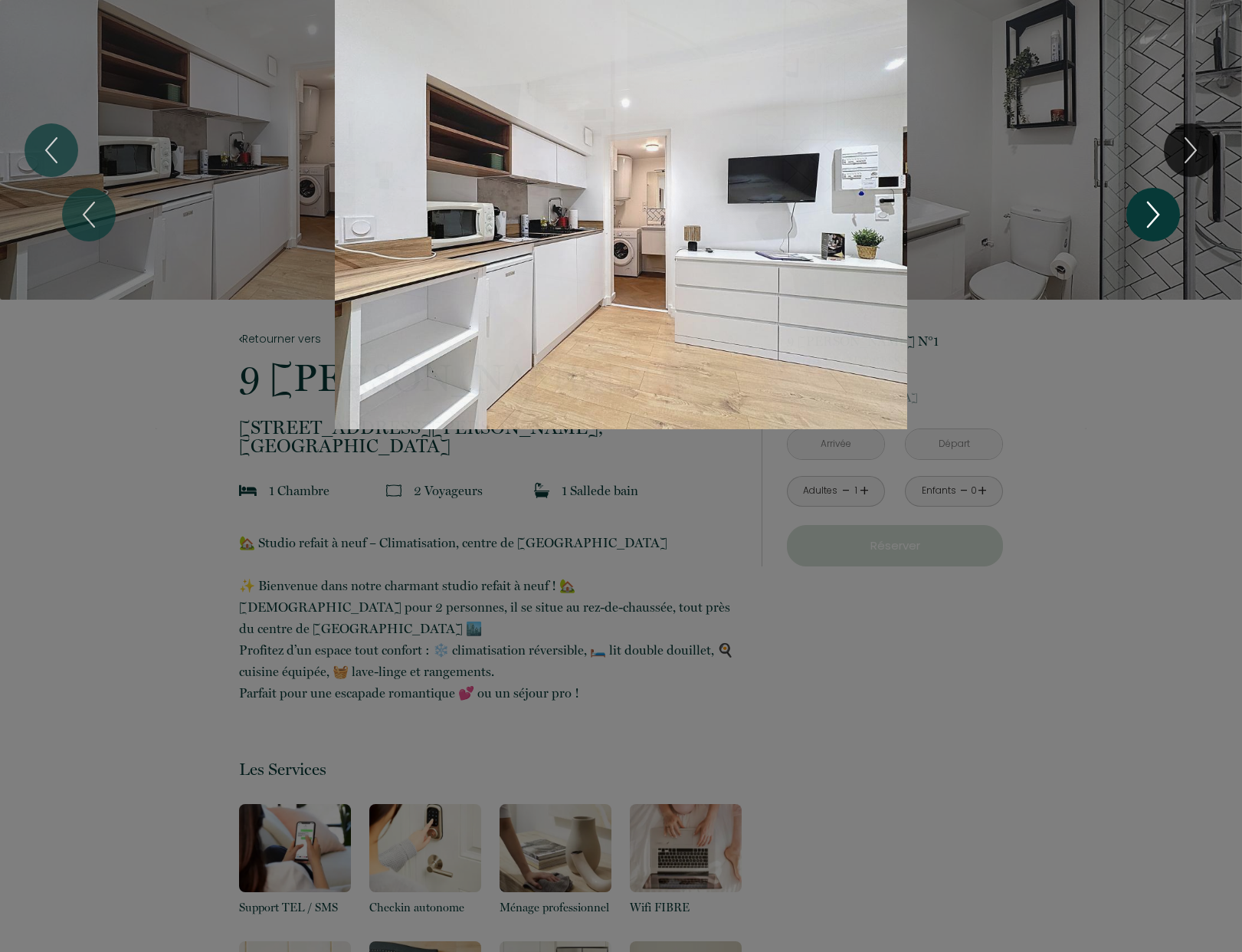
click at [1151, 214] on icon "Next" at bounding box center [1153, 214] width 32 height 46
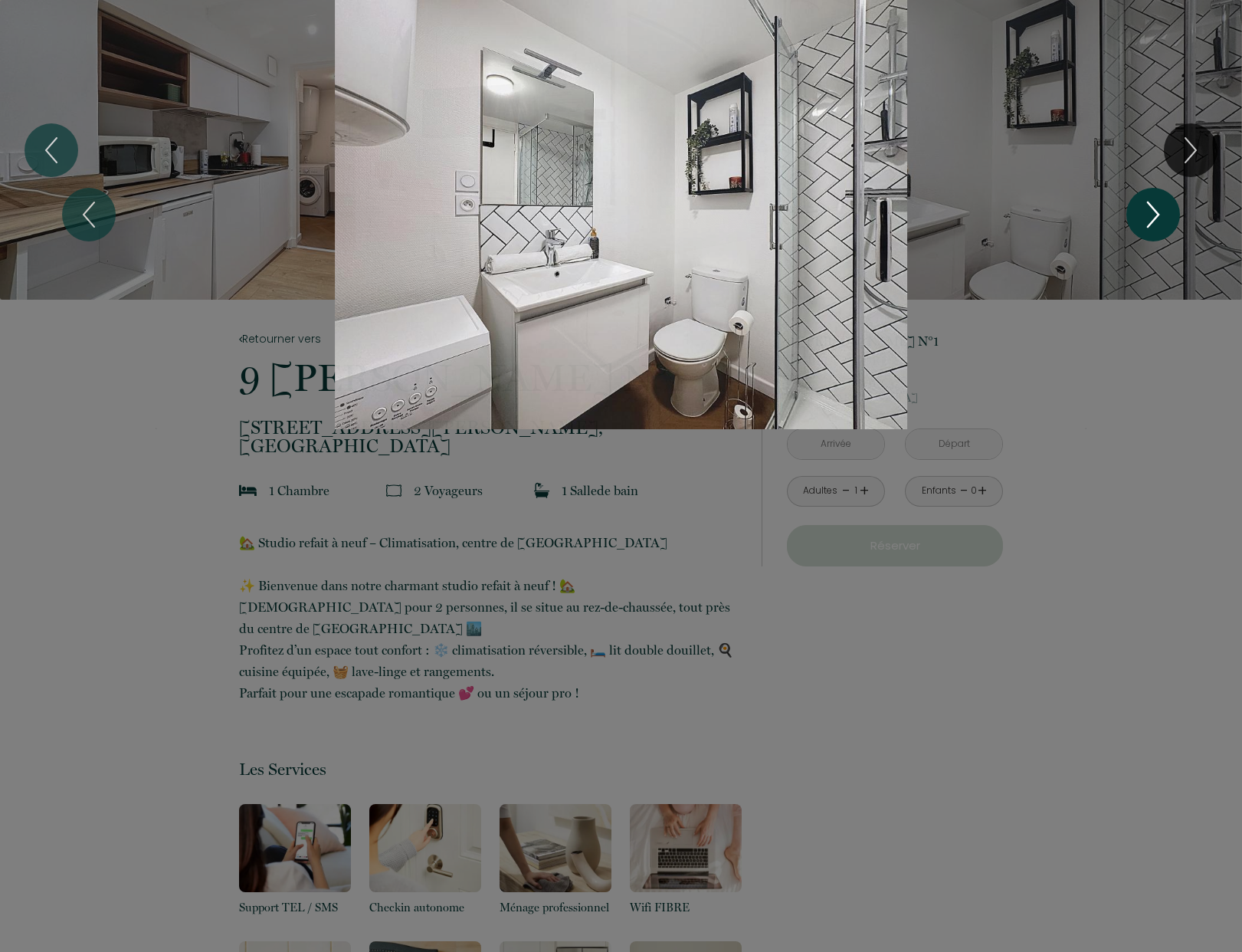
click at [1151, 214] on icon "Next" at bounding box center [1153, 214] width 32 height 46
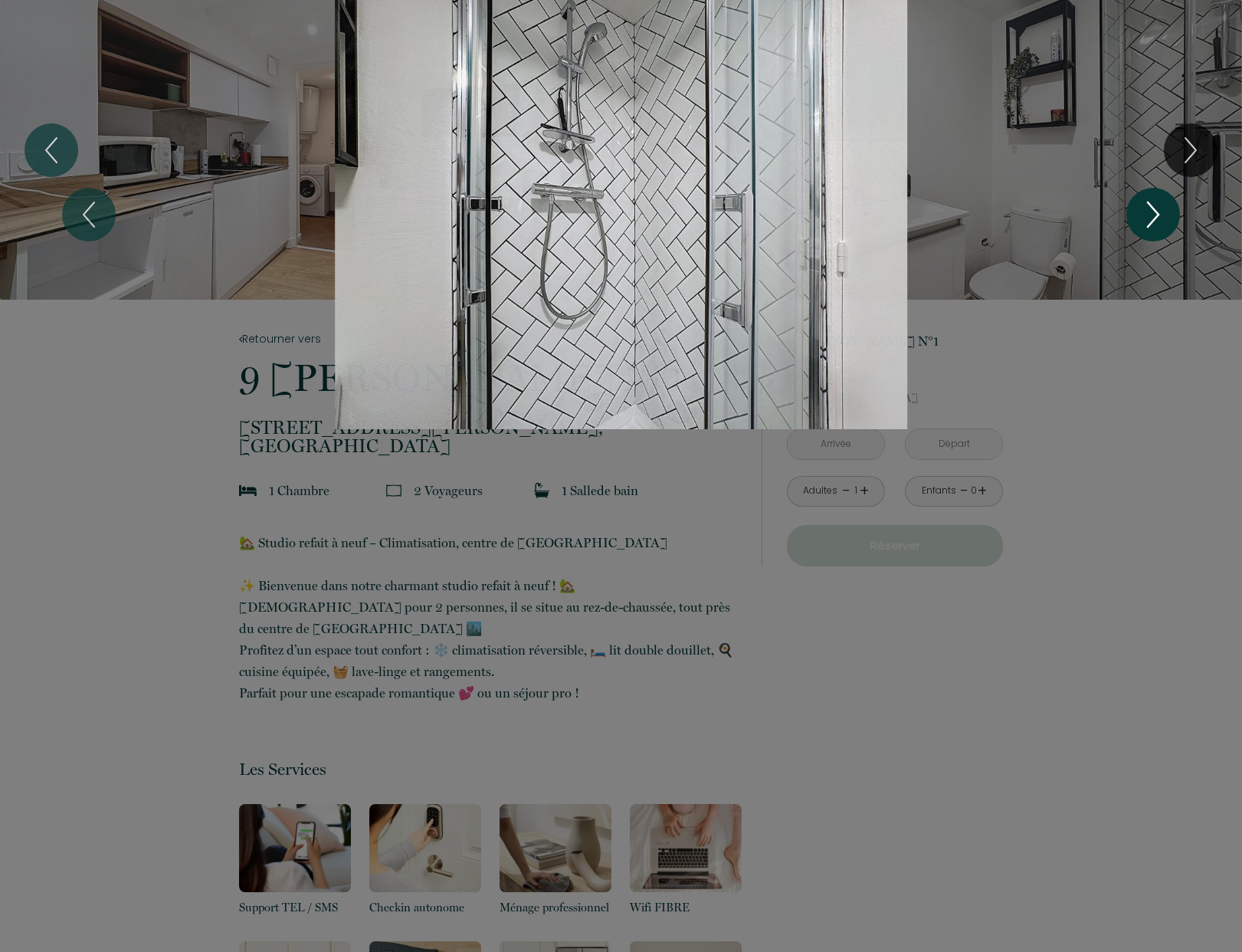
click at [1151, 214] on icon "Next" at bounding box center [1153, 214] width 32 height 46
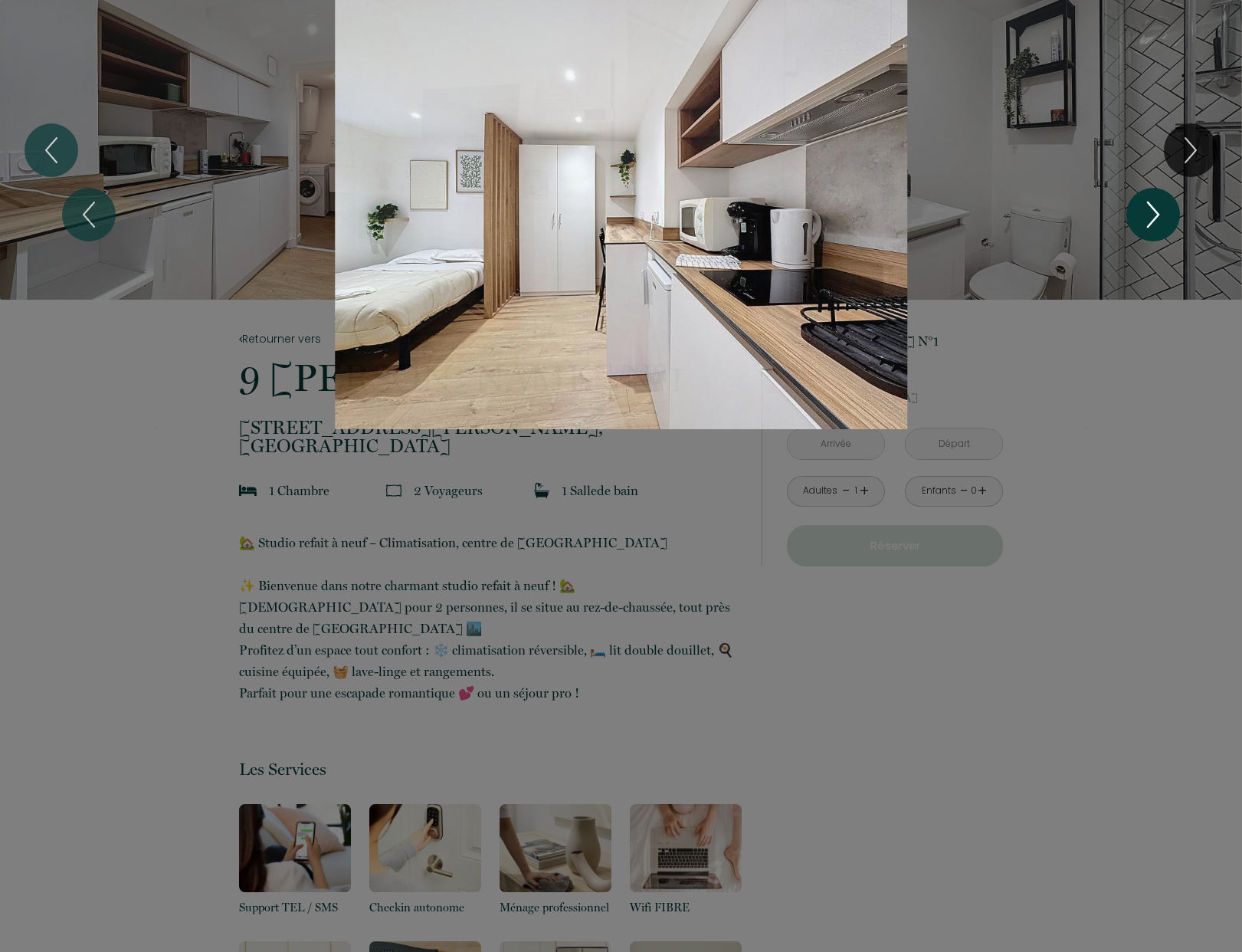
click at [1151, 214] on icon "Next" at bounding box center [1153, 214] width 32 height 46
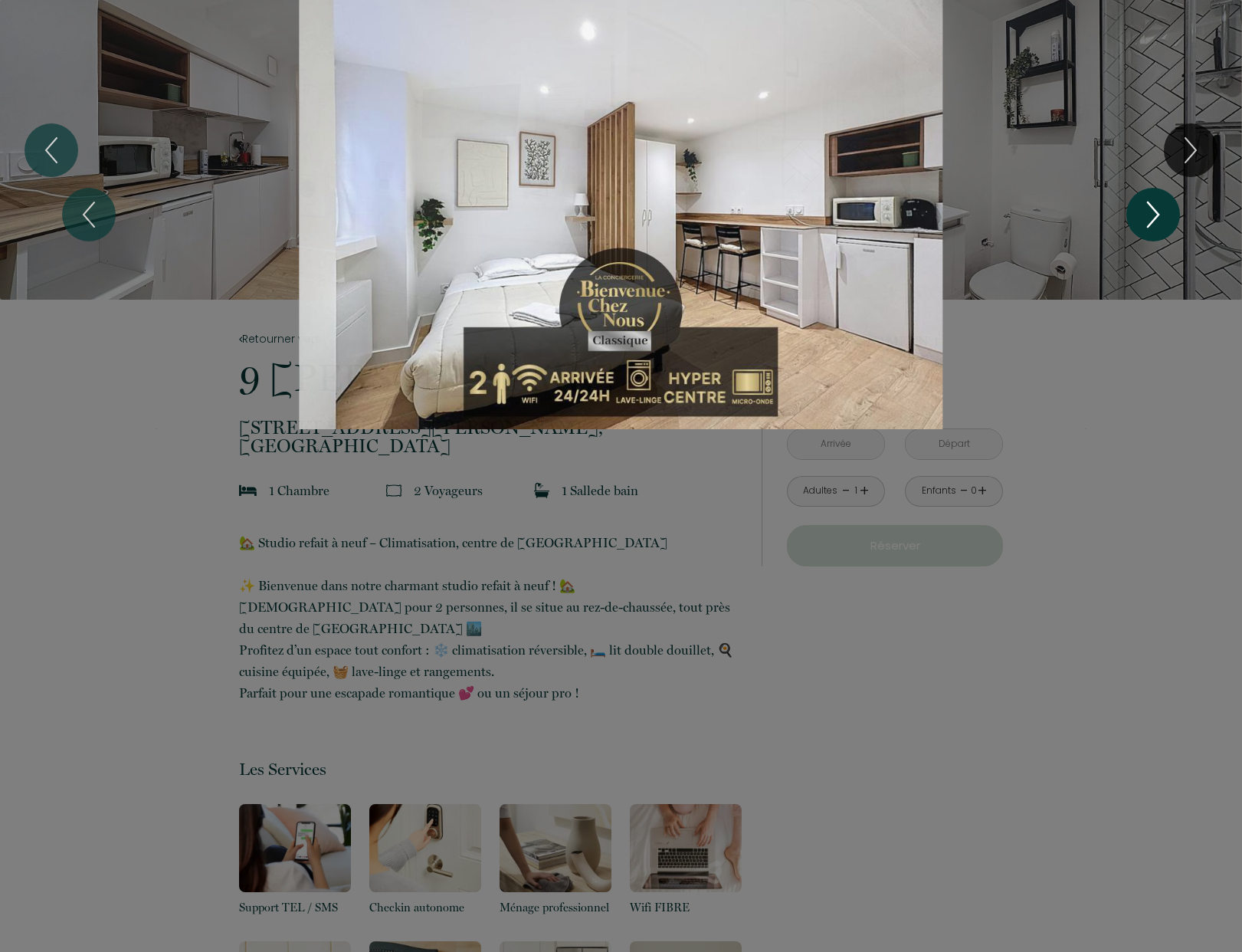
click at [1151, 214] on icon "Next" at bounding box center [1153, 214] width 32 height 46
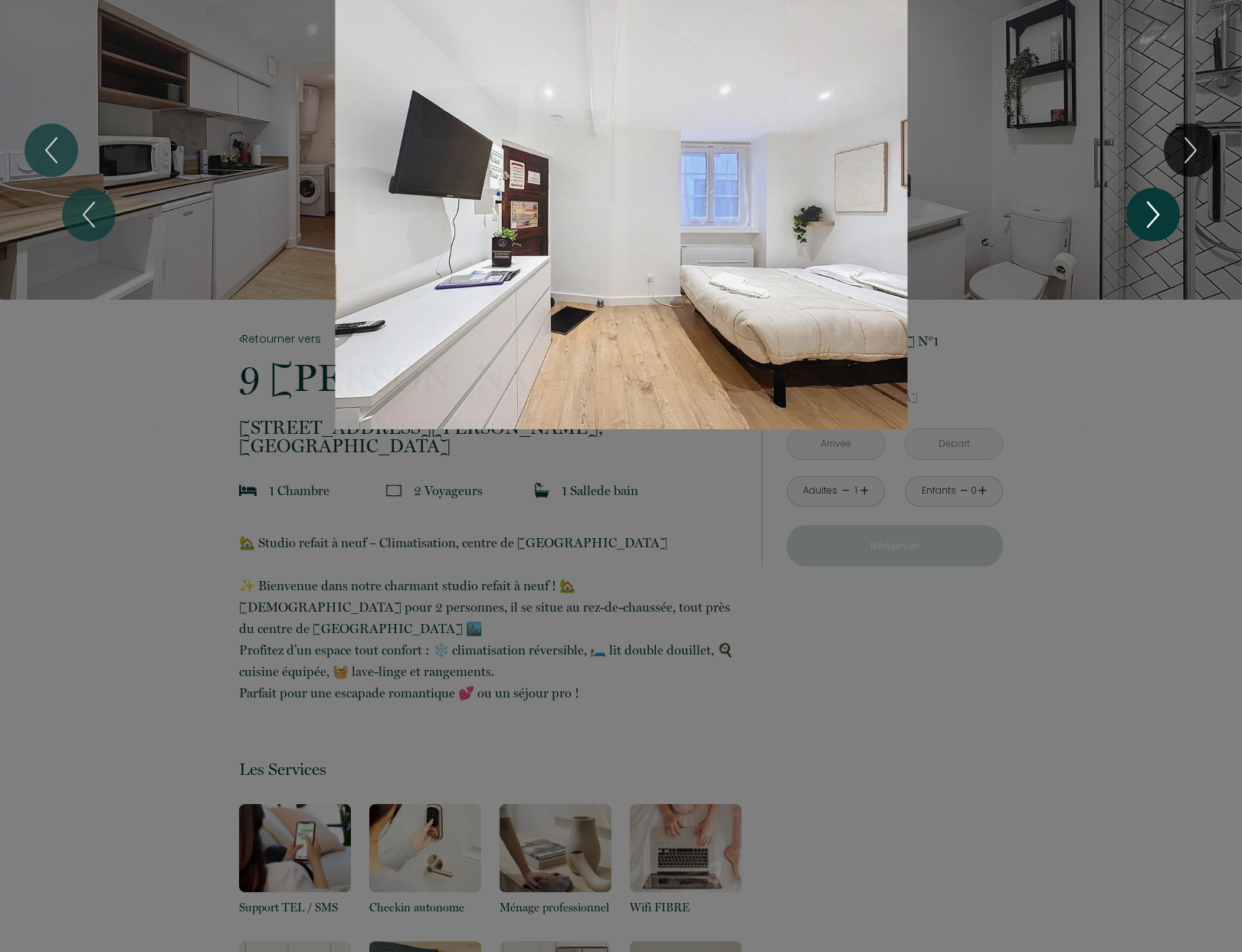
click at [1151, 214] on icon "Next" at bounding box center [1153, 214] width 32 height 46
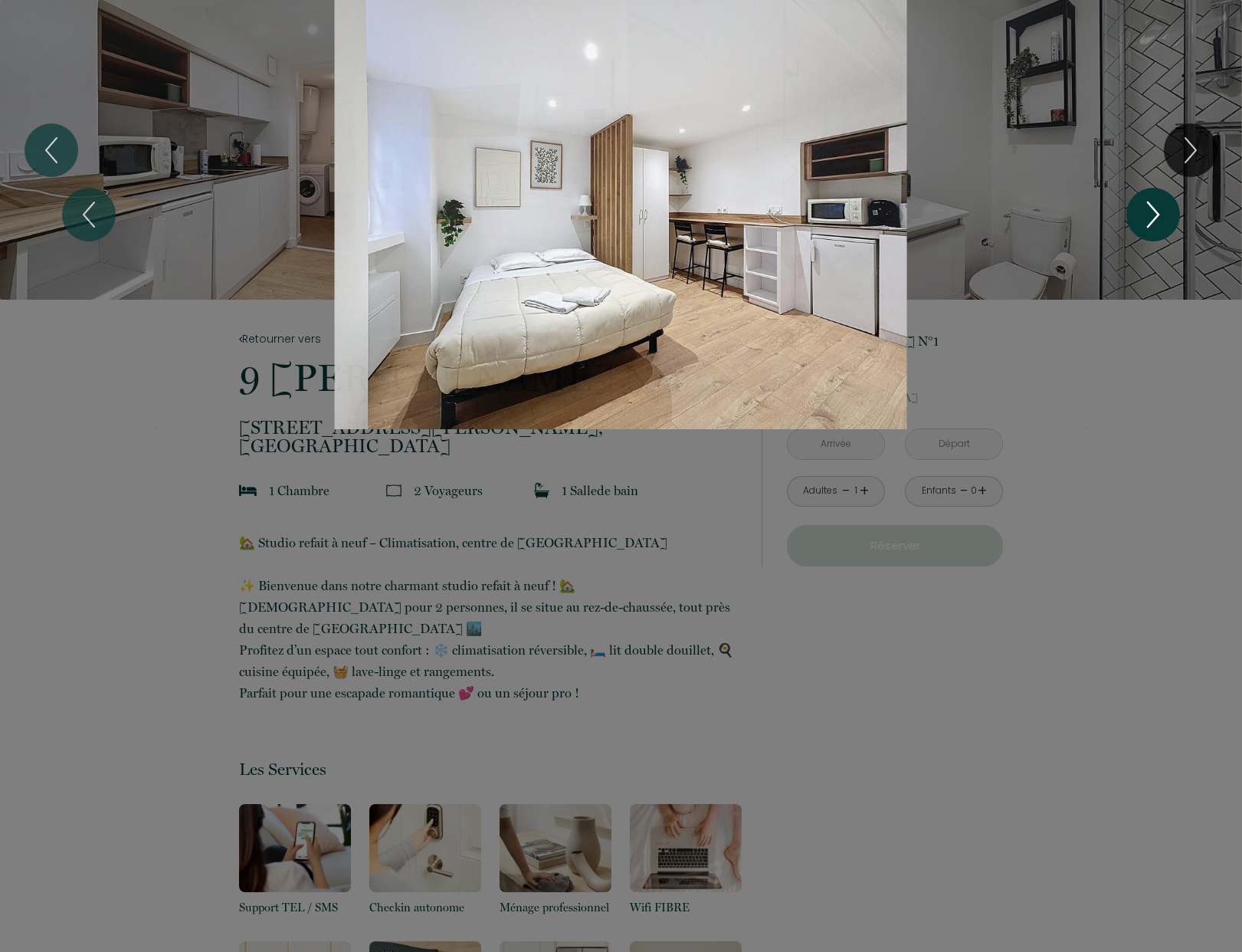
click at [1151, 214] on icon "Next" at bounding box center [1153, 214] width 32 height 46
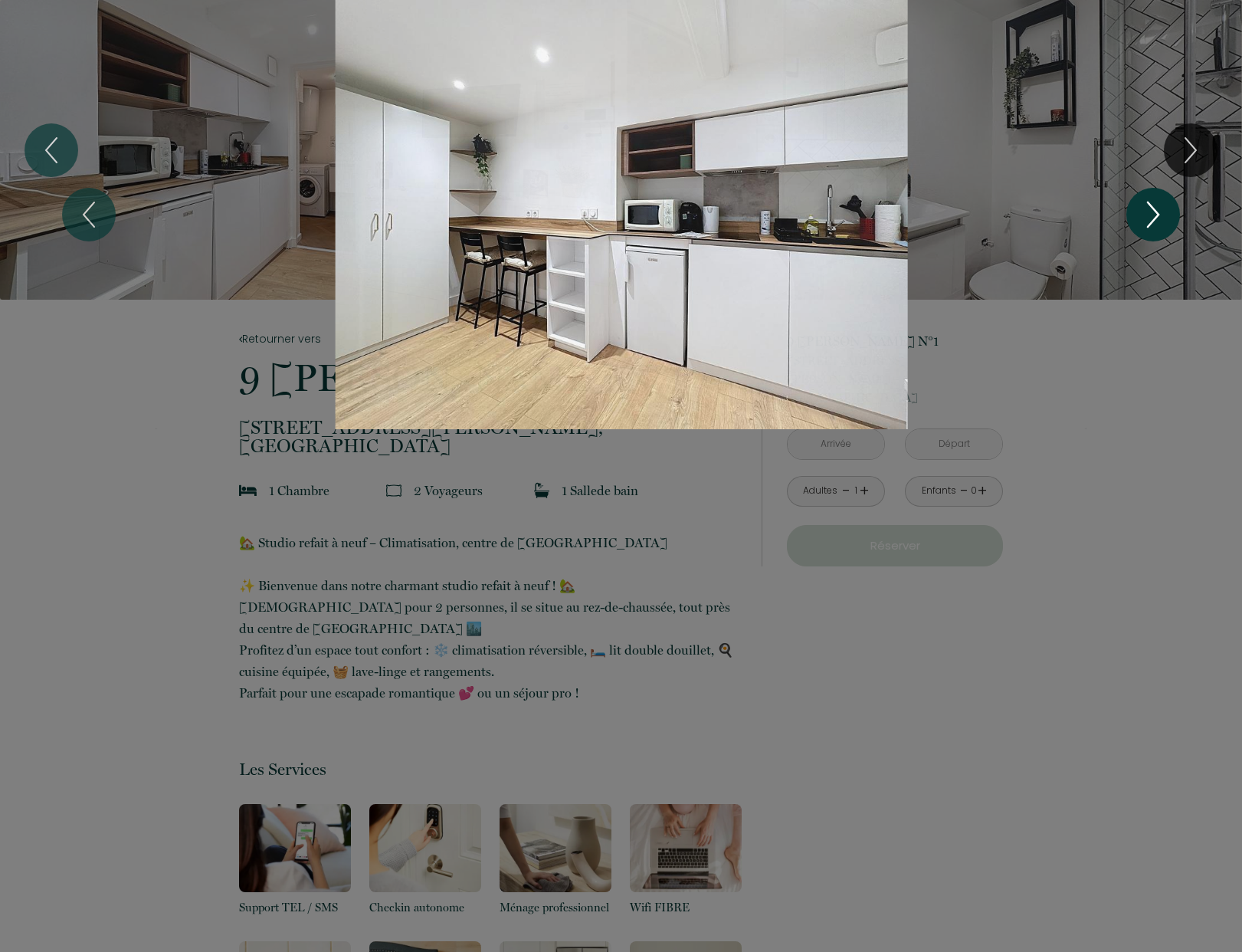
click at [1151, 214] on icon "Next" at bounding box center [1153, 214] width 32 height 46
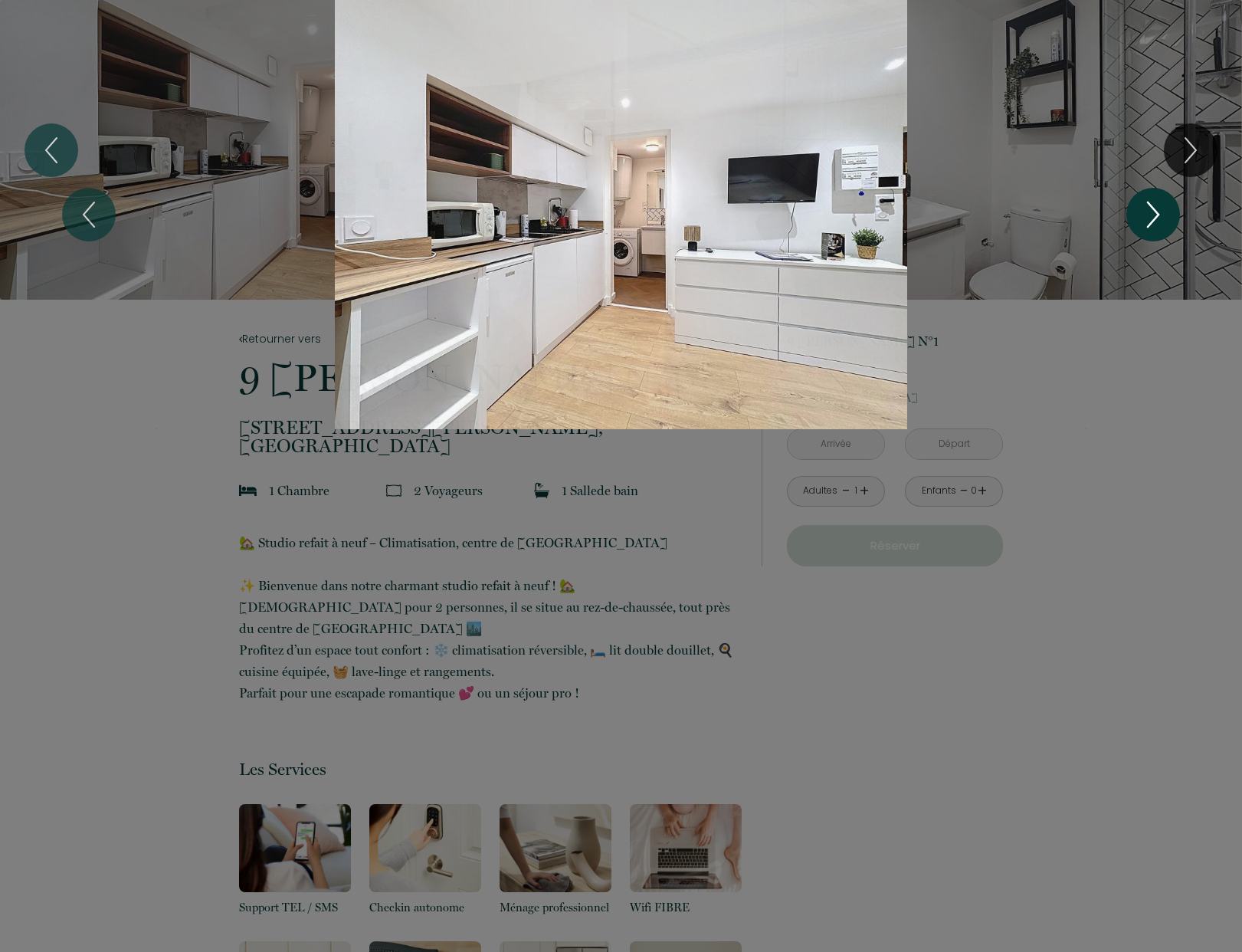
click at [1151, 214] on icon "Next" at bounding box center [1153, 214] width 32 height 46
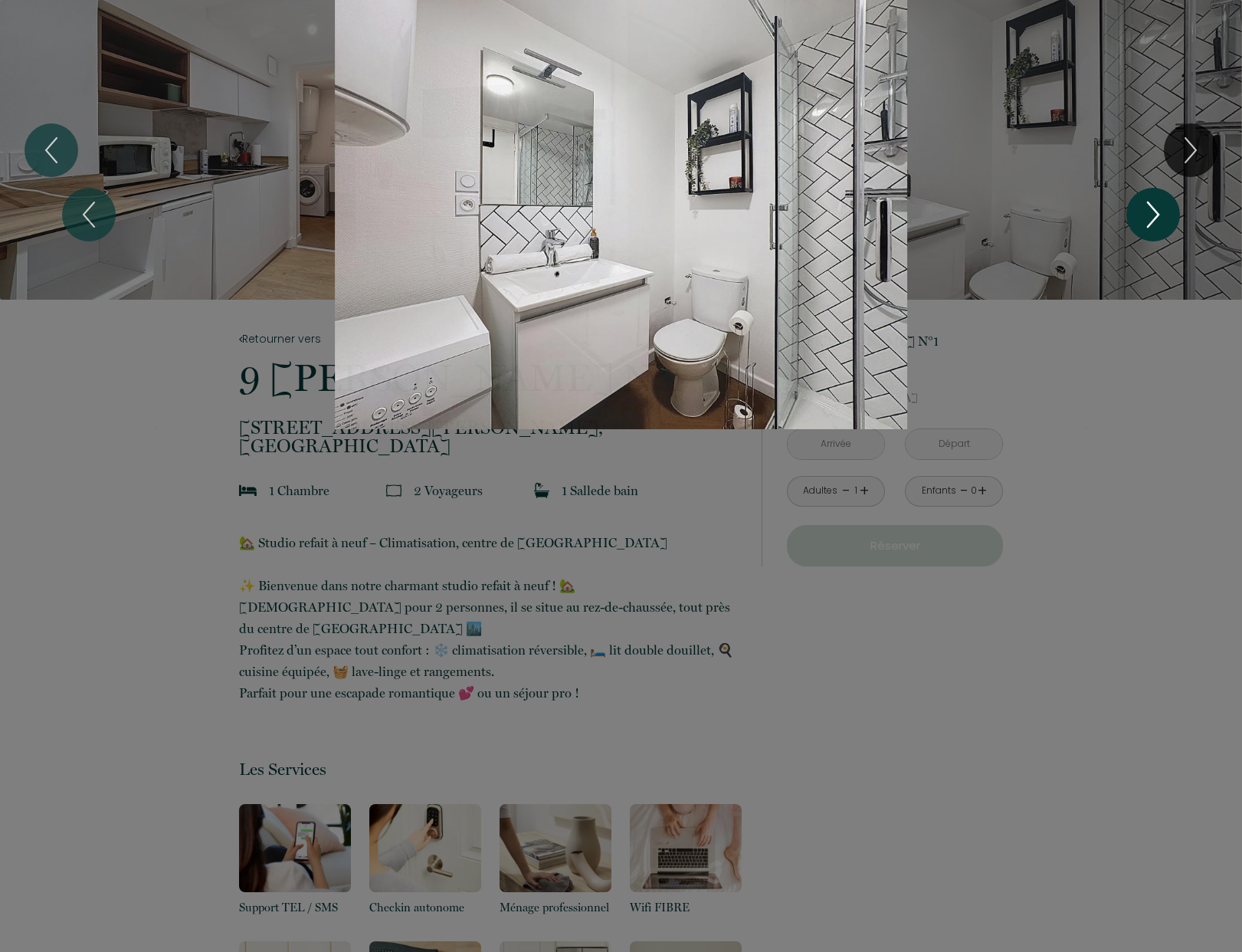
click at [1153, 213] on icon "Next" at bounding box center [1153, 214] width 32 height 46
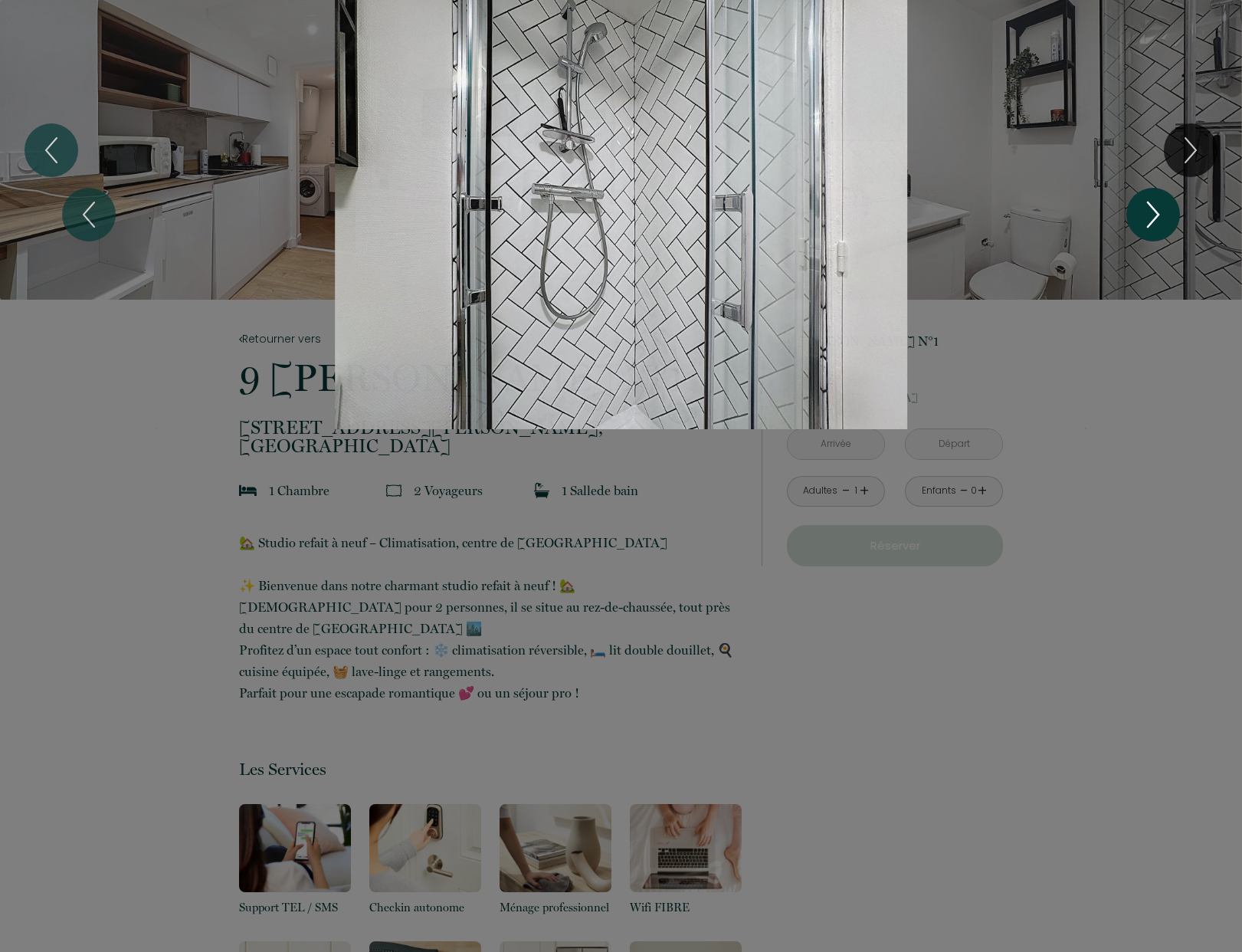
click at [1153, 213] on icon "Next" at bounding box center [1153, 214] width 32 height 46
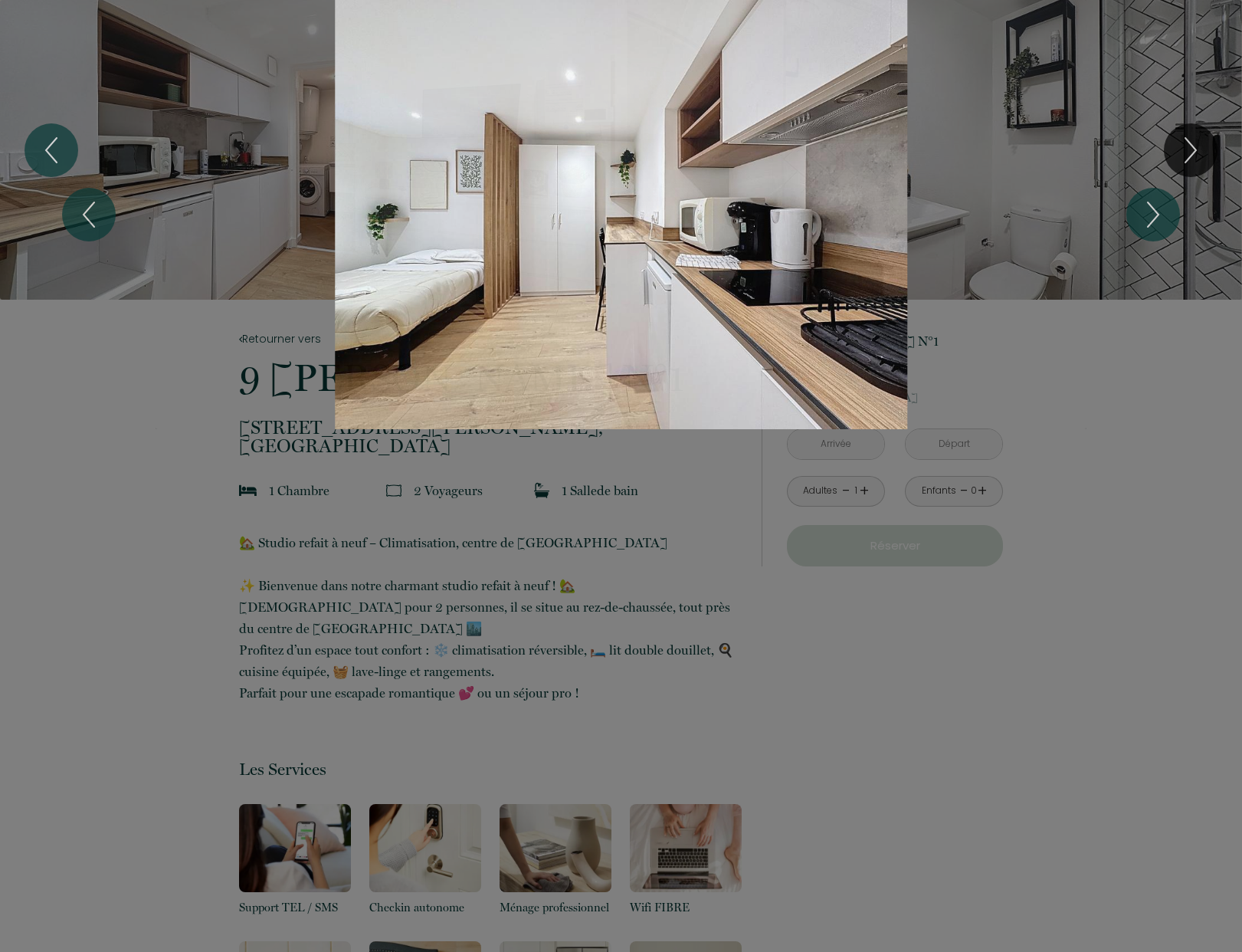
click at [861, 675] on div at bounding box center [621, 476] width 1242 height 952
click at [1090, 42] on div "1 2 3 4 5 6 7 8" at bounding box center [621, 214] width 1242 height 430
